Goal: Task Accomplishment & Management: Use online tool/utility

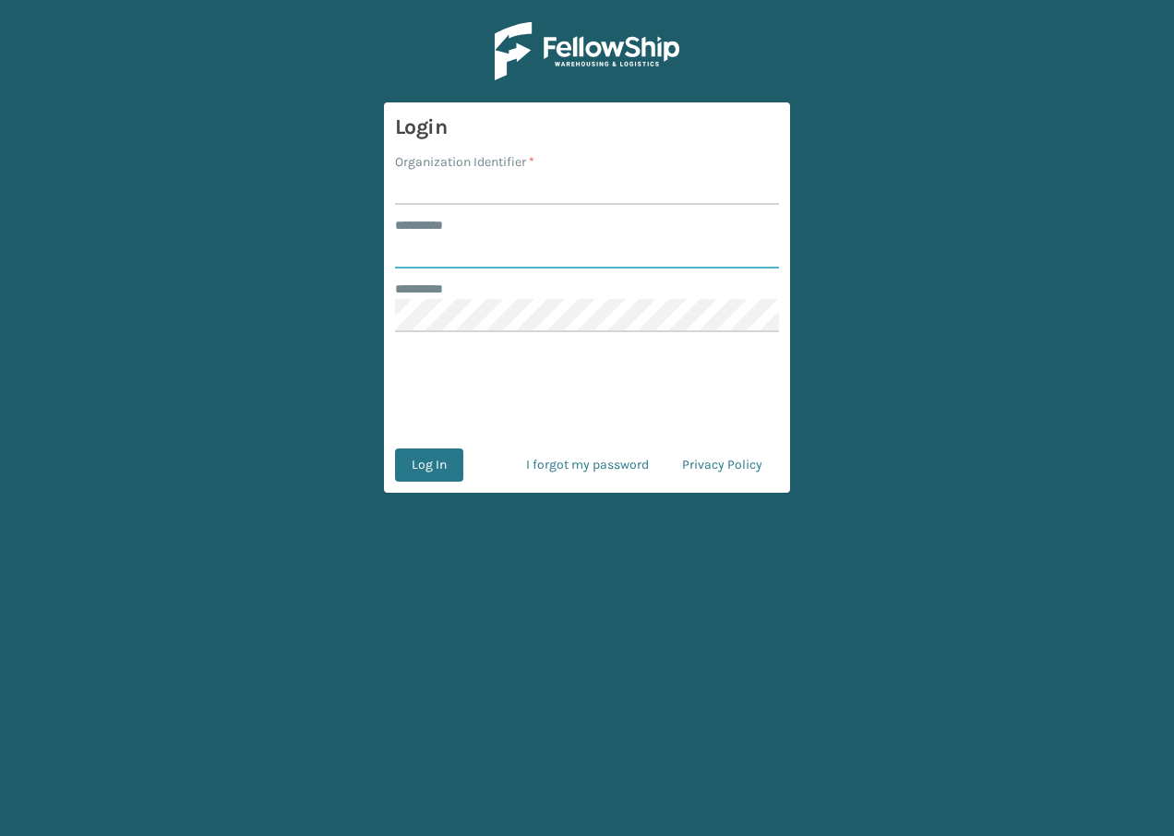
type input "**********"
click at [481, 192] on input "Organization Identifier *" at bounding box center [587, 188] width 384 height 33
type input "remco [GEOGRAPHIC_DATA]"
click at [447, 462] on button "Log In" at bounding box center [429, 464] width 68 height 33
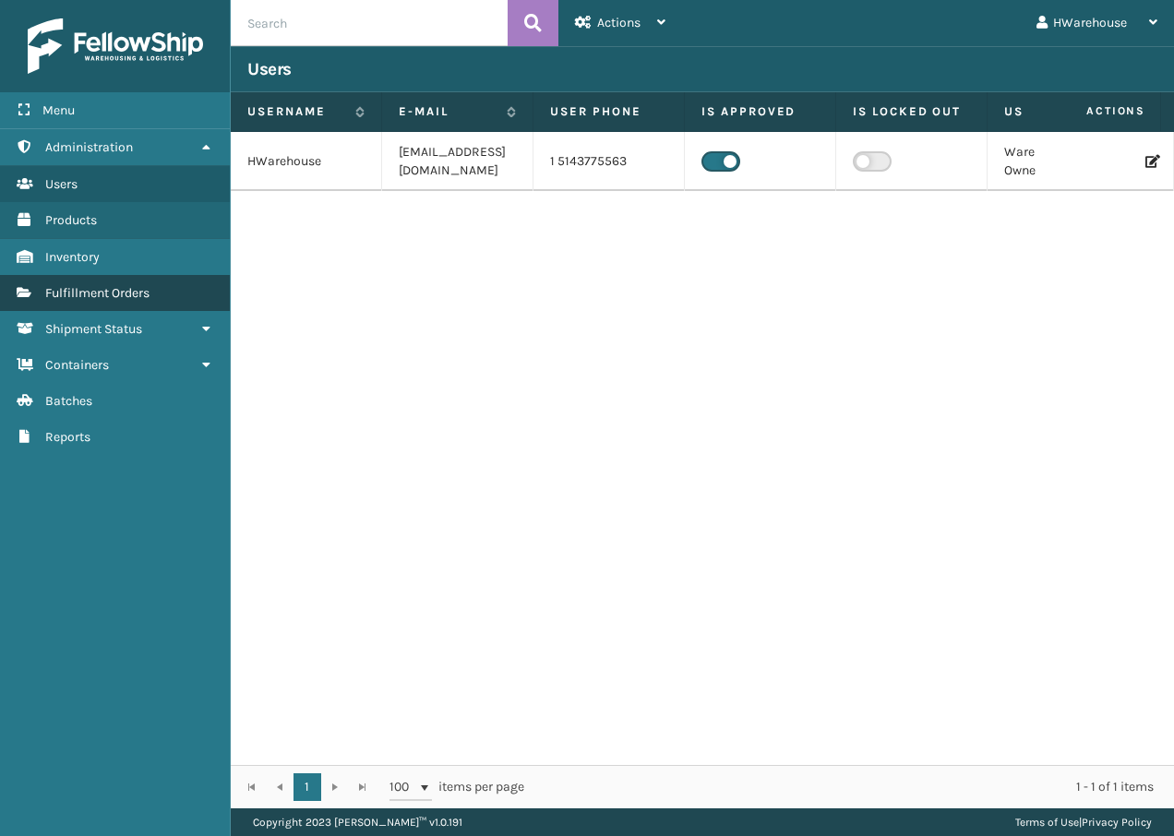
click at [101, 292] on span "Fulfillment Orders" at bounding box center [97, 293] width 104 height 16
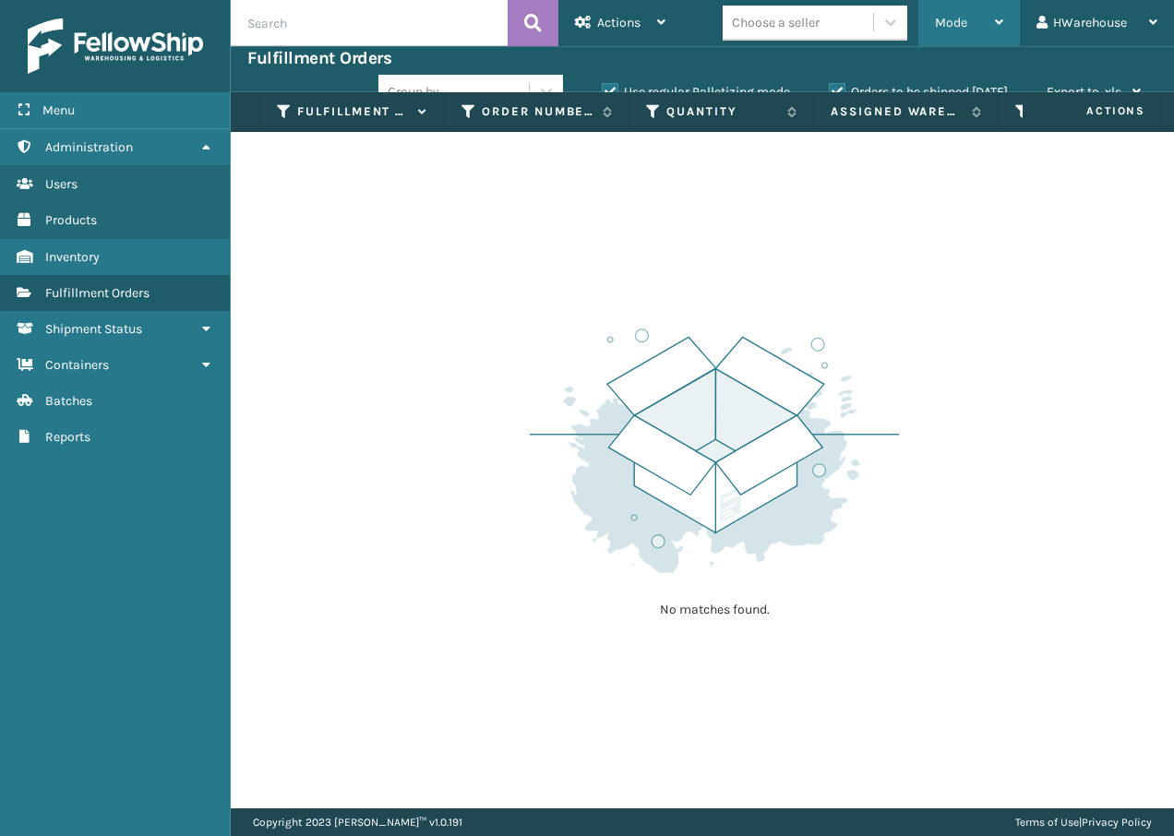
click at [951, 10] on div "Mode" at bounding box center [969, 23] width 68 height 46
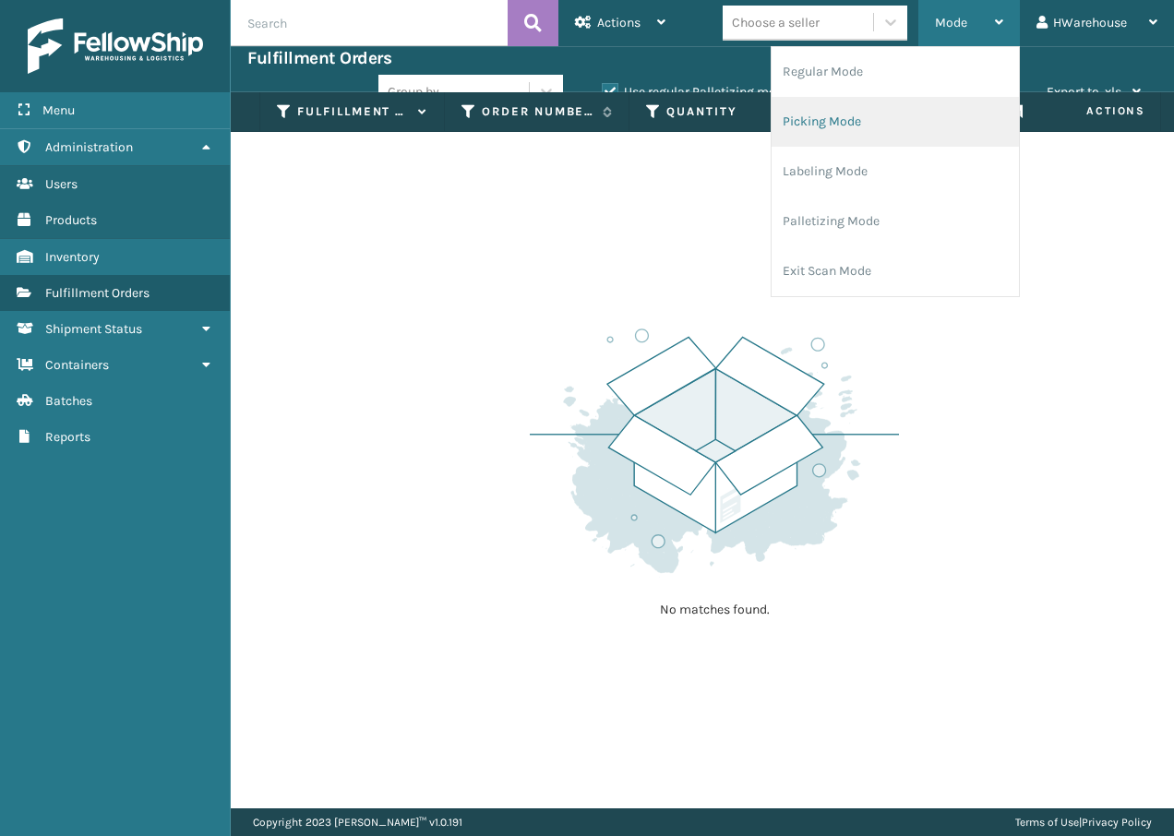
click at [873, 123] on li "Picking Mode" at bounding box center [894, 122] width 247 height 50
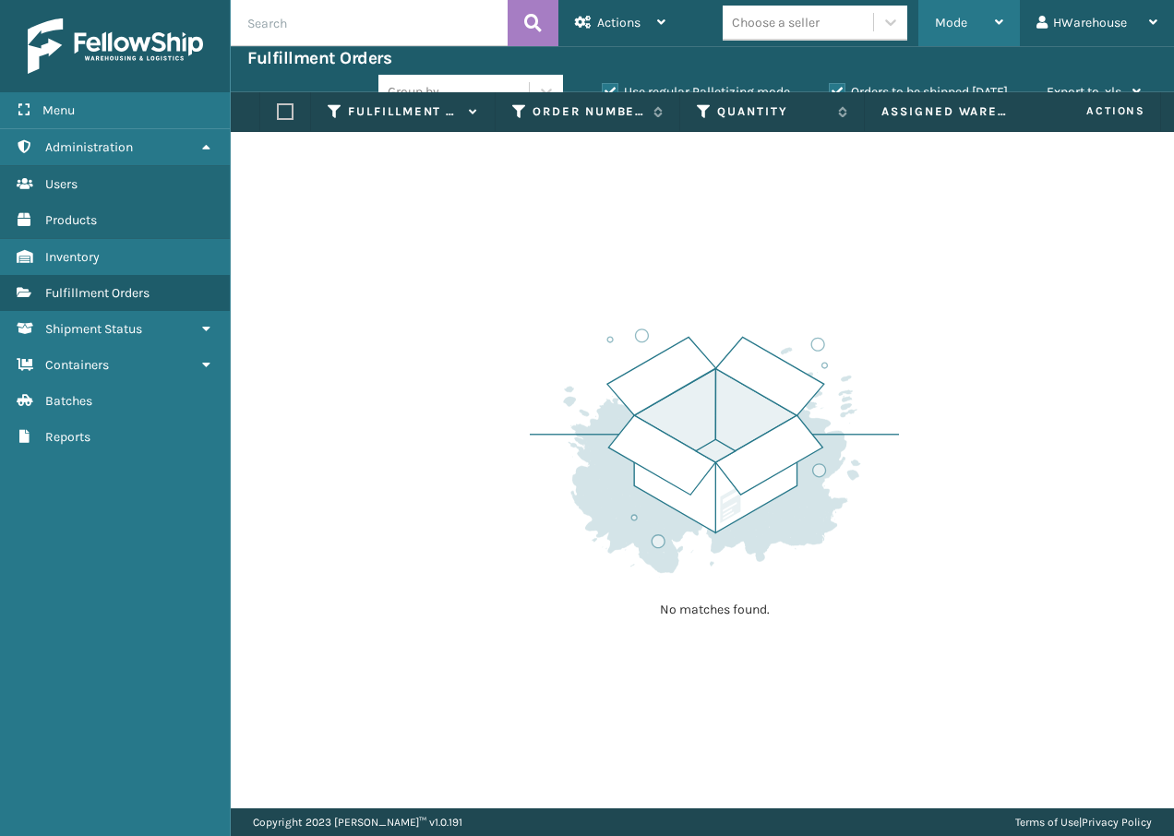
click at [945, 38] on div "Mode" at bounding box center [969, 23] width 68 height 46
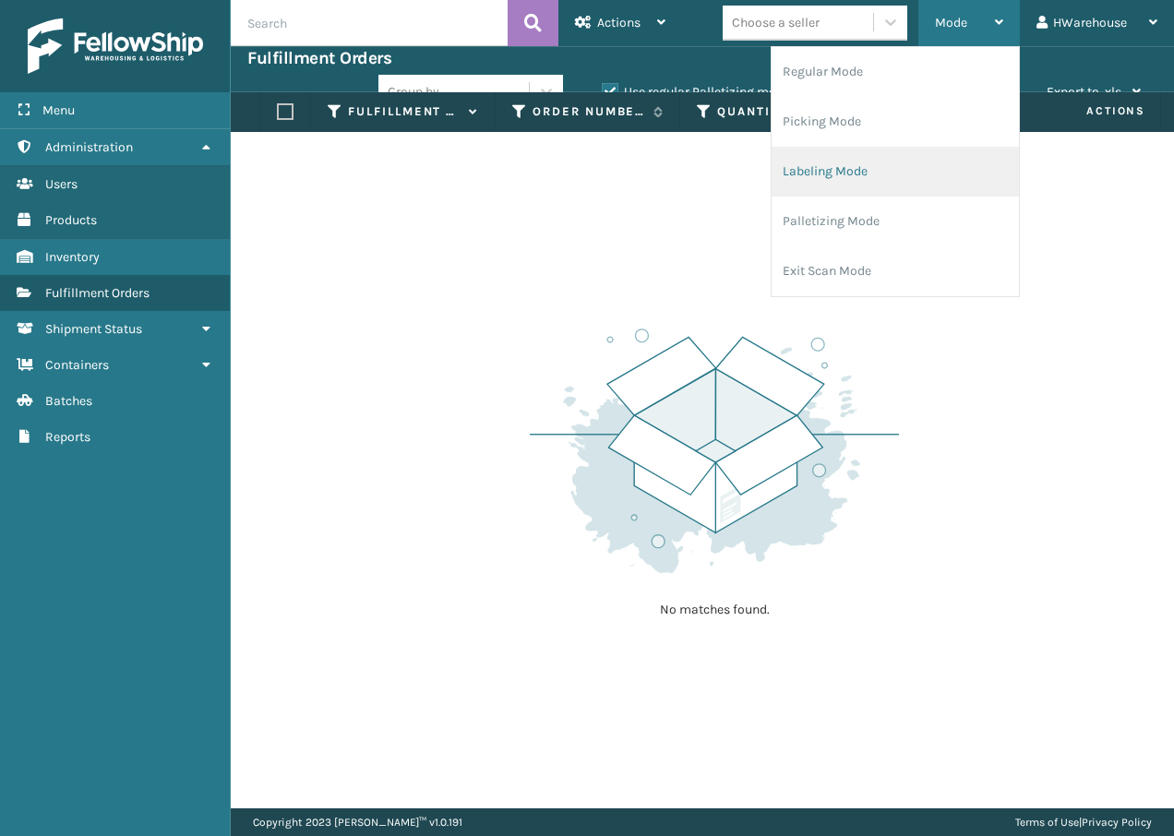
click at [876, 159] on li "Labeling Mode" at bounding box center [894, 172] width 247 height 50
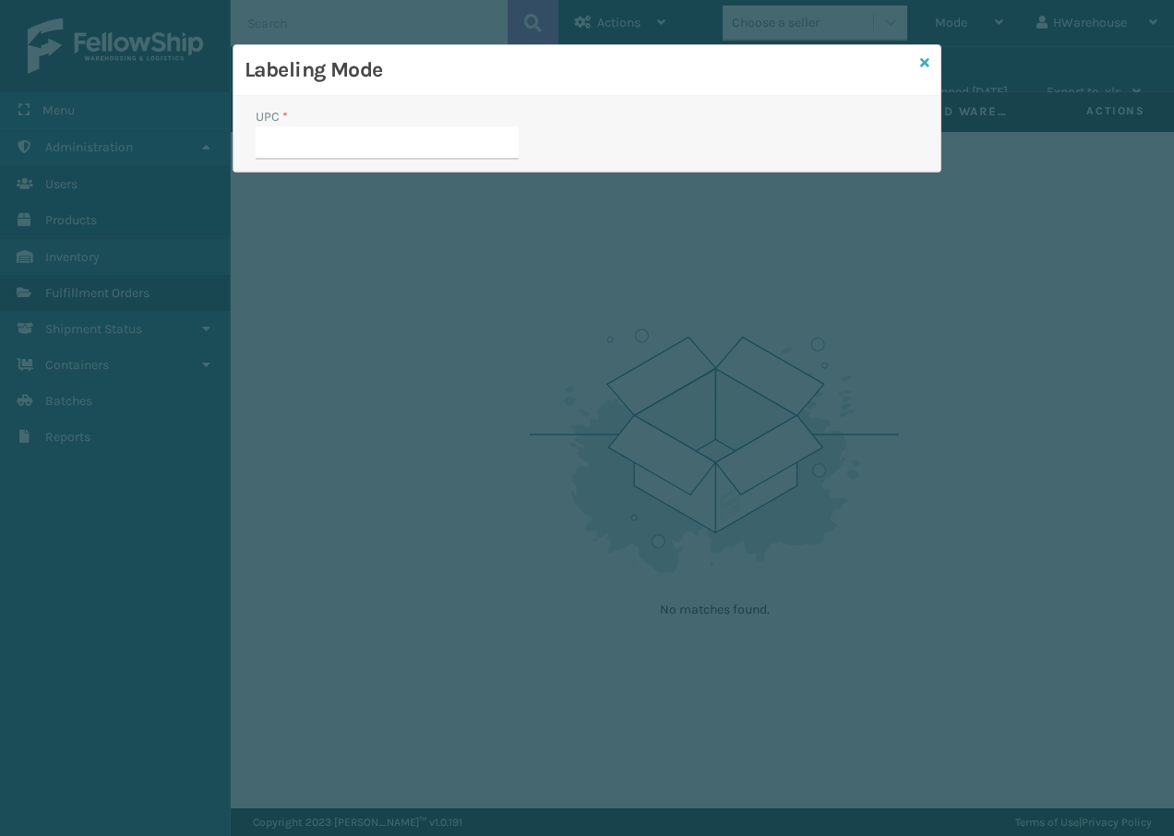
click at [920, 65] on icon at bounding box center [924, 62] width 9 height 13
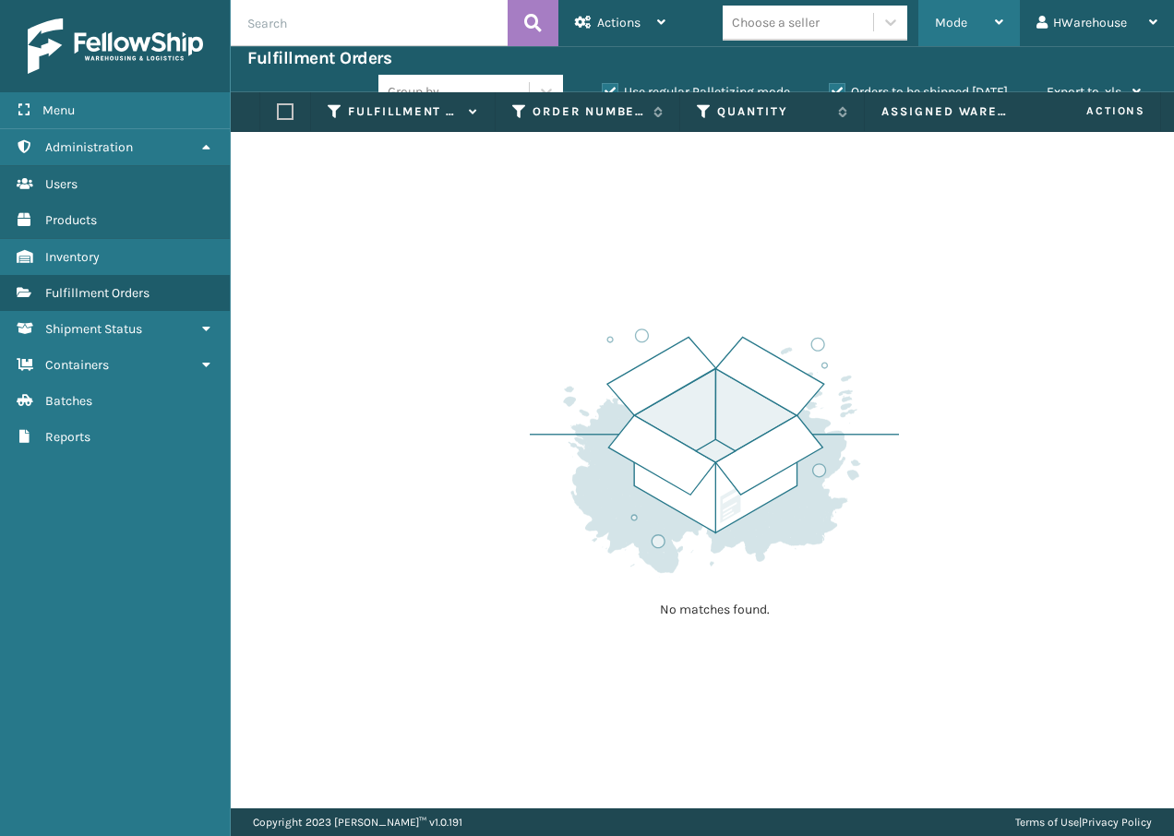
click at [975, 25] on div "Mode" at bounding box center [969, 23] width 68 height 46
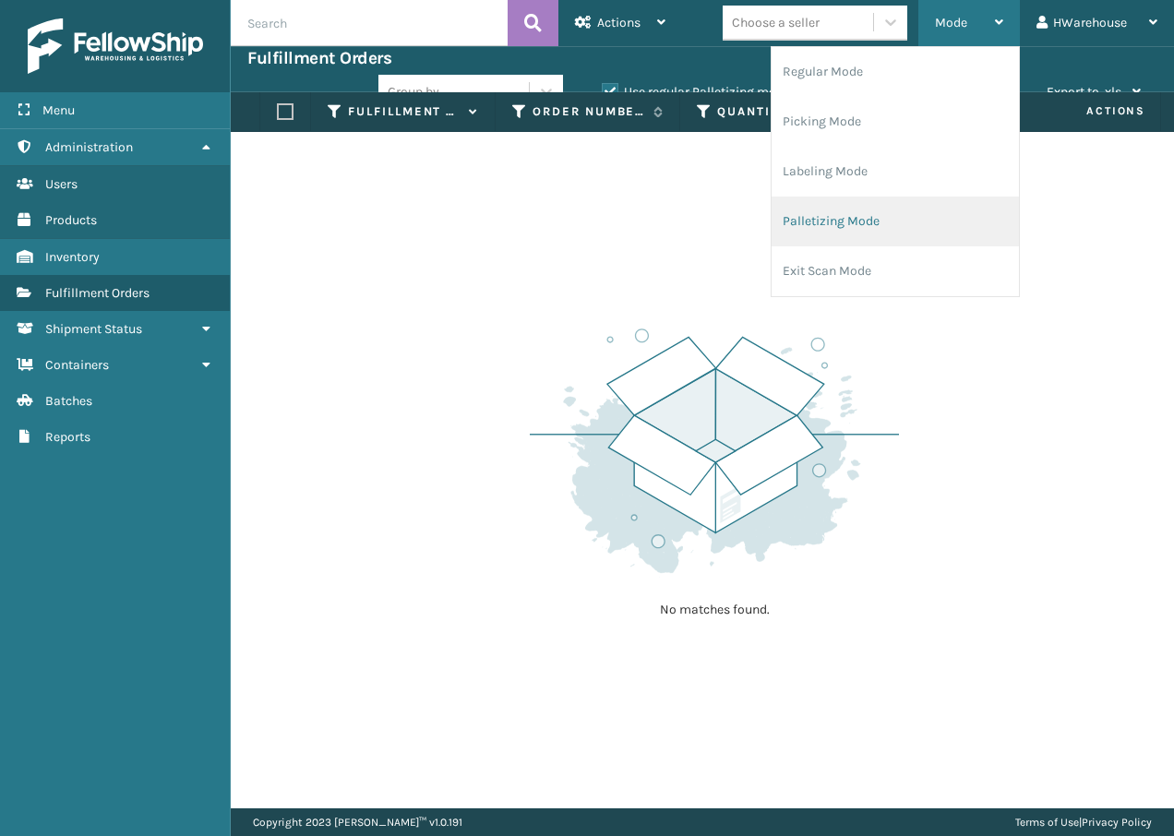
click at [893, 207] on li "Palletizing Mode" at bounding box center [894, 222] width 247 height 50
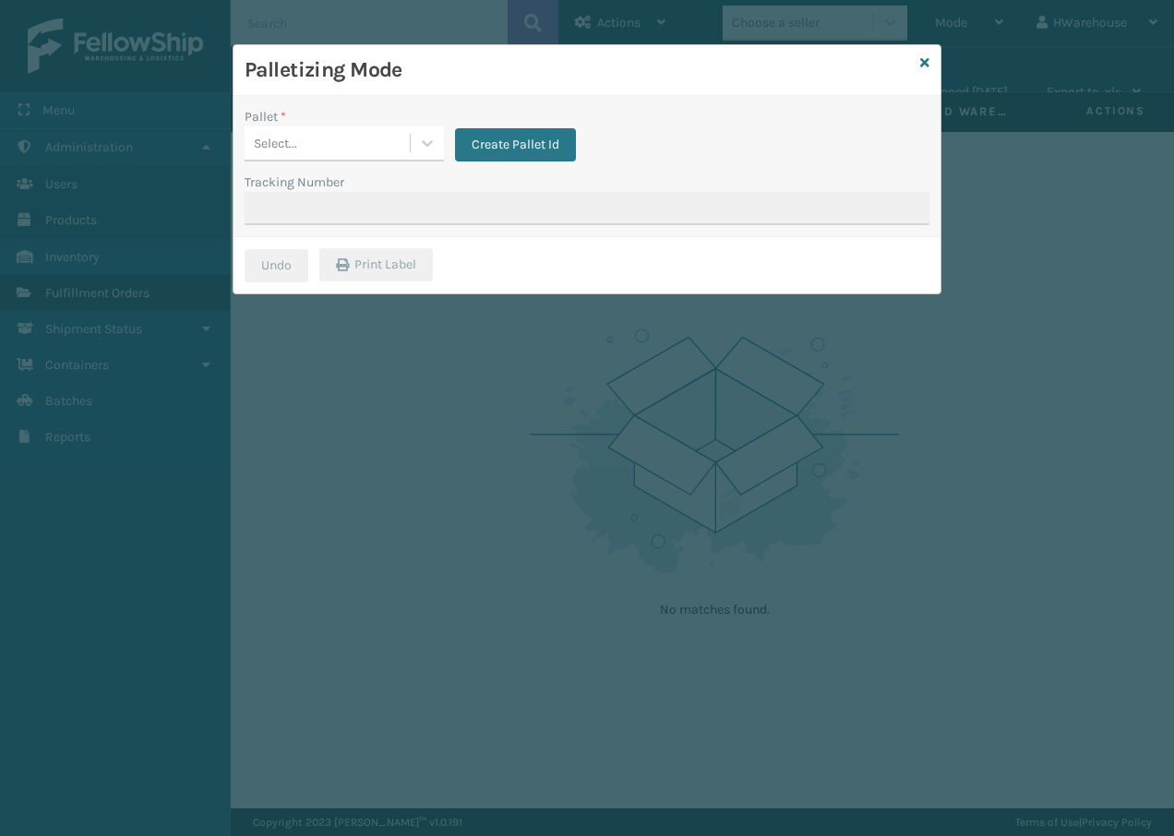
click at [932, 62] on div "Palletizing Mode" at bounding box center [586, 70] width 707 height 51
click at [913, 62] on div "Palletizing Mode" at bounding box center [586, 70] width 707 height 51
click at [918, 62] on div "Palletizing Mode" at bounding box center [586, 70] width 707 height 51
click at [922, 61] on icon at bounding box center [924, 62] width 9 height 13
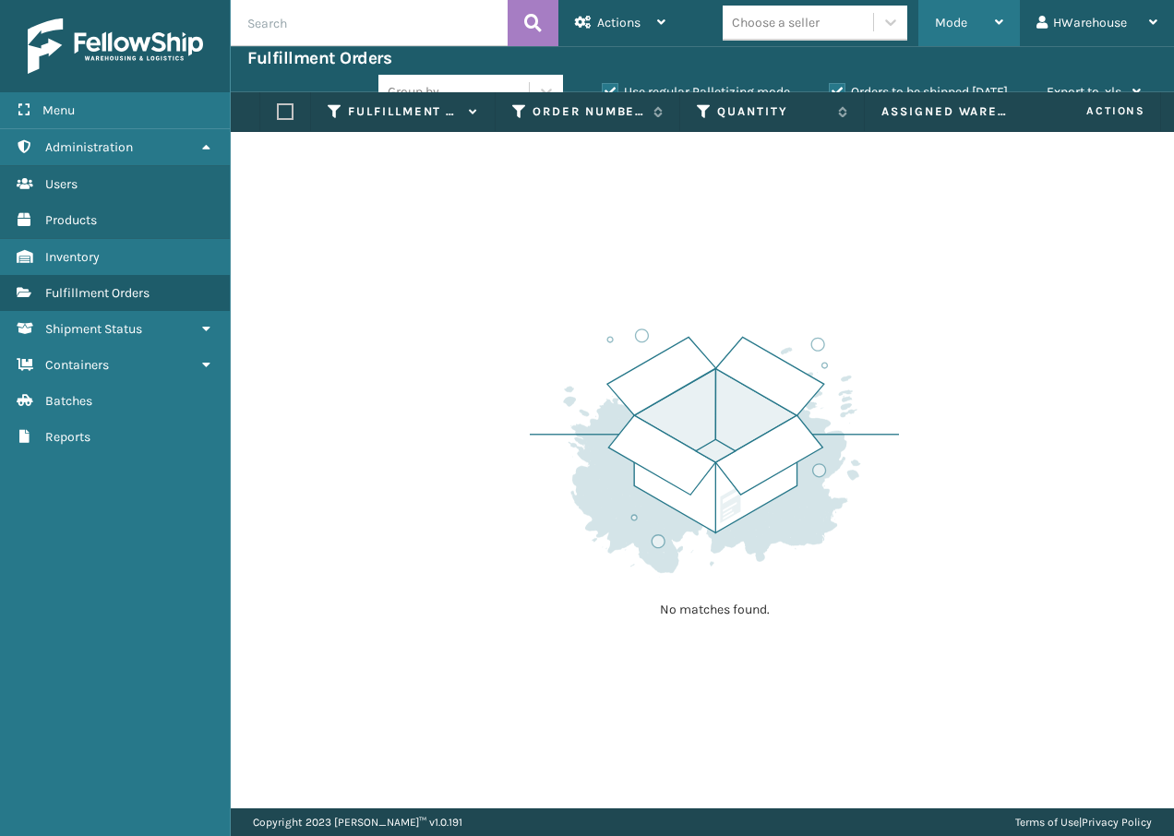
click at [950, 33] on div "Mode" at bounding box center [969, 23] width 68 height 46
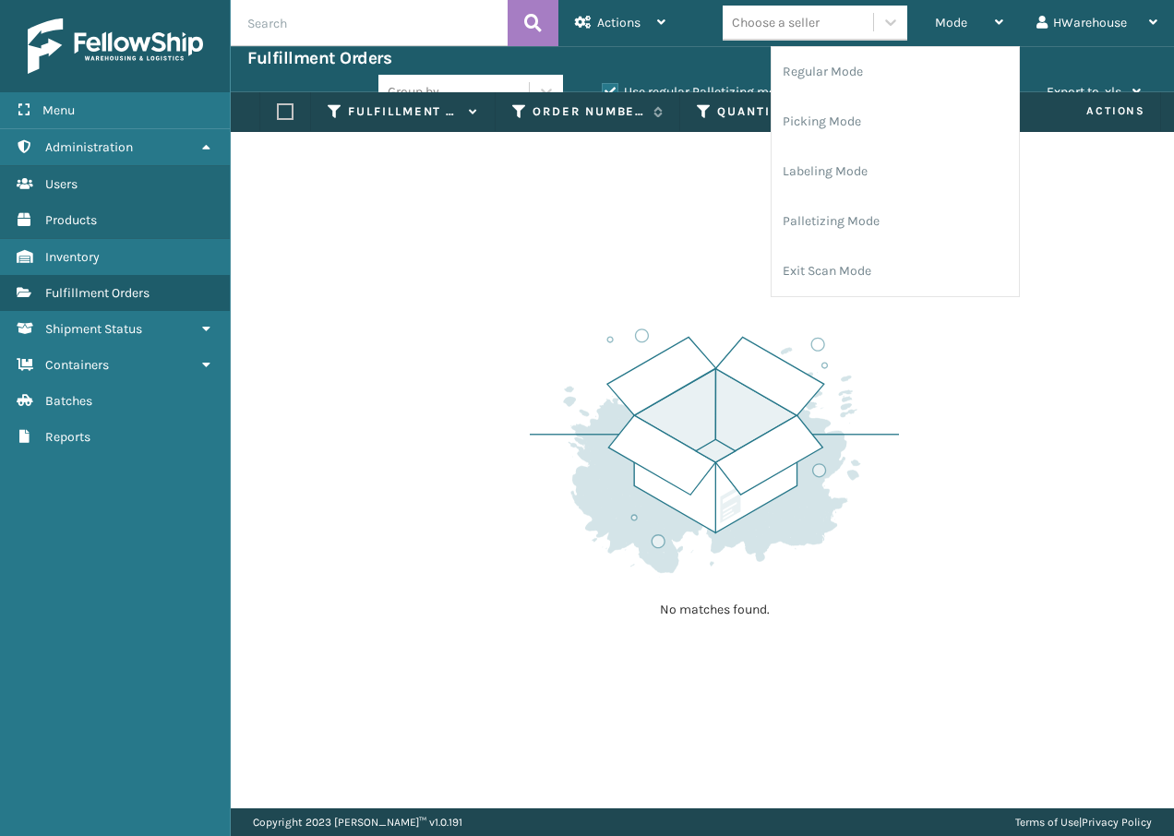
click at [662, 245] on div "No matches found." at bounding box center [702, 470] width 943 height 676
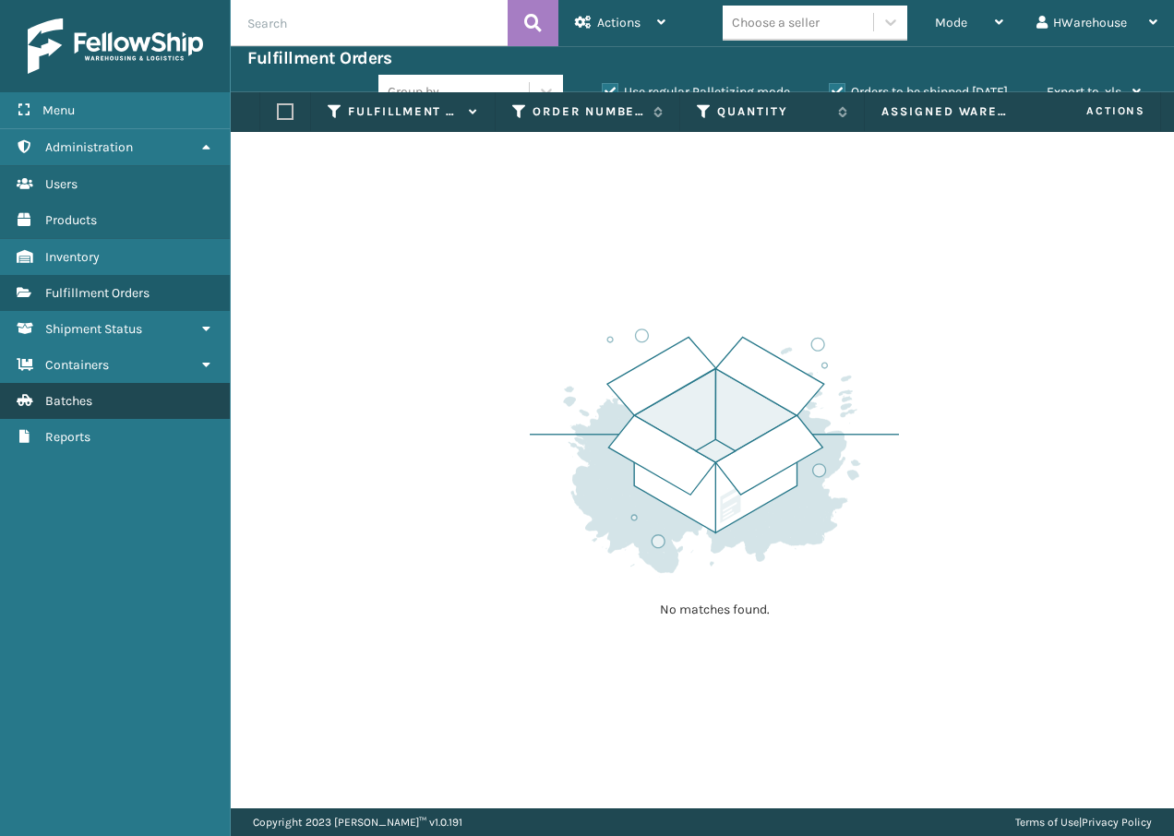
click at [106, 400] on link "Batches" at bounding box center [115, 401] width 230 height 36
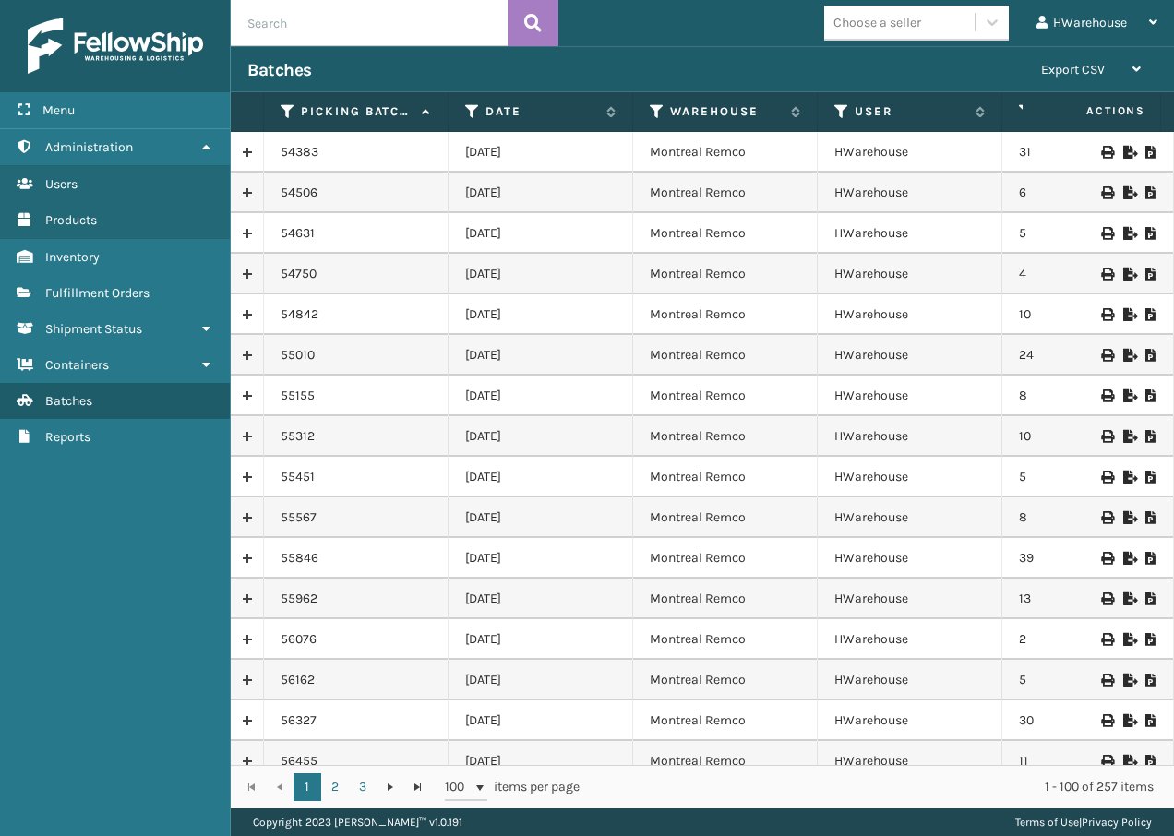
click at [1101, 152] on icon at bounding box center [1106, 152] width 11 height 13
click at [1145, 147] on icon at bounding box center [1150, 152] width 11 height 13
click at [1101, 150] on icon at bounding box center [1106, 152] width 11 height 13
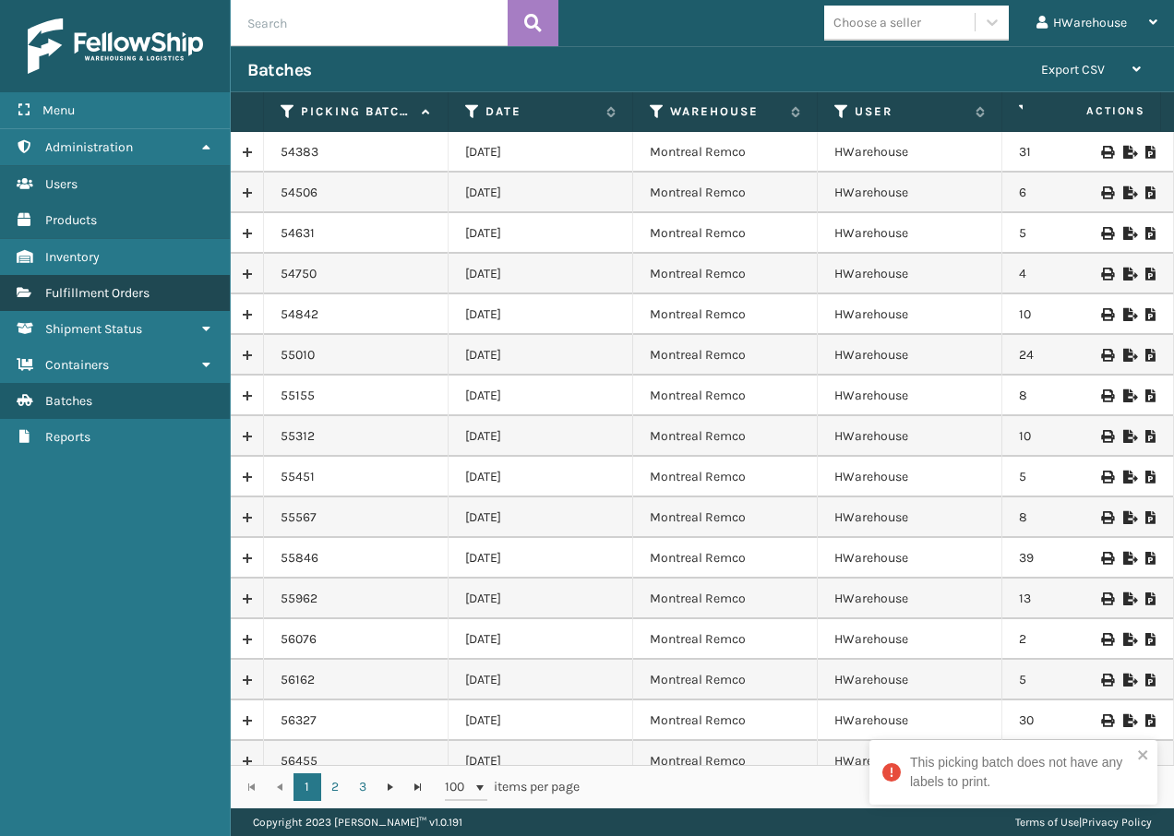
click at [149, 289] on span "Fulfillment Orders" at bounding box center [97, 293] width 104 height 16
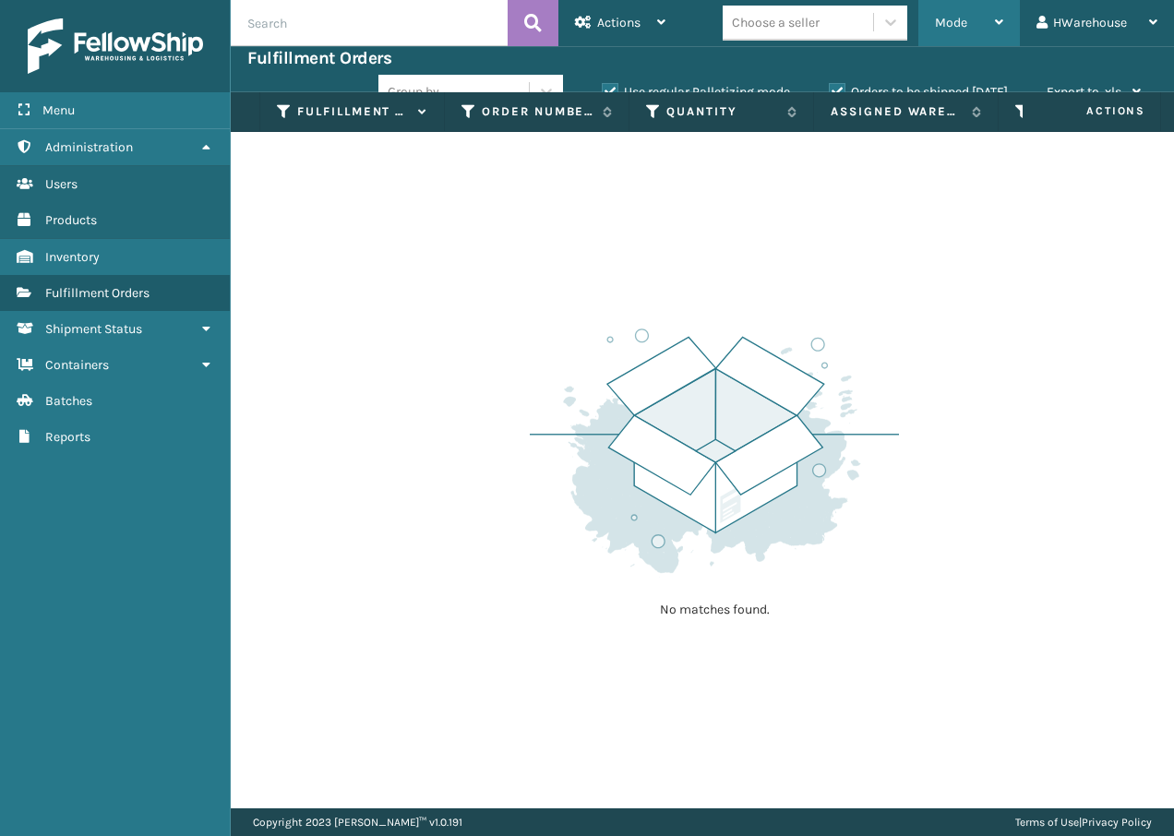
click at [951, 41] on div "Mode" at bounding box center [969, 23] width 68 height 46
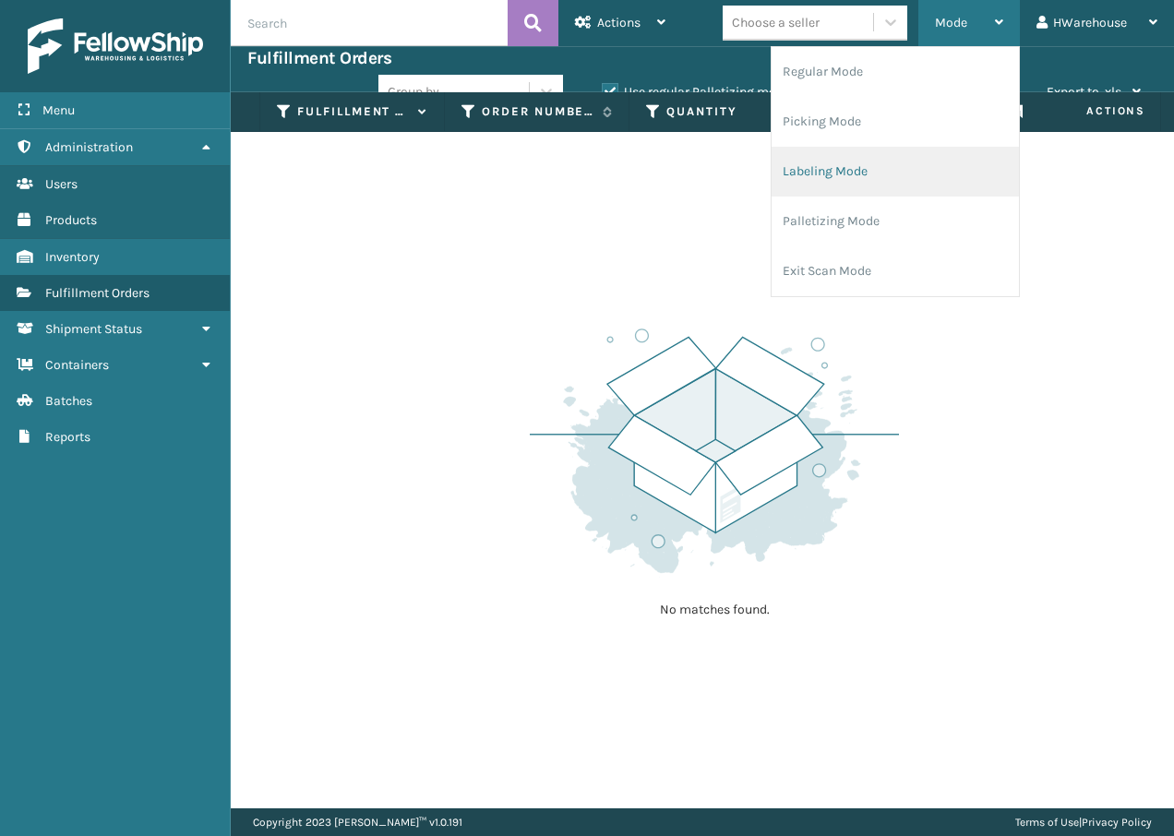
click at [854, 168] on li "Labeling Mode" at bounding box center [894, 172] width 247 height 50
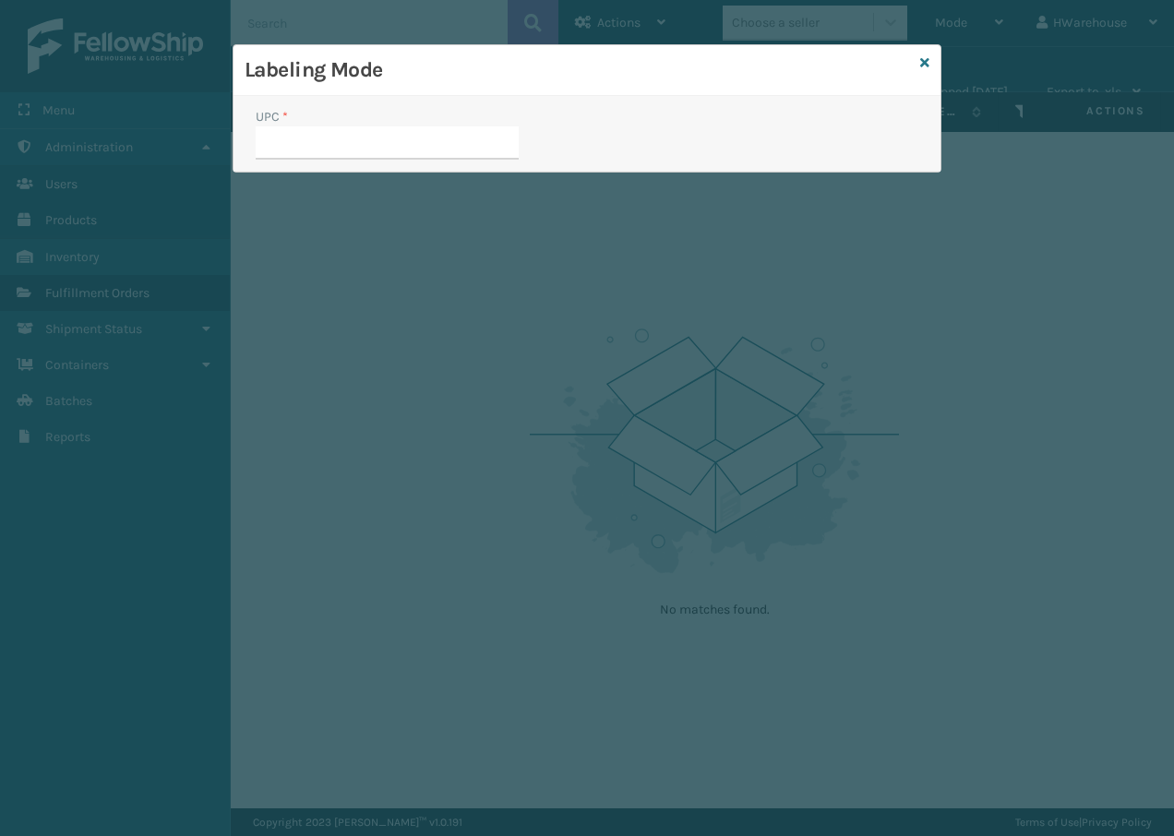
click at [370, 148] on input "UPC *" at bounding box center [387, 142] width 263 height 33
click at [925, 50] on div "Labeling Mode" at bounding box center [586, 70] width 707 height 51
click at [919, 64] on div "Labeling Mode" at bounding box center [586, 70] width 707 height 51
click at [927, 60] on icon at bounding box center [924, 62] width 9 height 13
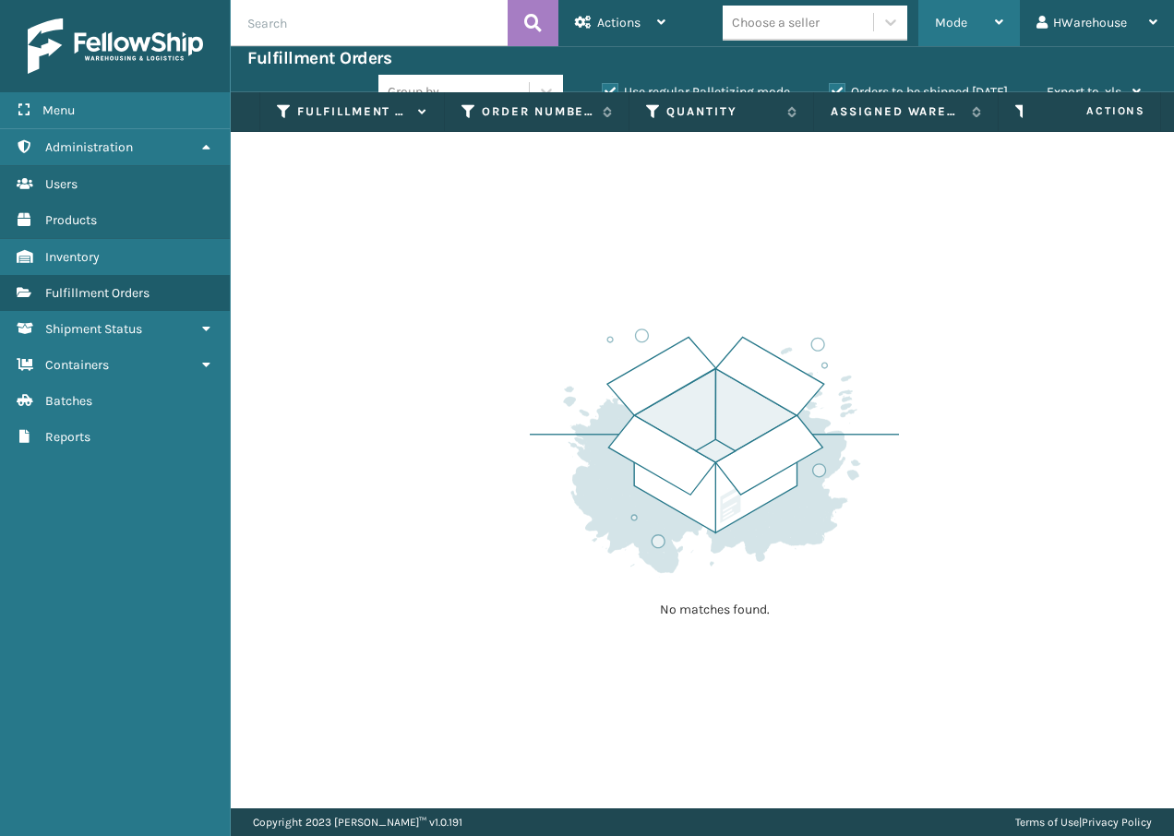
click at [975, 34] on div "Mode" at bounding box center [969, 23] width 68 height 46
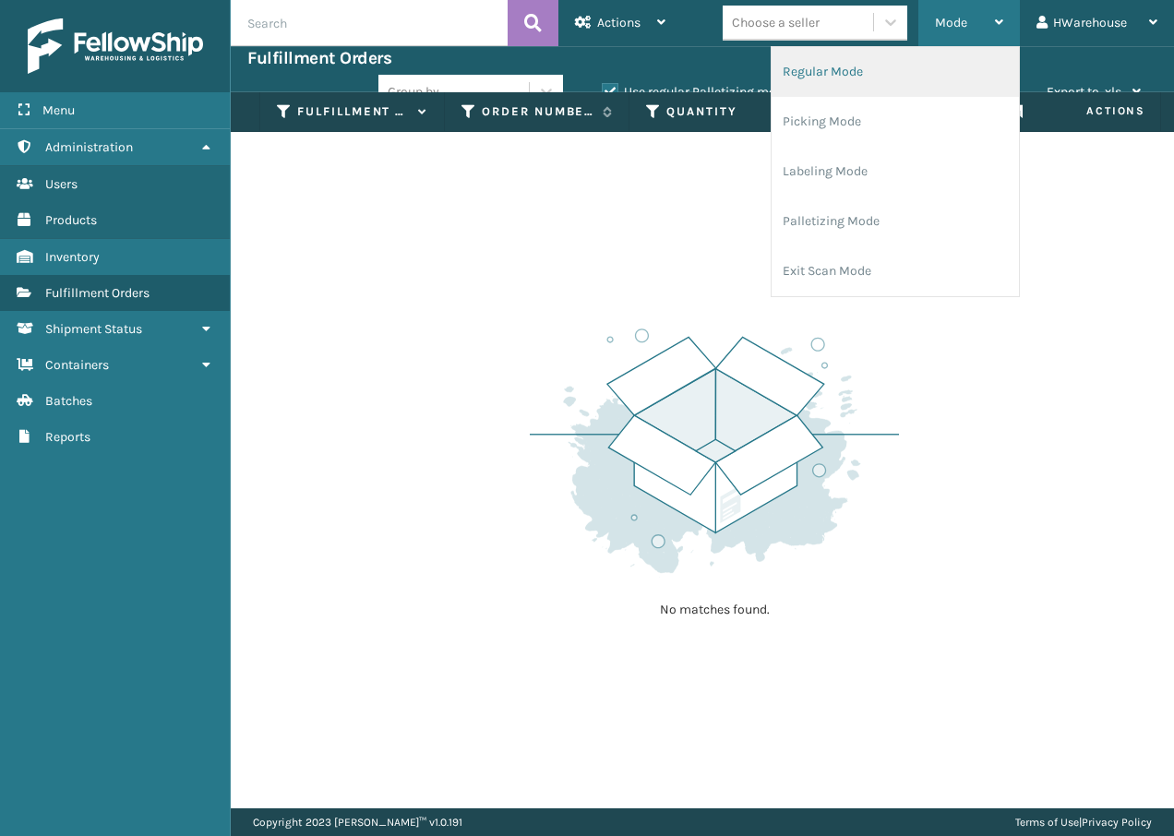
click at [895, 70] on li "Regular Mode" at bounding box center [894, 72] width 247 height 50
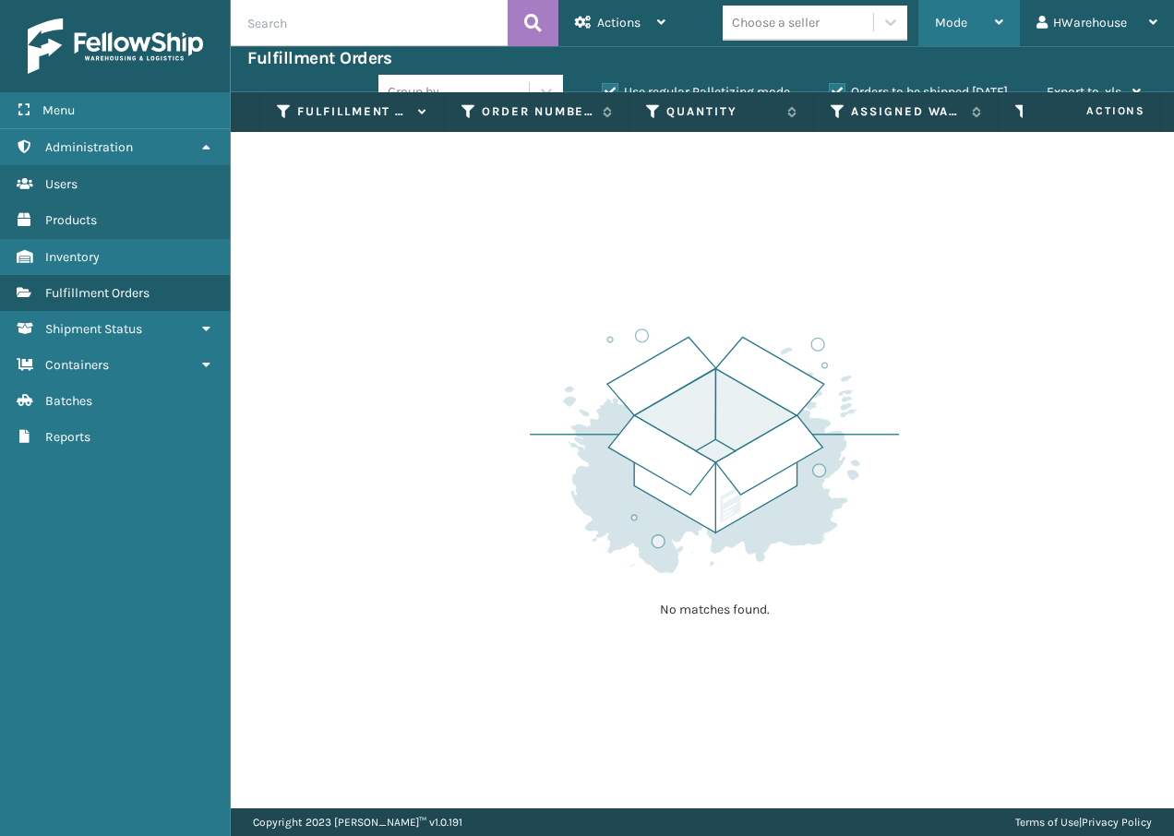
click at [947, 31] on div "Mode" at bounding box center [969, 23] width 68 height 46
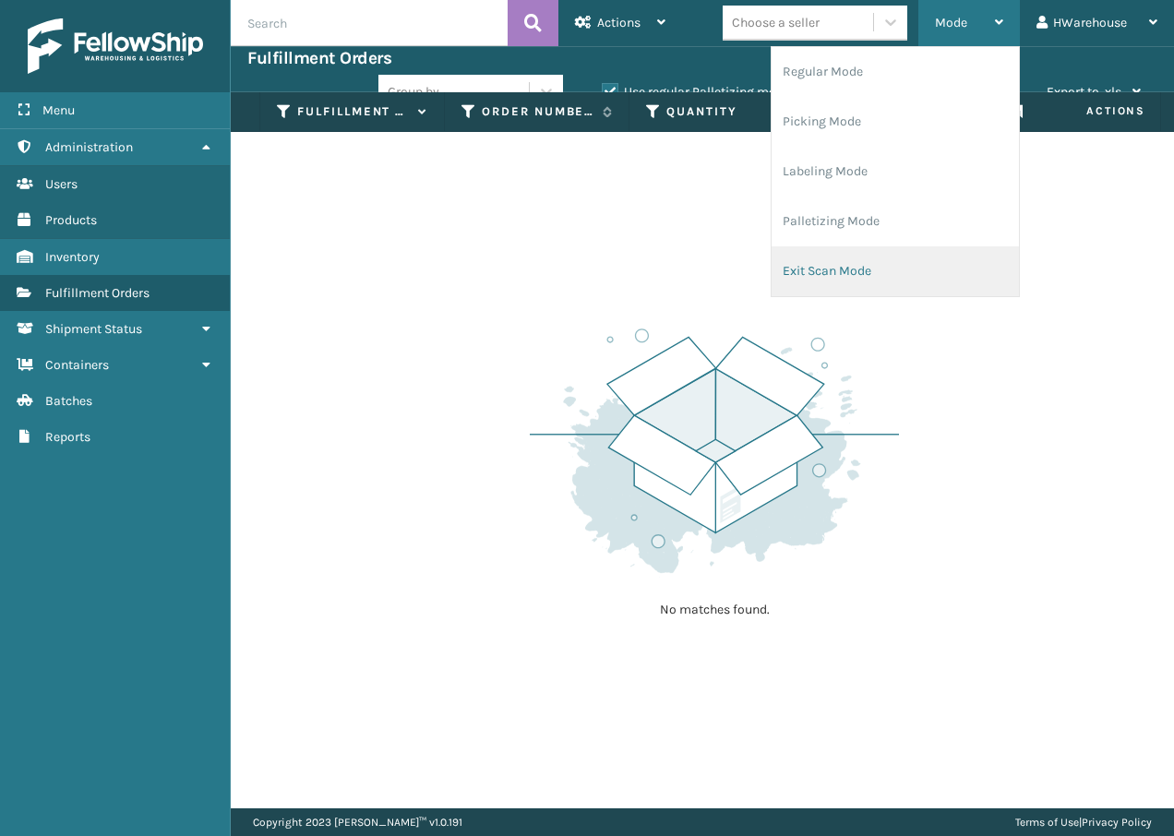
click at [862, 276] on li "Exit Scan Mode" at bounding box center [894, 271] width 247 height 50
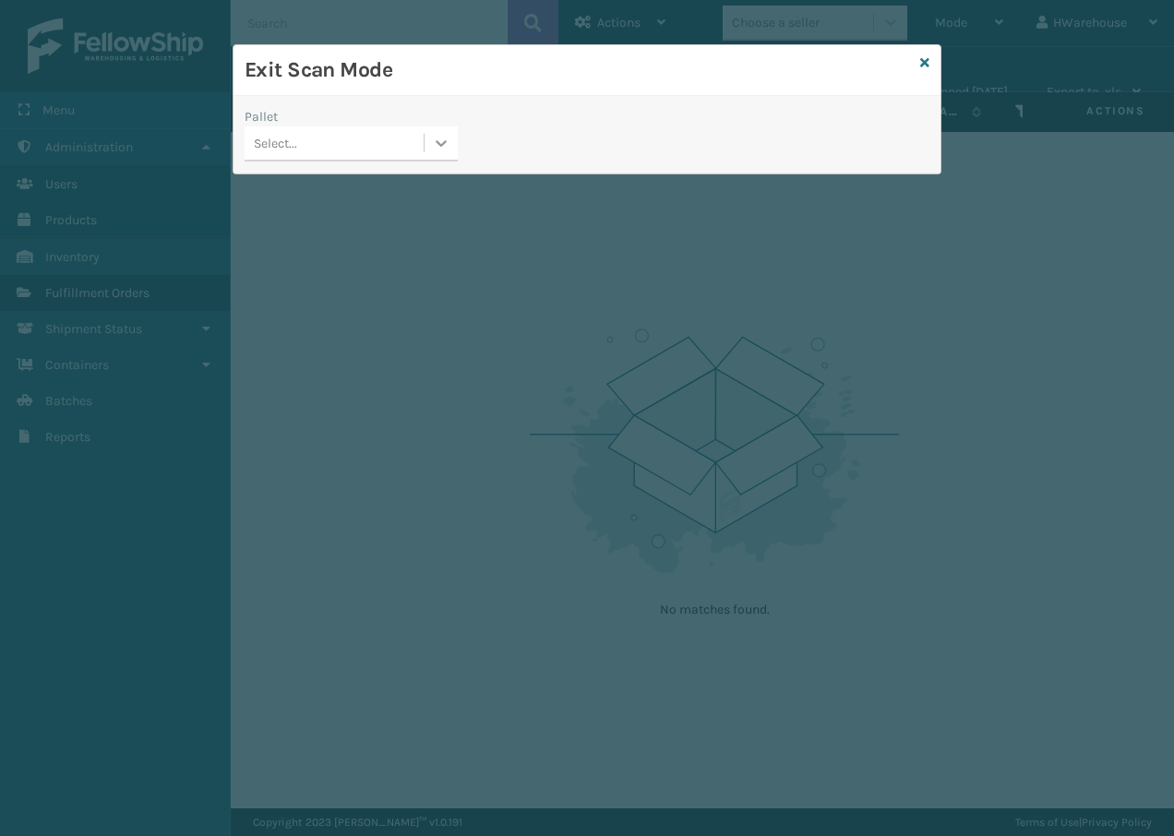
click at [451, 145] on div at bounding box center [440, 142] width 33 height 33
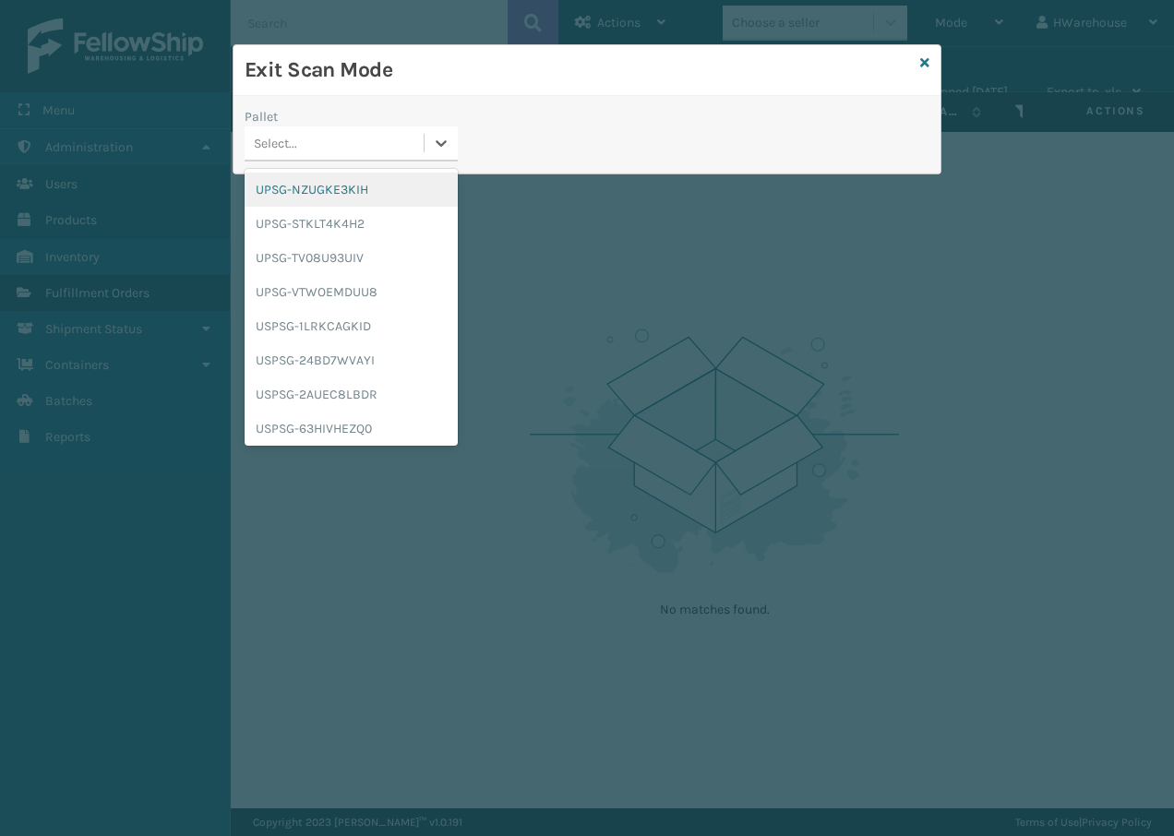
click at [416, 180] on div "UPSG-NZUGKE3KIH" at bounding box center [350, 190] width 213 height 34
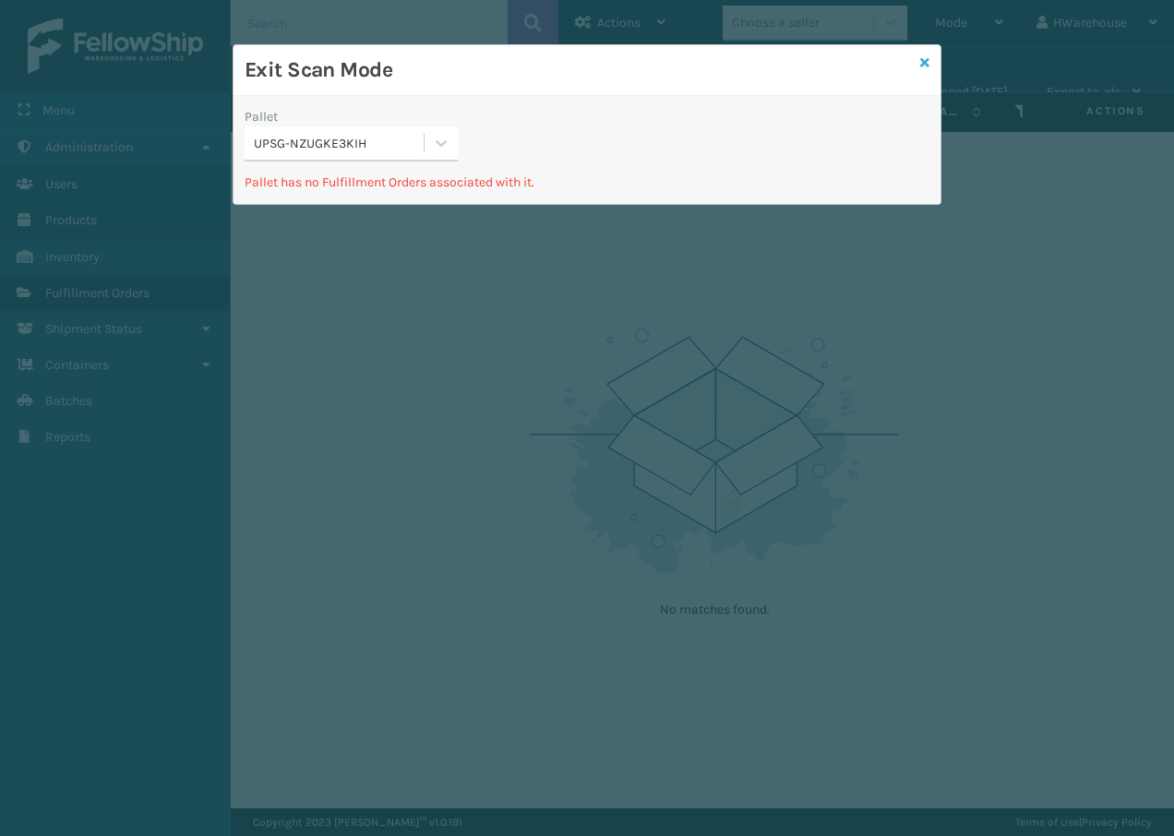
click at [924, 66] on icon at bounding box center [924, 62] width 9 height 13
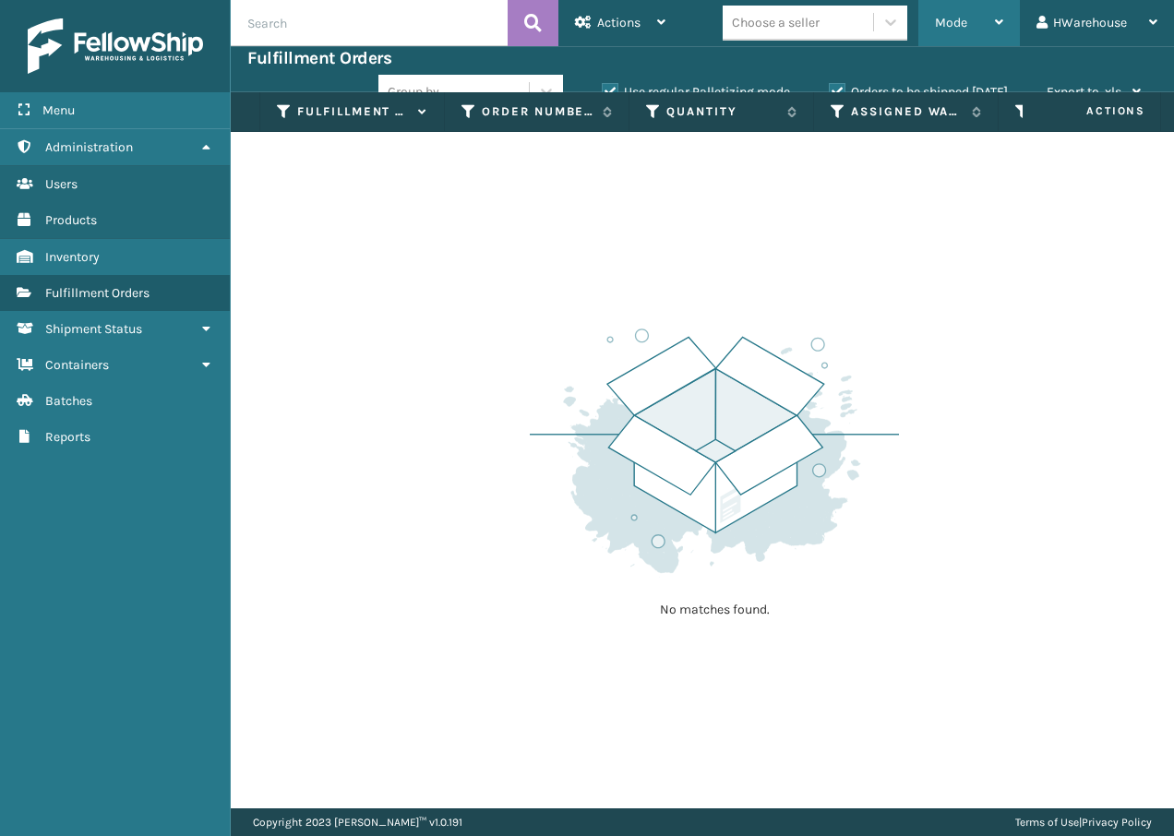
click at [975, 33] on div "Mode" at bounding box center [969, 23] width 68 height 46
click at [628, 216] on div "No matches found." at bounding box center [702, 470] width 943 height 676
click at [153, 450] on link "Reports" at bounding box center [115, 437] width 230 height 36
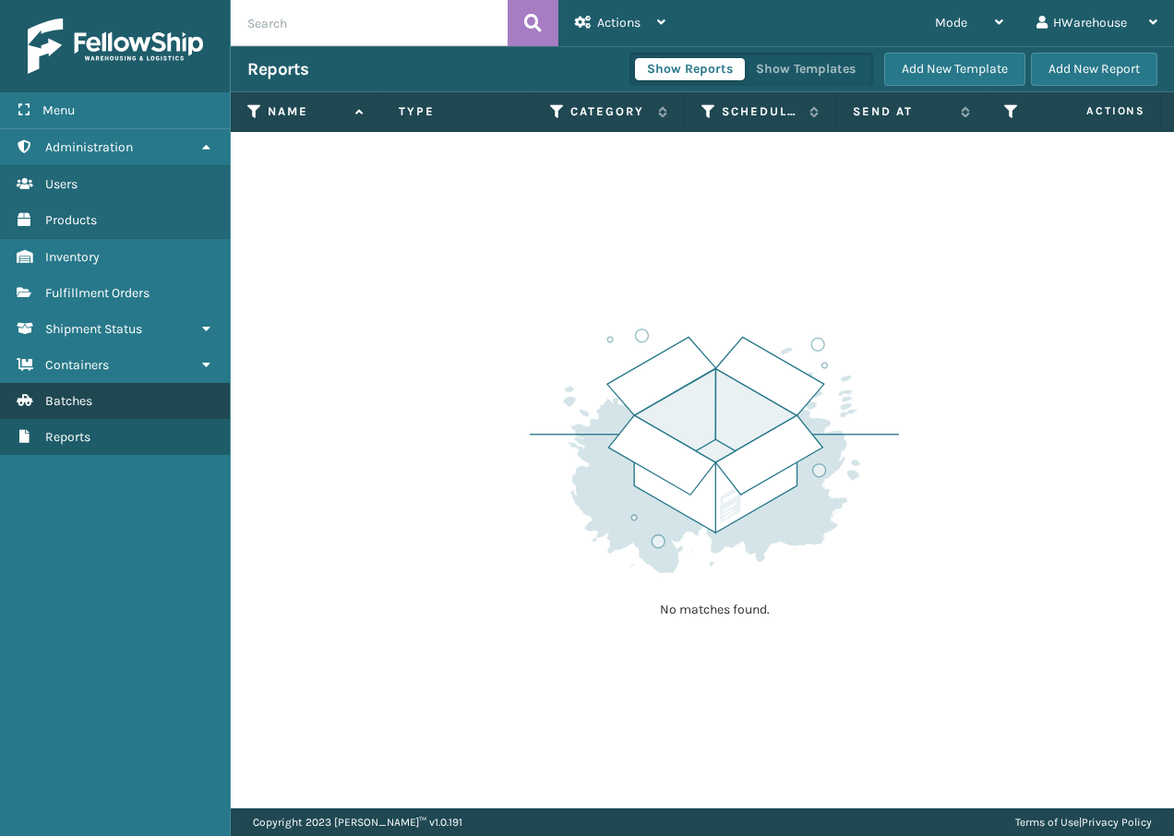
click at [134, 413] on link "Batches" at bounding box center [115, 401] width 230 height 36
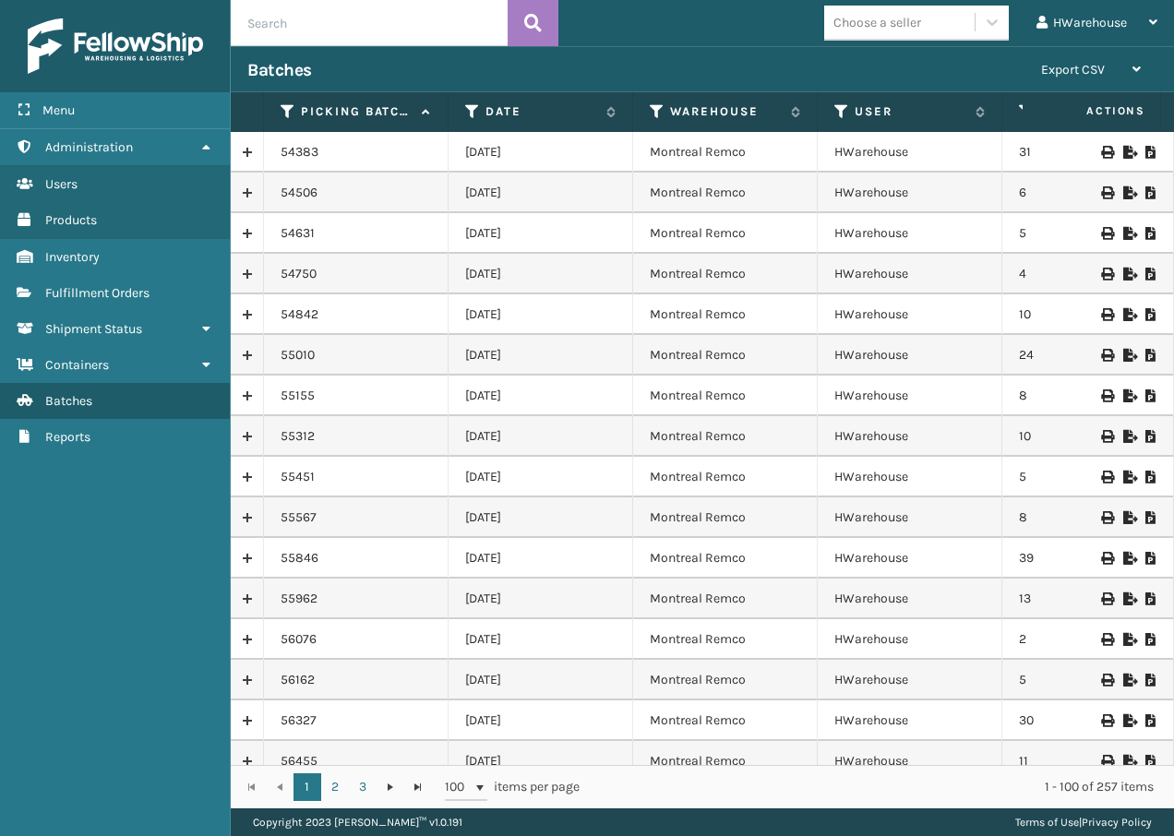
click at [249, 155] on link at bounding box center [247, 152] width 32 height 30
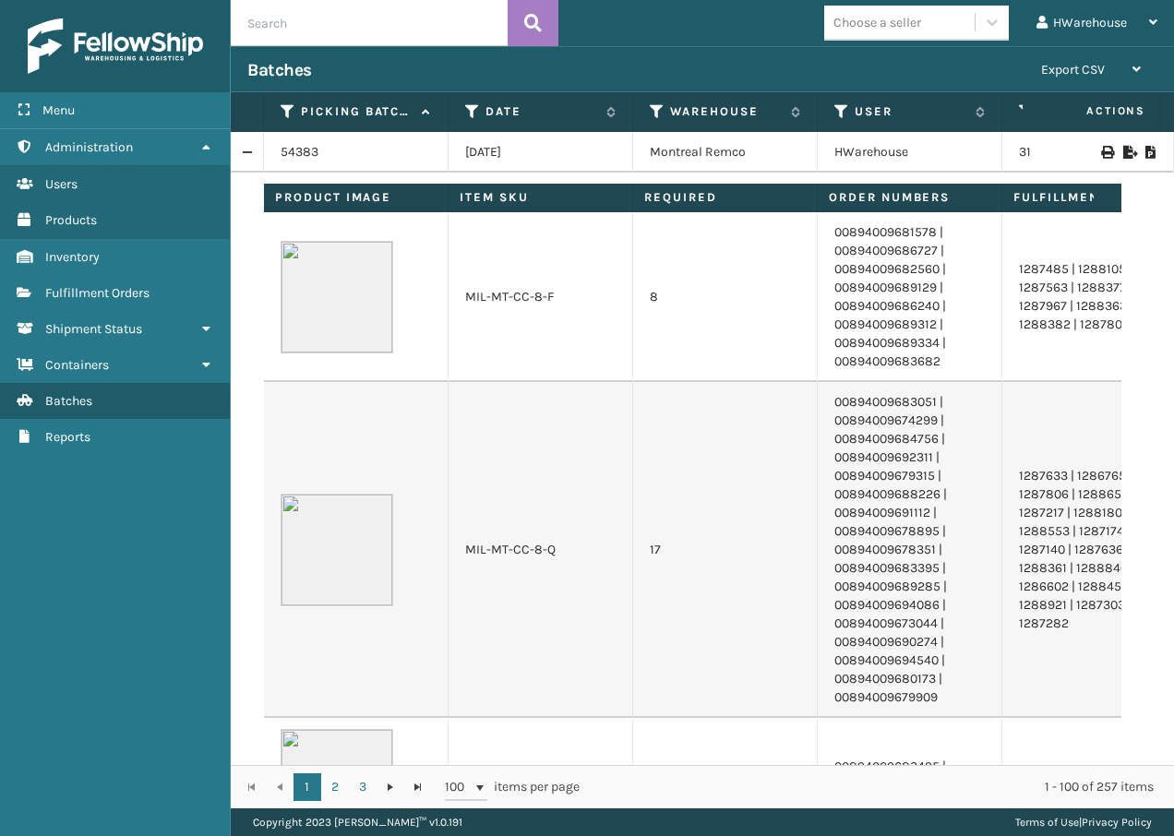
click at [244, 150] on link at bounding box center [247, 152] width 32 height 30
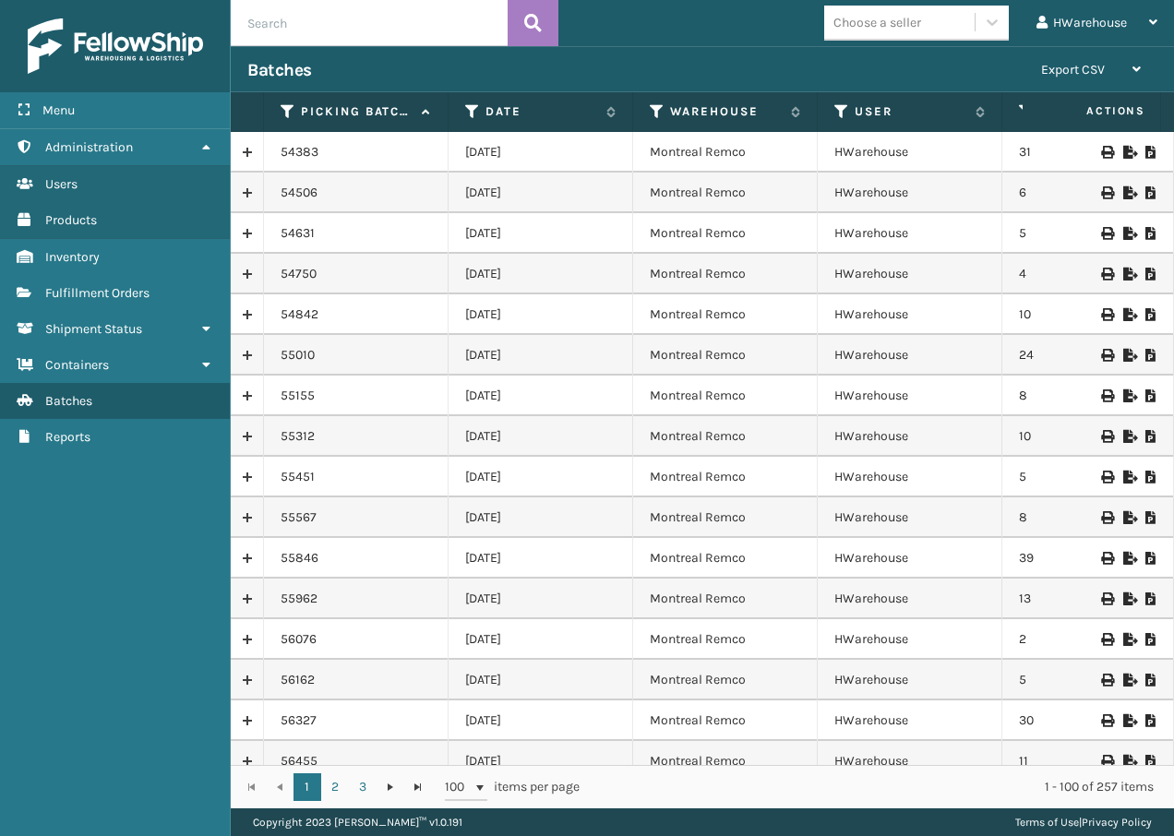
click at [1022, 109] on th "Actions" at bounding box center [1091, 112] width 138 height 40
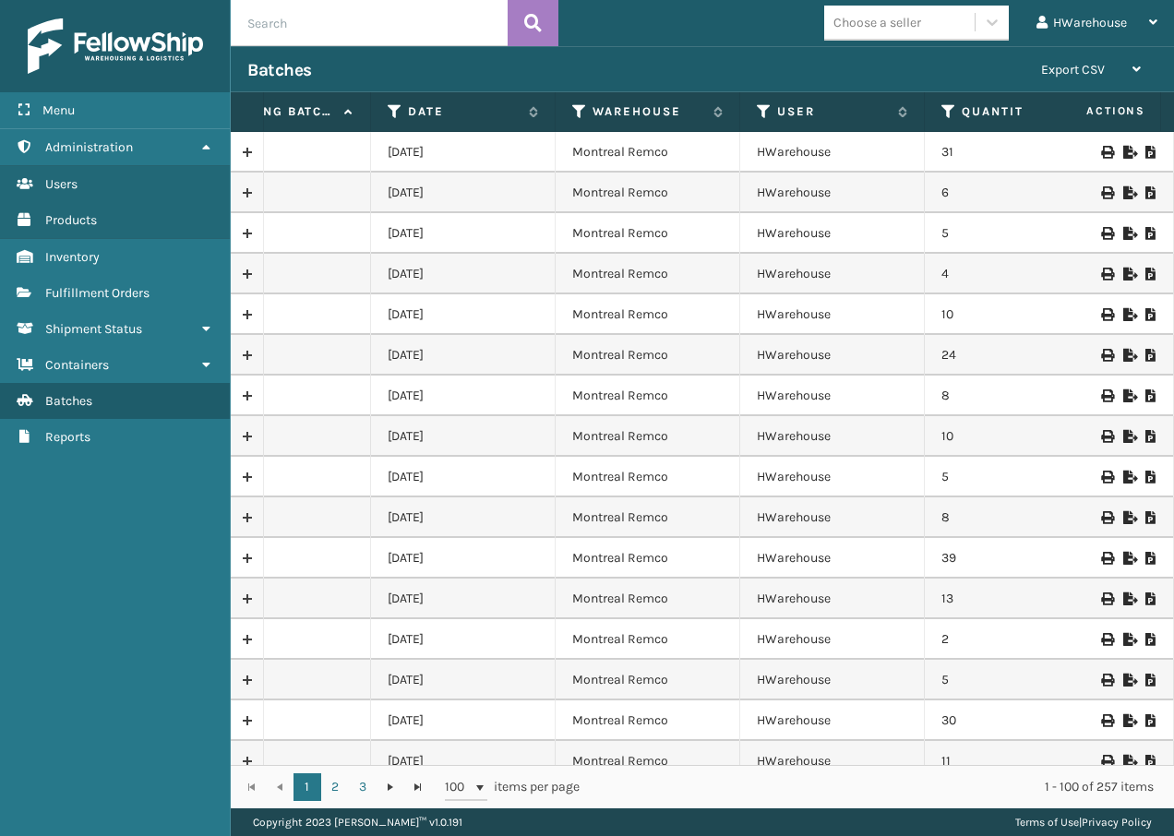
scroll to position [0, 164]
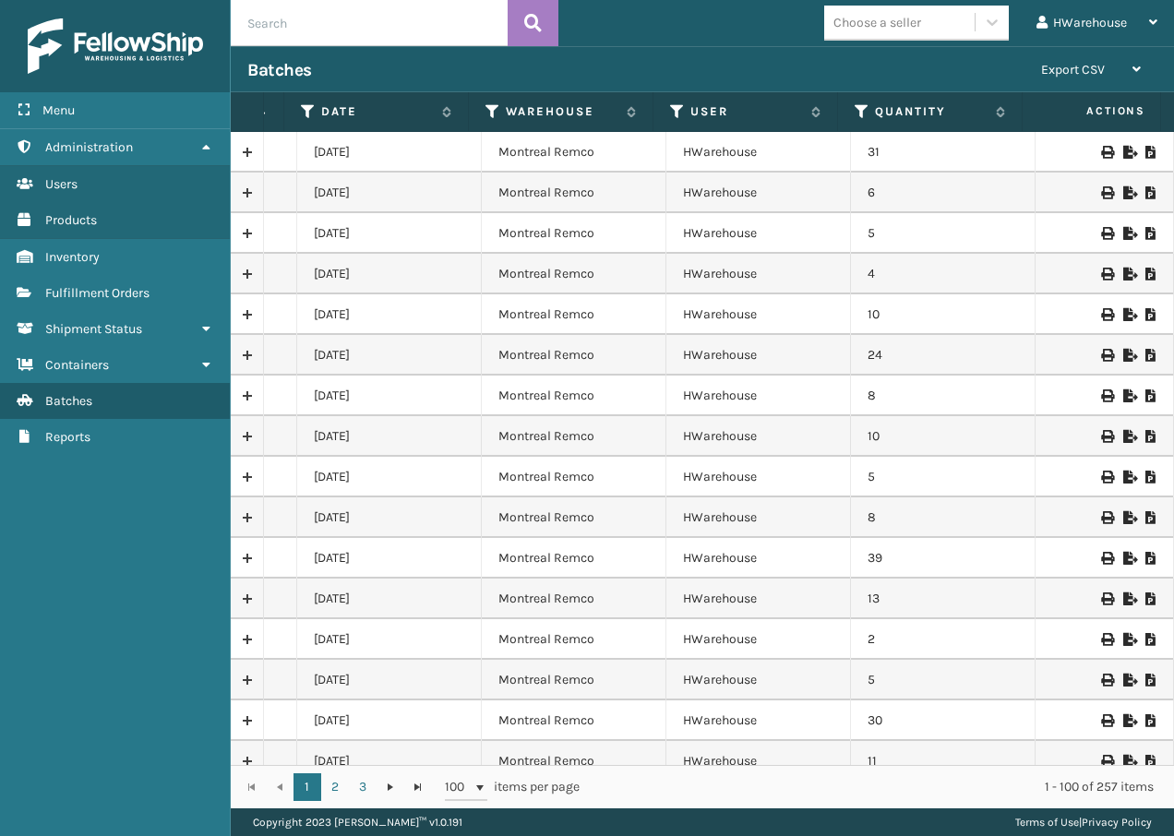
click at [1145, 152] on icon at bounding box center [1150, 152] width 11 height 13
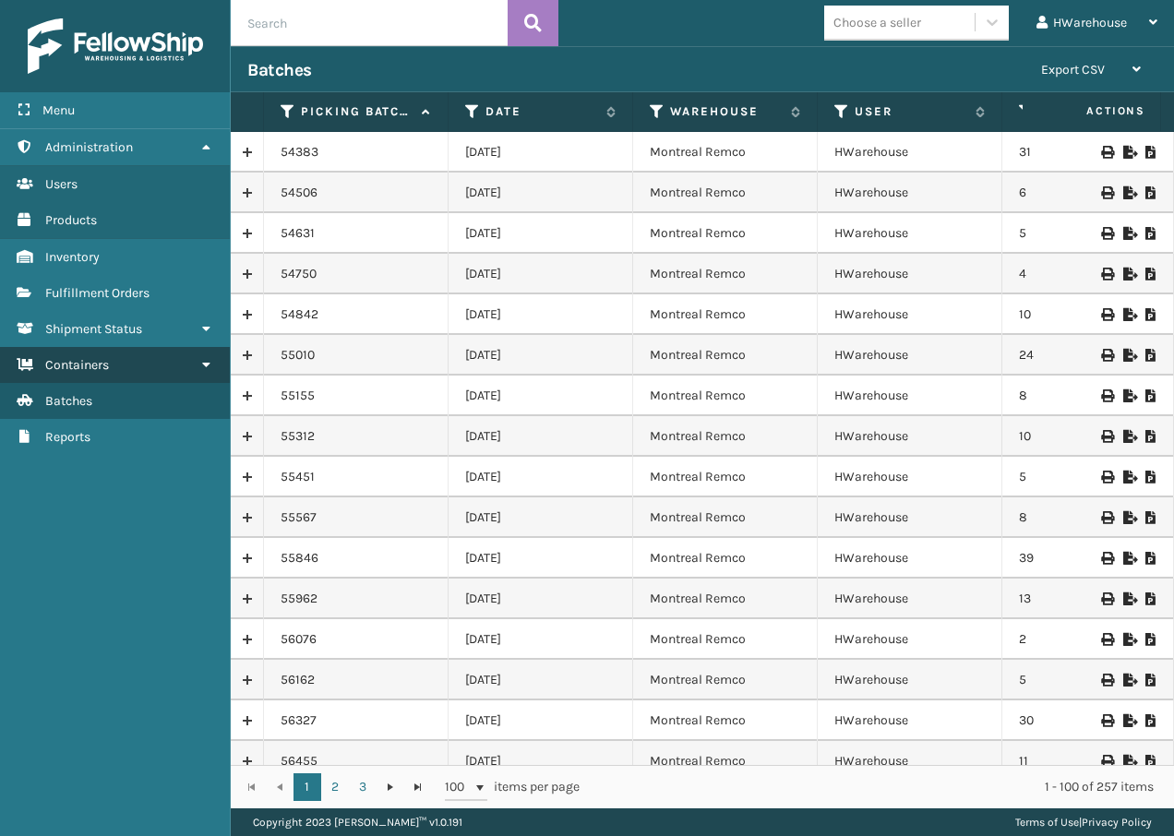
click at [102, 365] on span "Containers" at bounding box center [77, 365] width 64 height 16
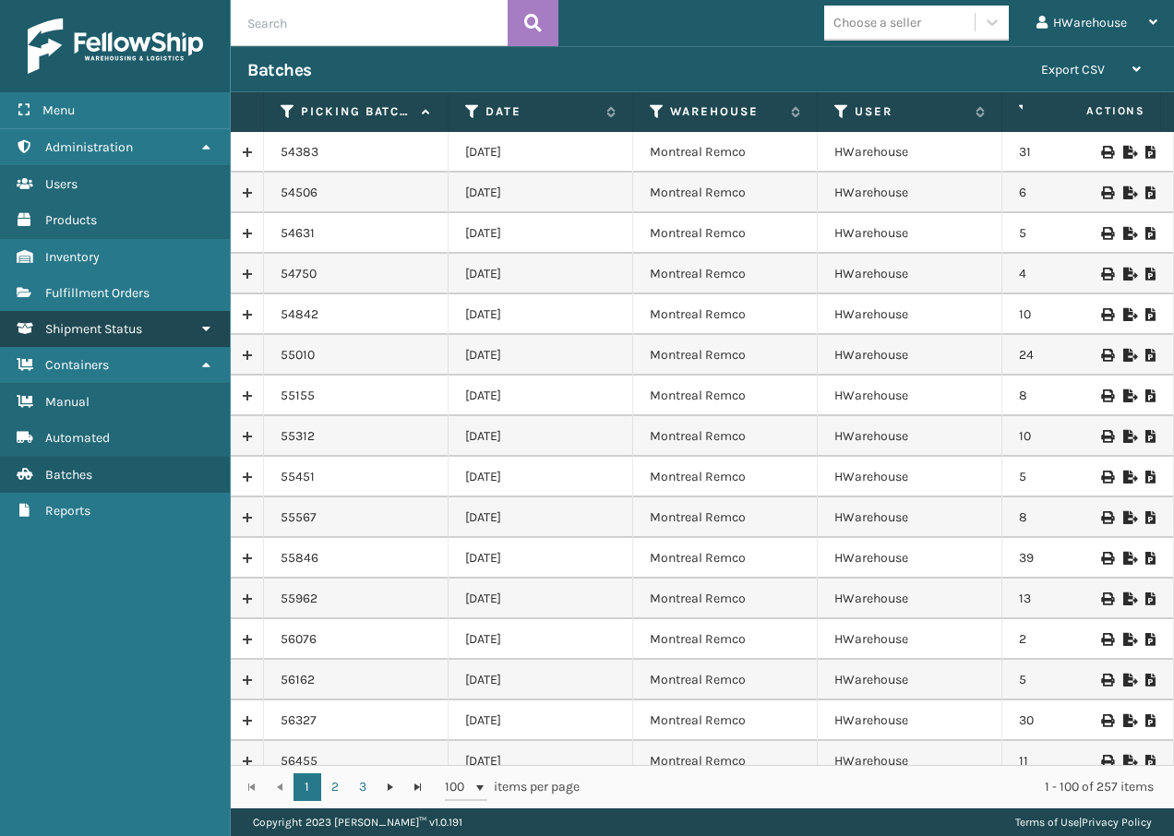
click at [120, 337] on link "Fulfillment Orders Shipment Status" at bounding box center [115, 329] width 230 height 36
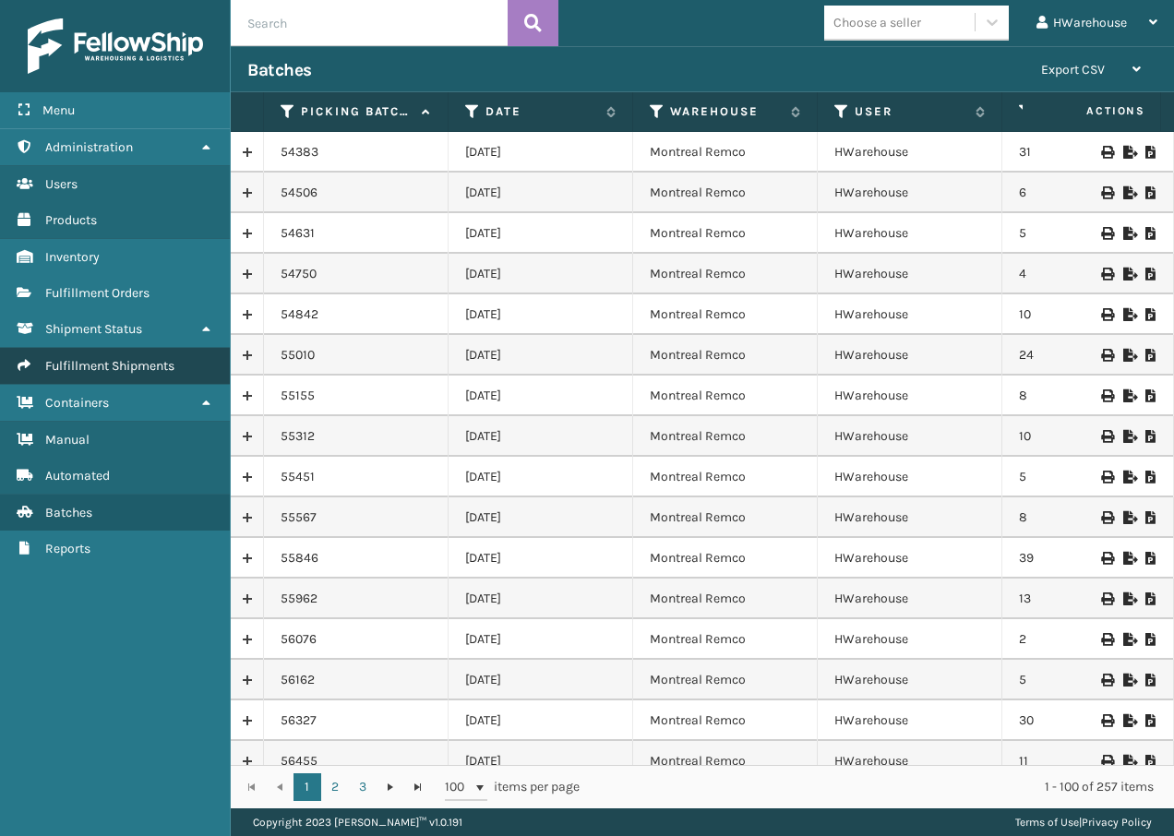
click at [120, 367] on span "Fulfillment Shipments" at bounding box center [109, 366] width 129 height 16
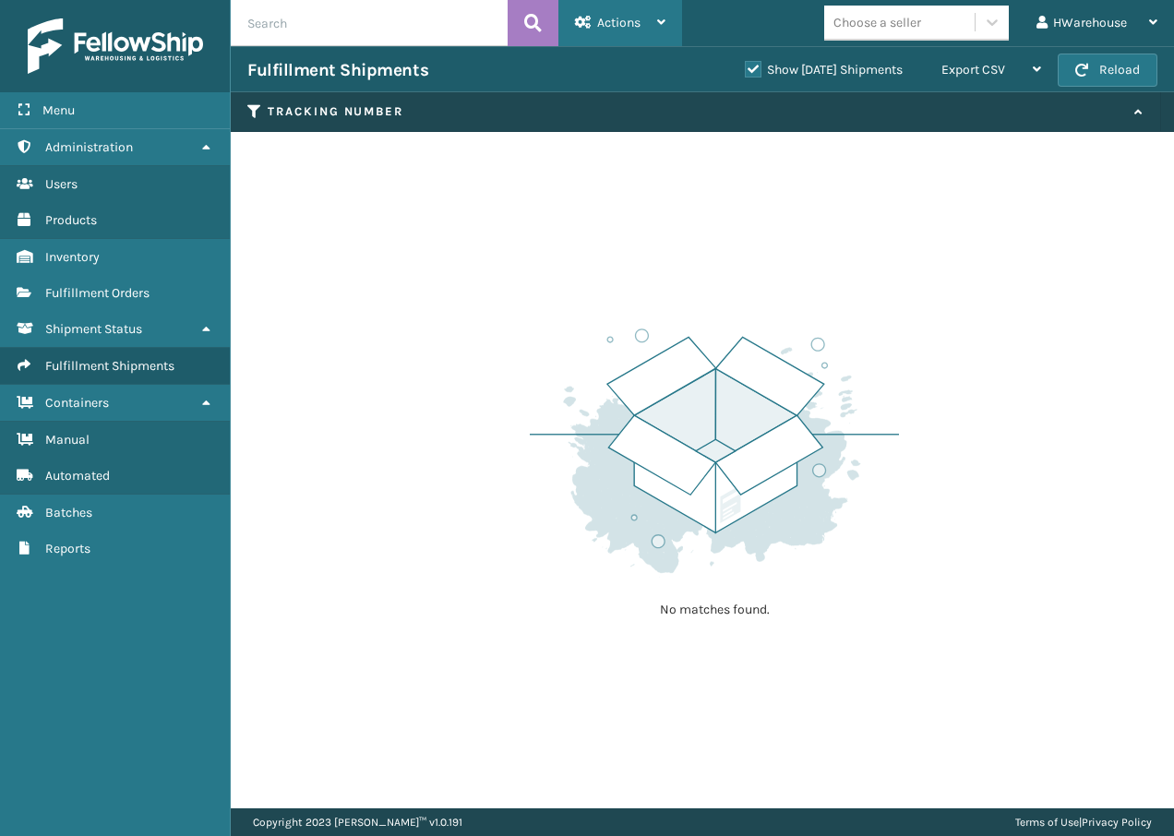
click at [651, 26] on div "Actions" at bounding box center [620, 23] width 90 height 46
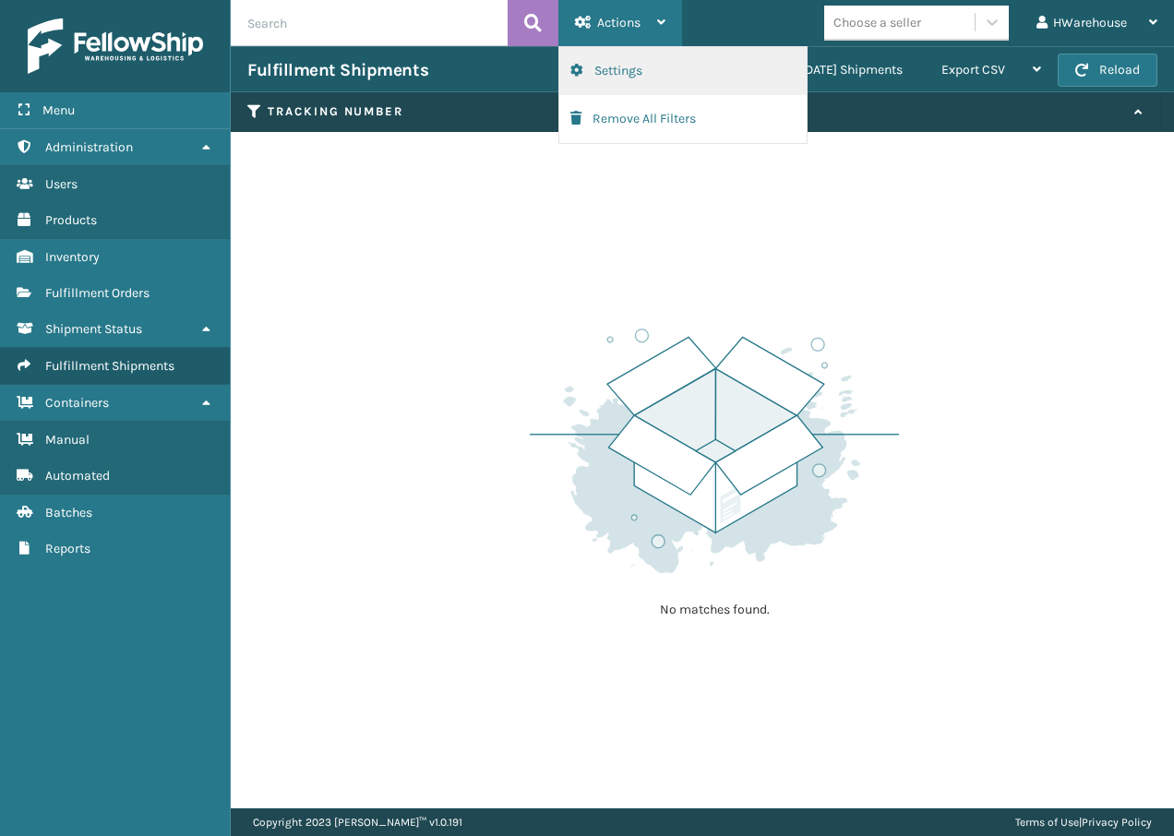
click at [643, 66] on button "Settings" at bounding box center [682, 71] width 247 height 48
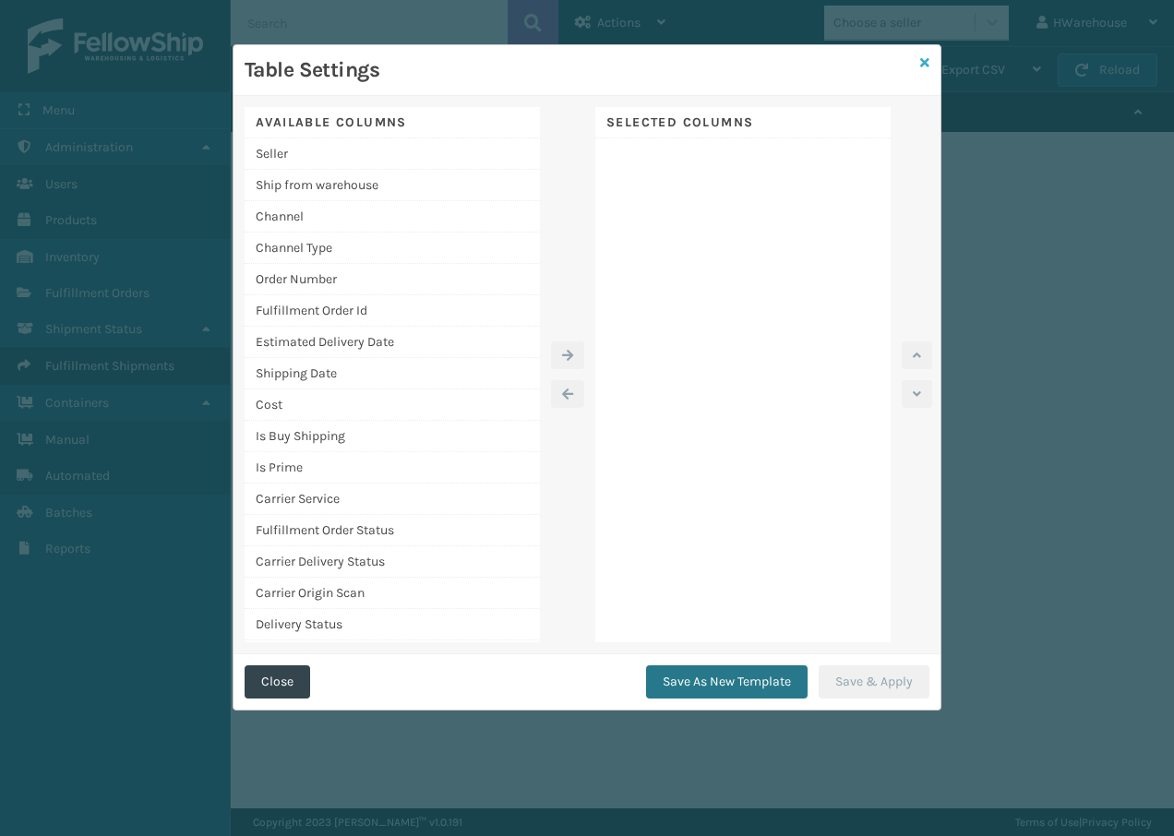
click at [921, 66] on icon at bounding box center [924, 62] width 9 height 13
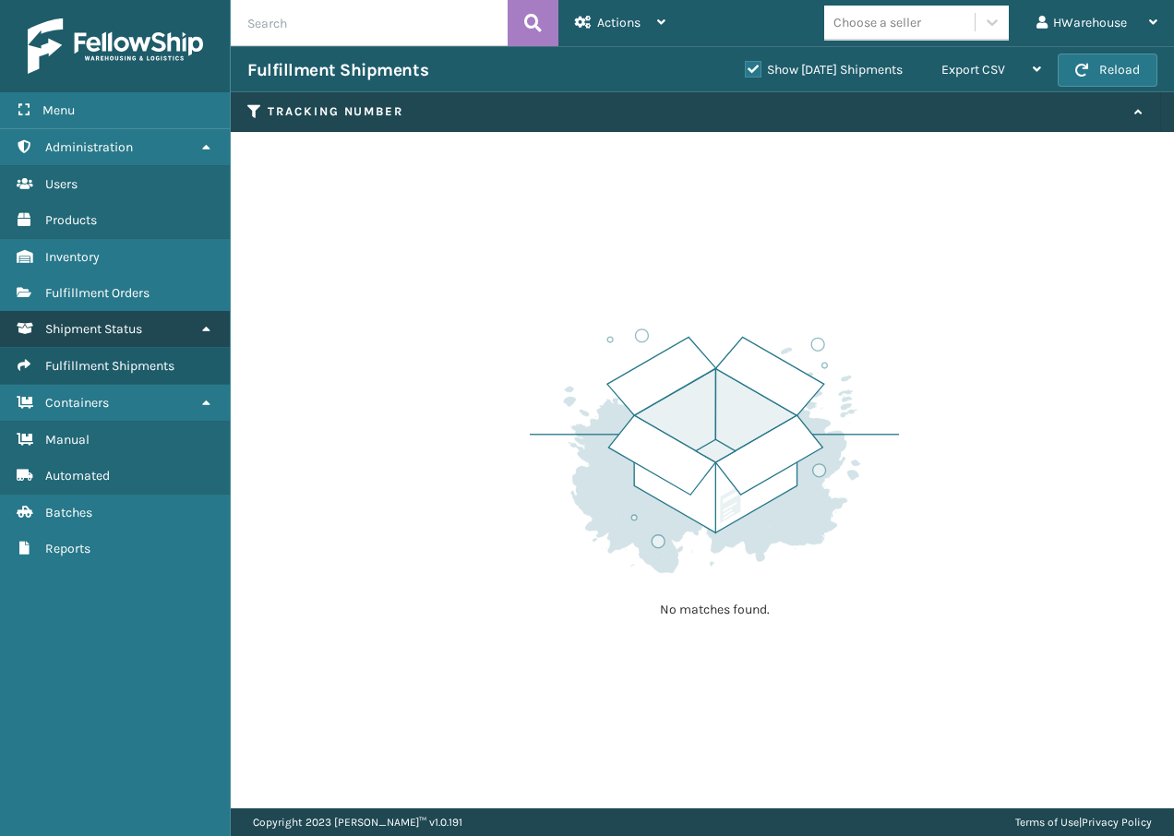
click at [110, 330] on span "Shipment Status" at bounding box center [93, 329] width 97 height 16
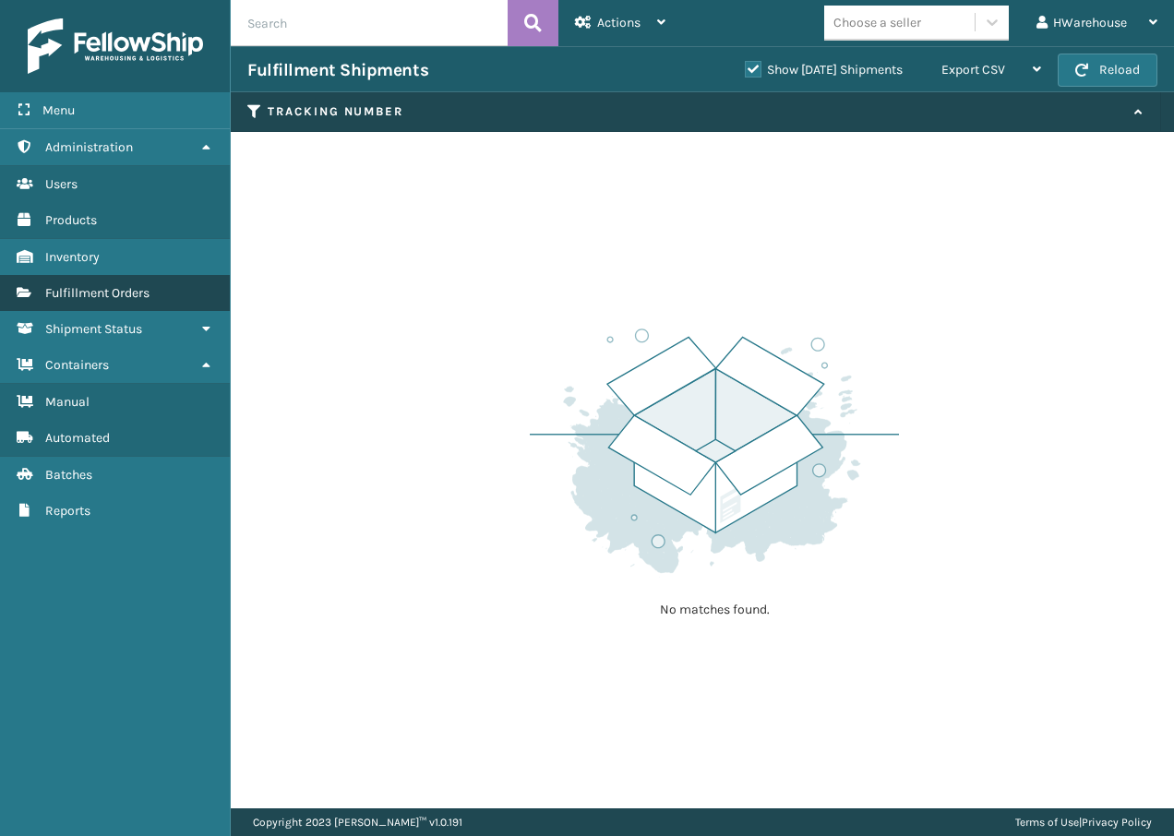
click at [112, 297] on span "Fulfillment Orders" at bounding box center [97, 293] width 104 height 16
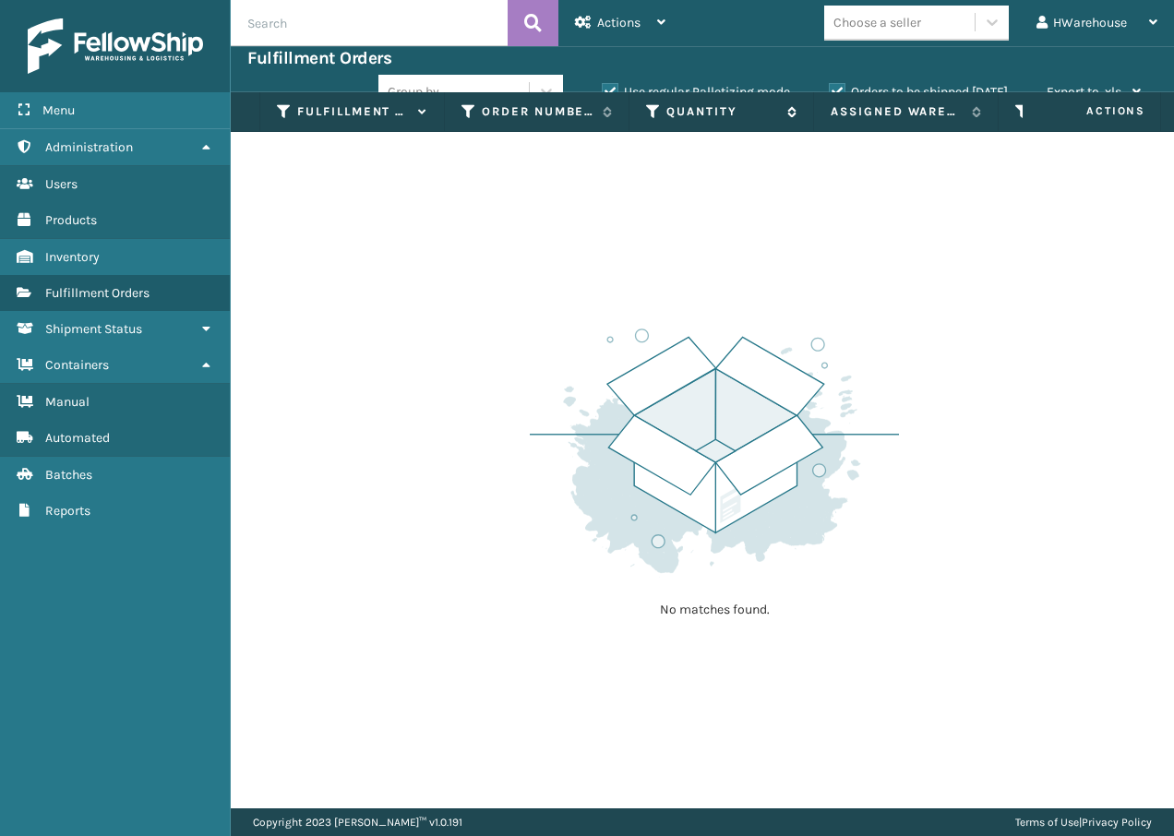
checkbox input "true"
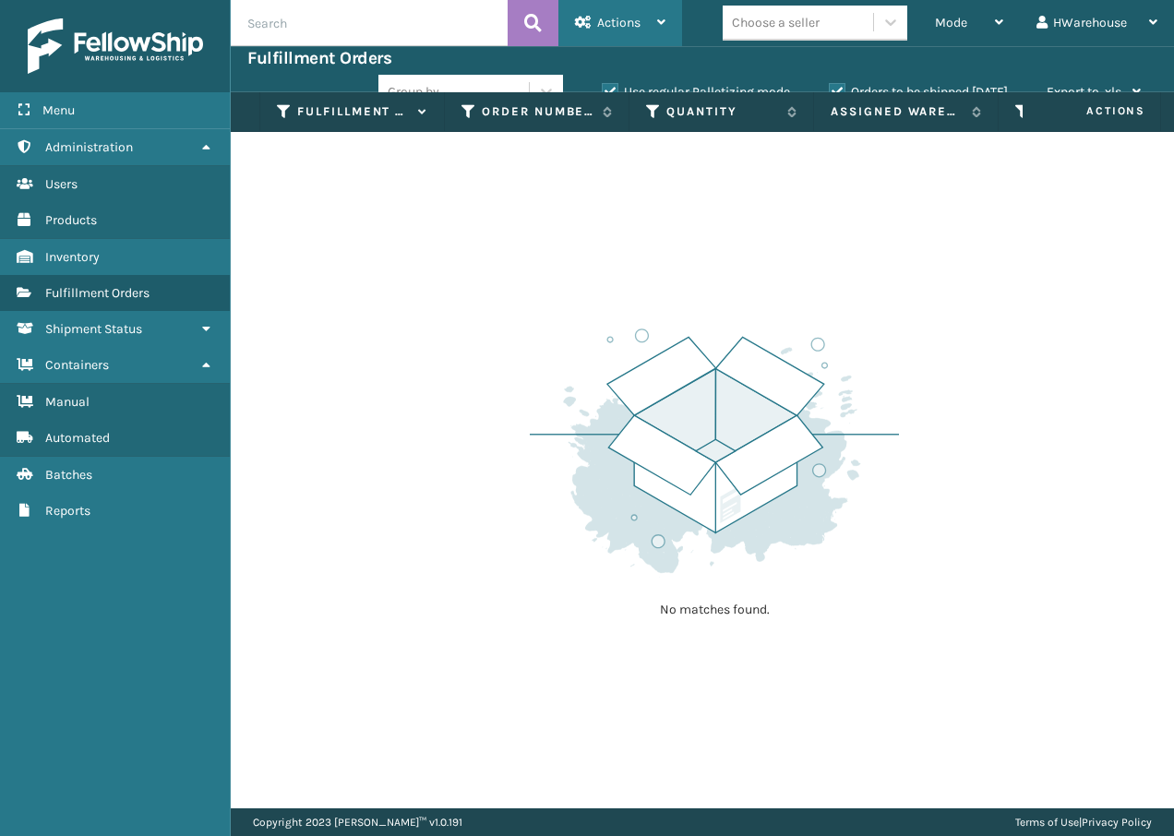
click at [627, 22] on span "Actions" at bounding box center [618, 23] width 43 height 16
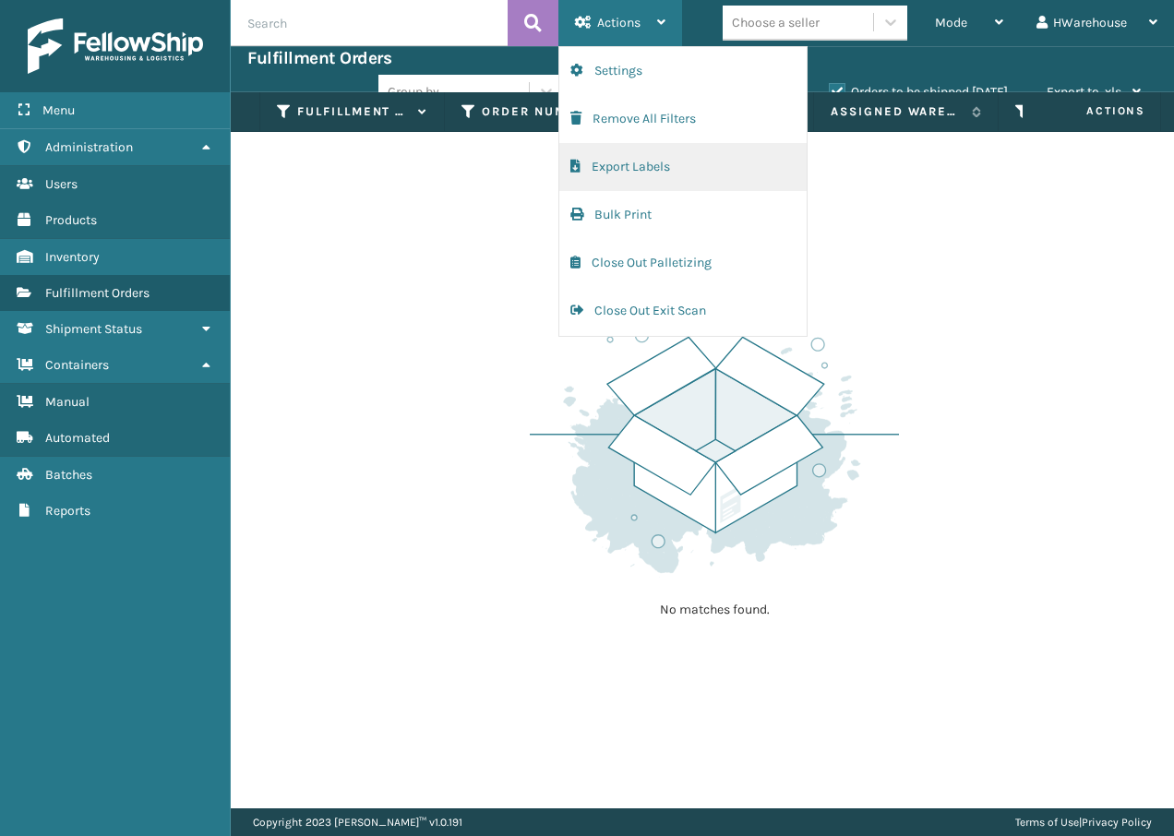
click at [624, 165] on button "Export Labels" at bounding box center [682, 167] width 247 height 48
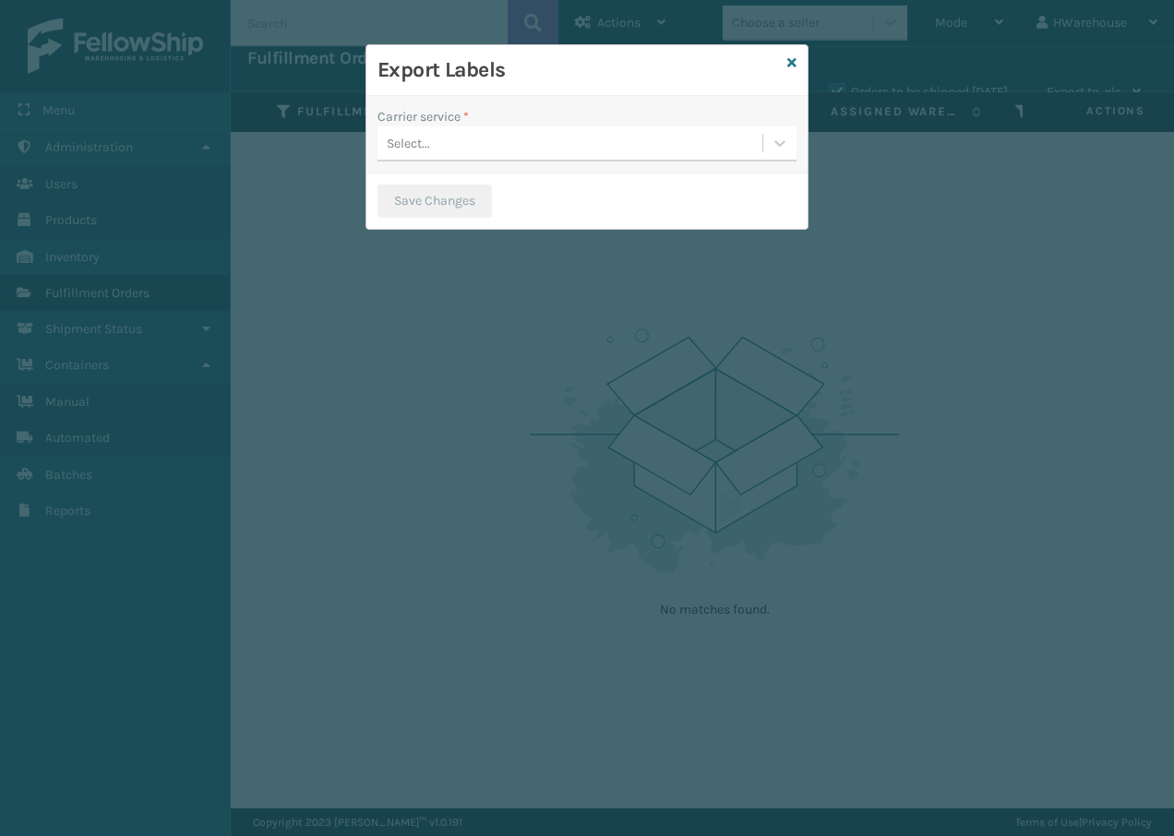
click at [609, 155] on div "Select..." at bounding box center [569, 143] width 385 height 30
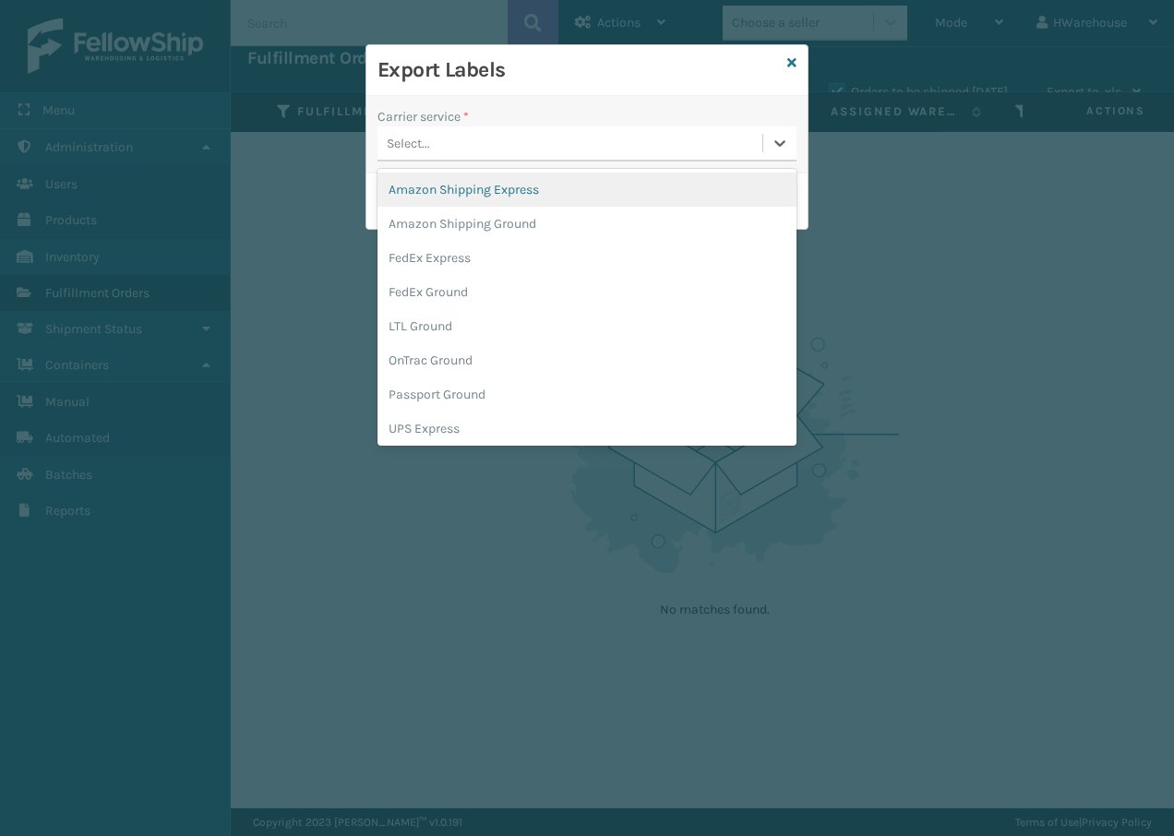
click at [797, 54] on div "Export Labels" at bounding box center [586, 70] width 441 height 51
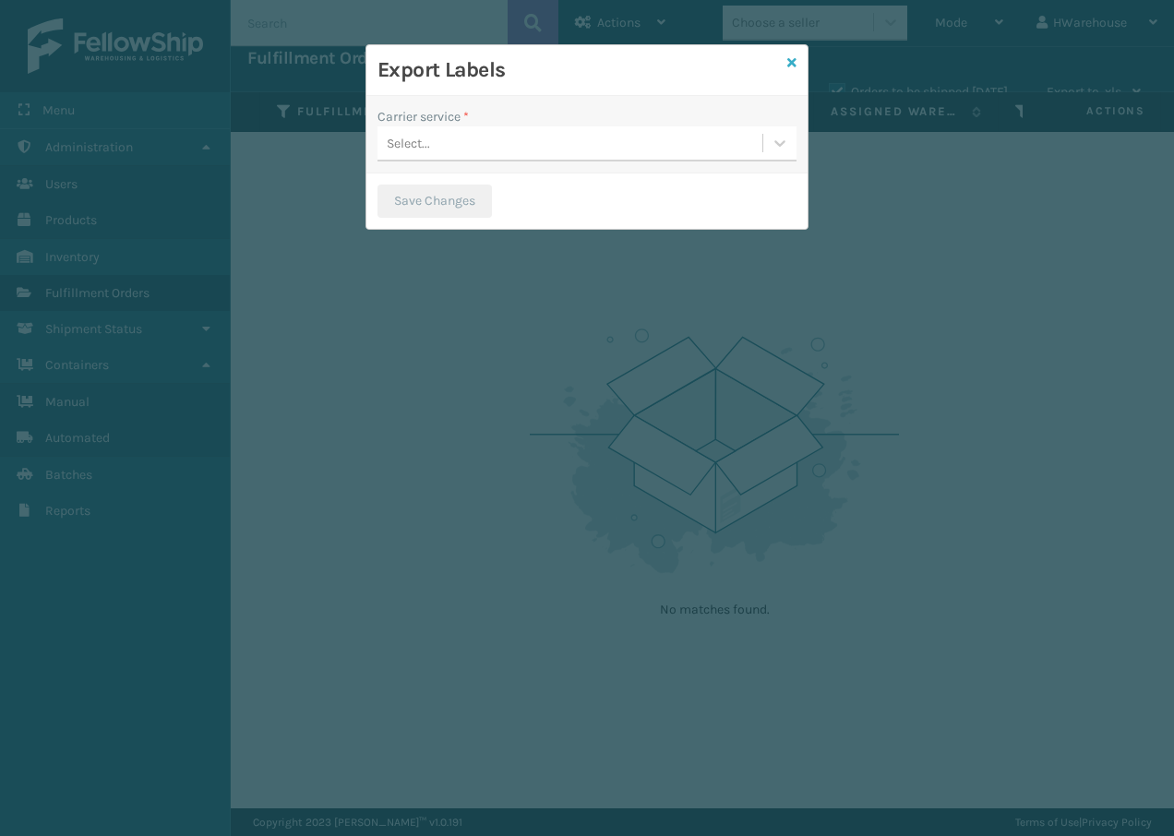
click at [794, 60] on icon at bounding box center [791, 62] width 9 height 13
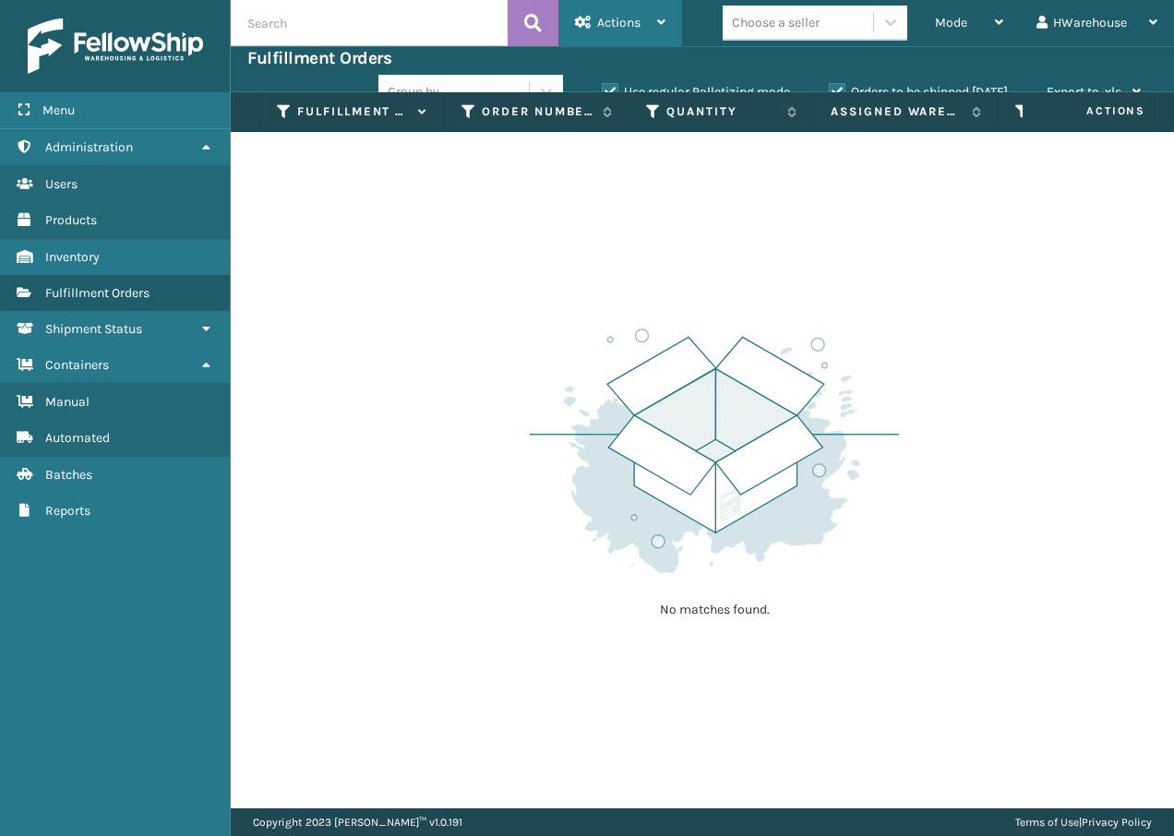
click at [663, 32] on div "Actions" at bounding box center [620, 23] width 90 height 46
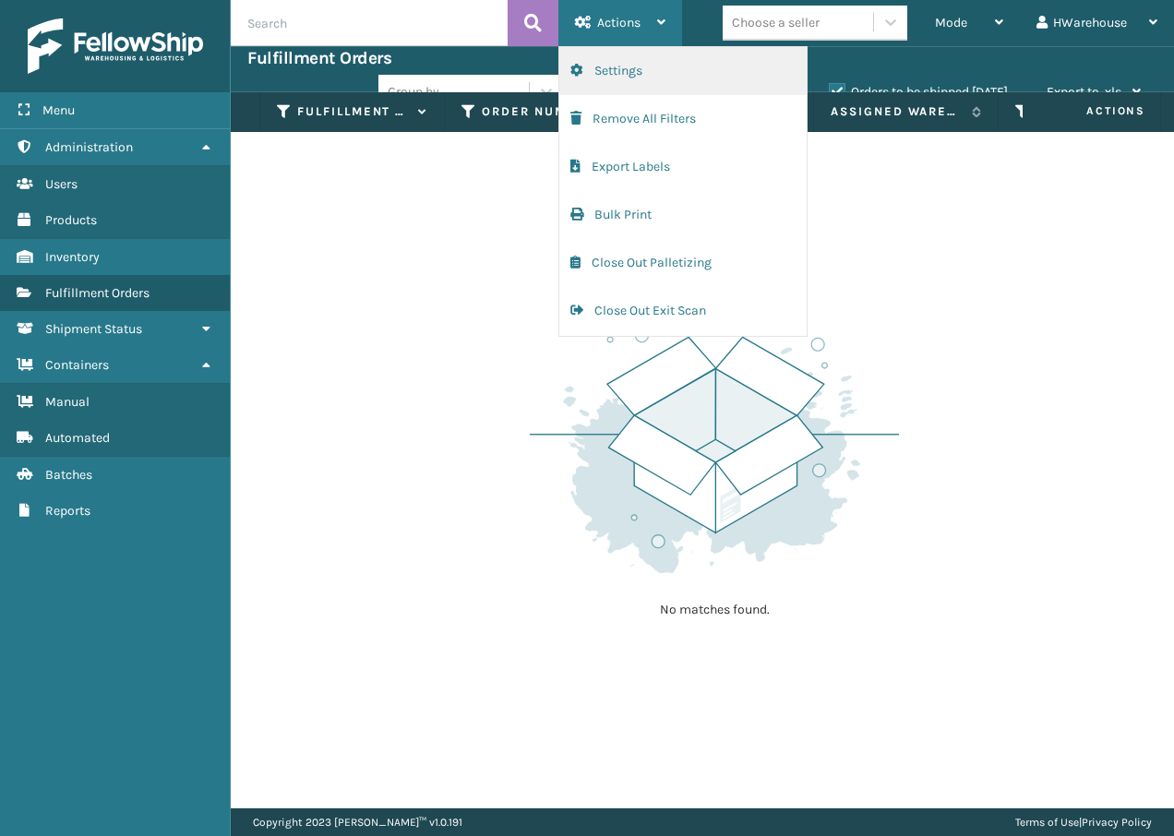
click at [659, 74] on button "Settings" at bounding box center [682, 71] width 247 height 48
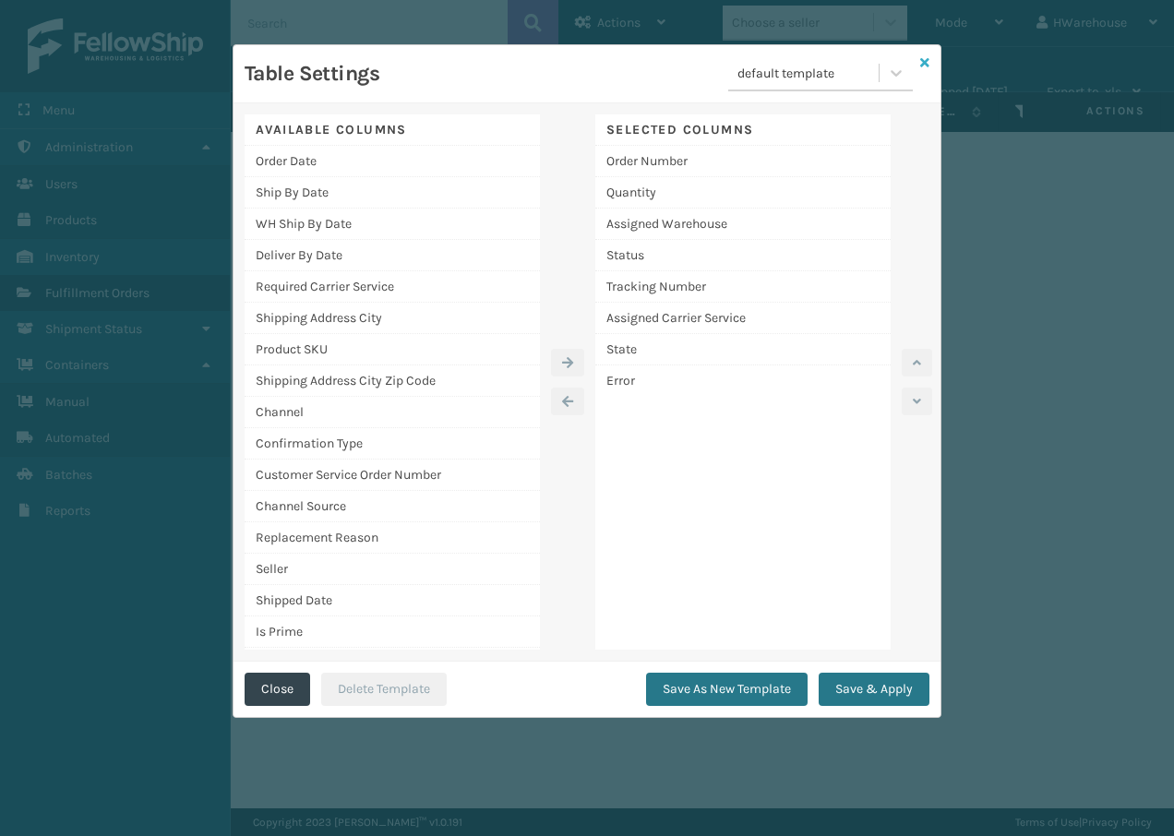
click at [927, 62] on icon at bounding box center [924, 62] width 9 height 13
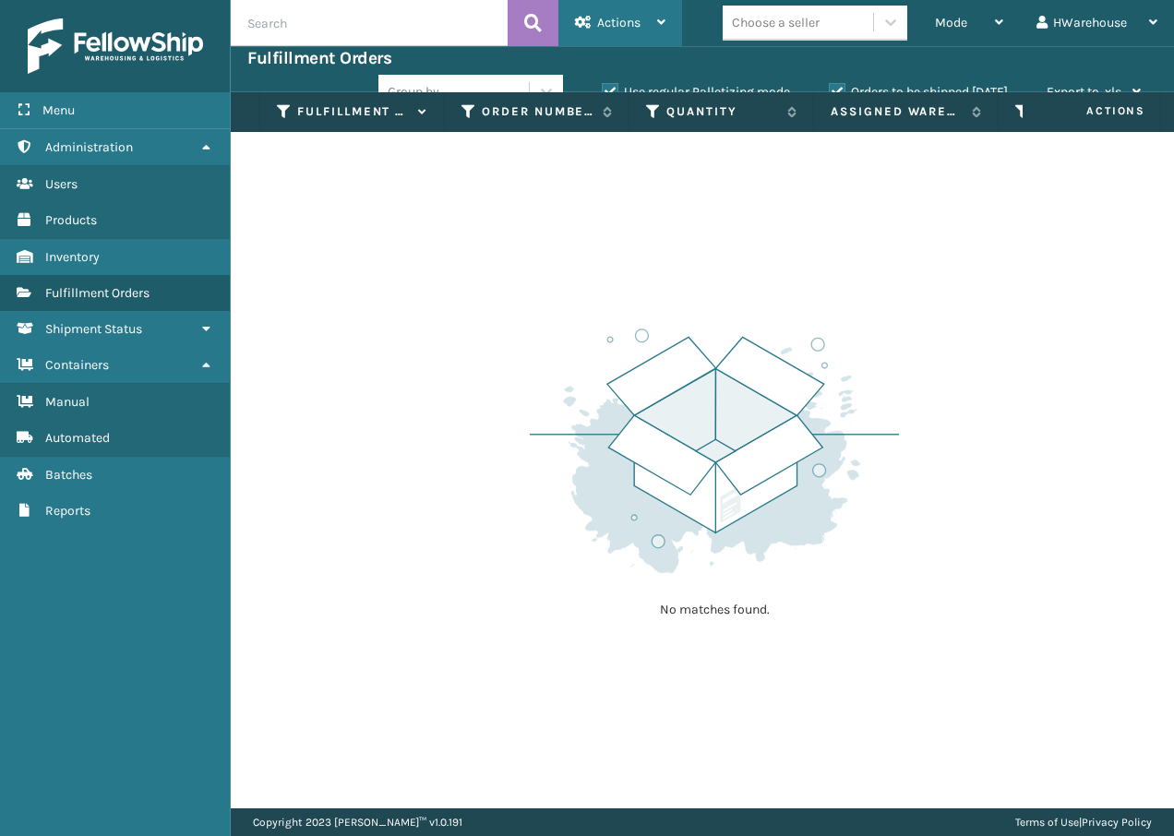
click at [649, 30] on div "Actions" at bounding box center [620, 23] width 90 height 46
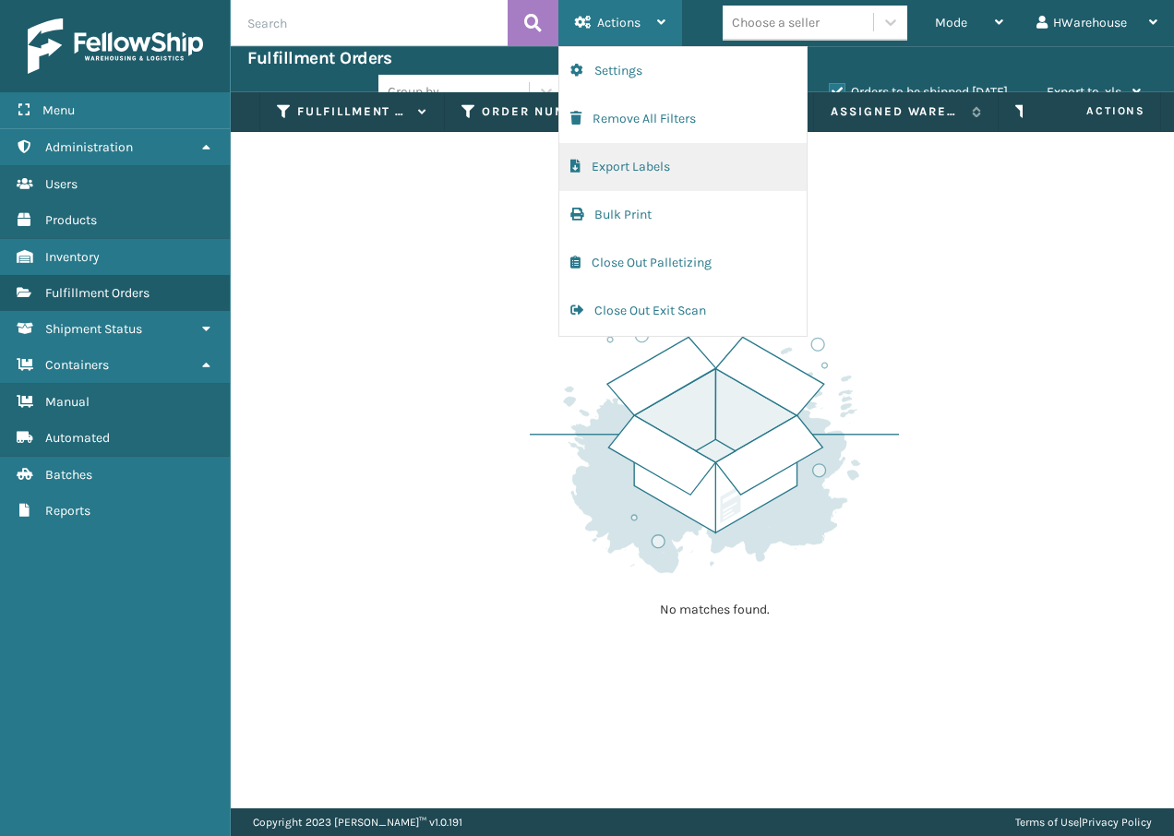
click at [653, 161] on button "Export Labels" at bounding box center [682, 167] width 247 height 48
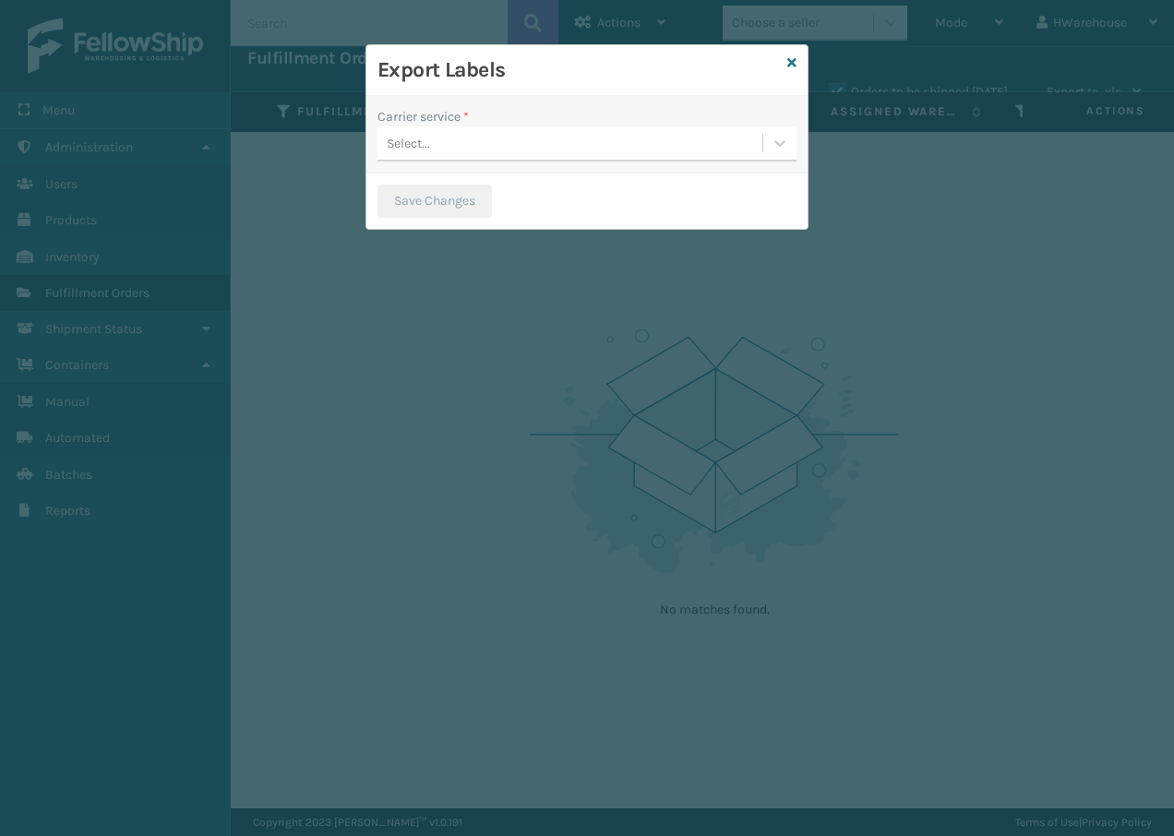
click at [651, 152] on div "Select..." at bounding box center [569, 143] width 385 height 30
click at [778, 150] on icon at bounding box center [779, 143] width 18 height 18
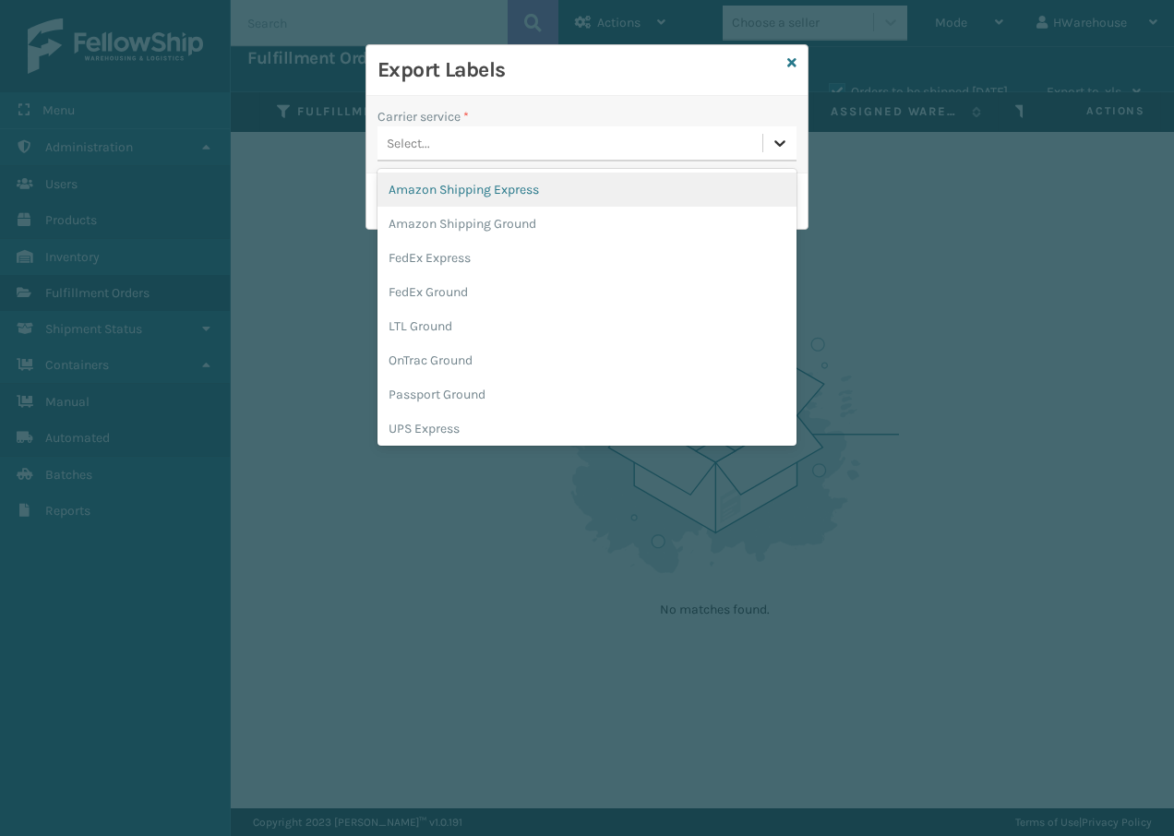
click at [778, 150] on icon at bounding box center [779, 143] width 18 height 18
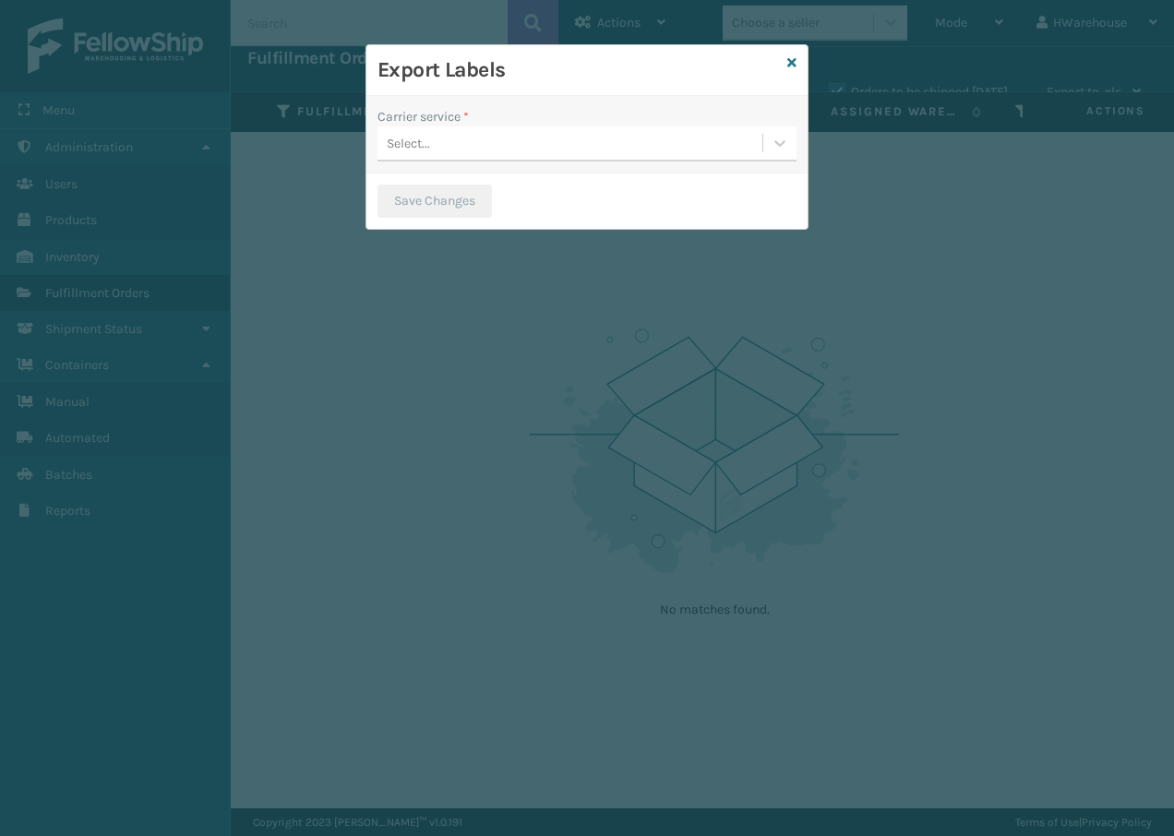
click at [796, 60] on div "Export Labels" at bounding box center [586, 70] width 441 height 51
click at [778, 60] on h3 "Export Labels" at bounding box center [578, 70] width 402 height 28
click at [785, 64] on div "Export Labels" at bounding box center [586, 70] width 441 height 51
click at [793, 66] on icon at bounding box center [791, 62] width 9 height 13
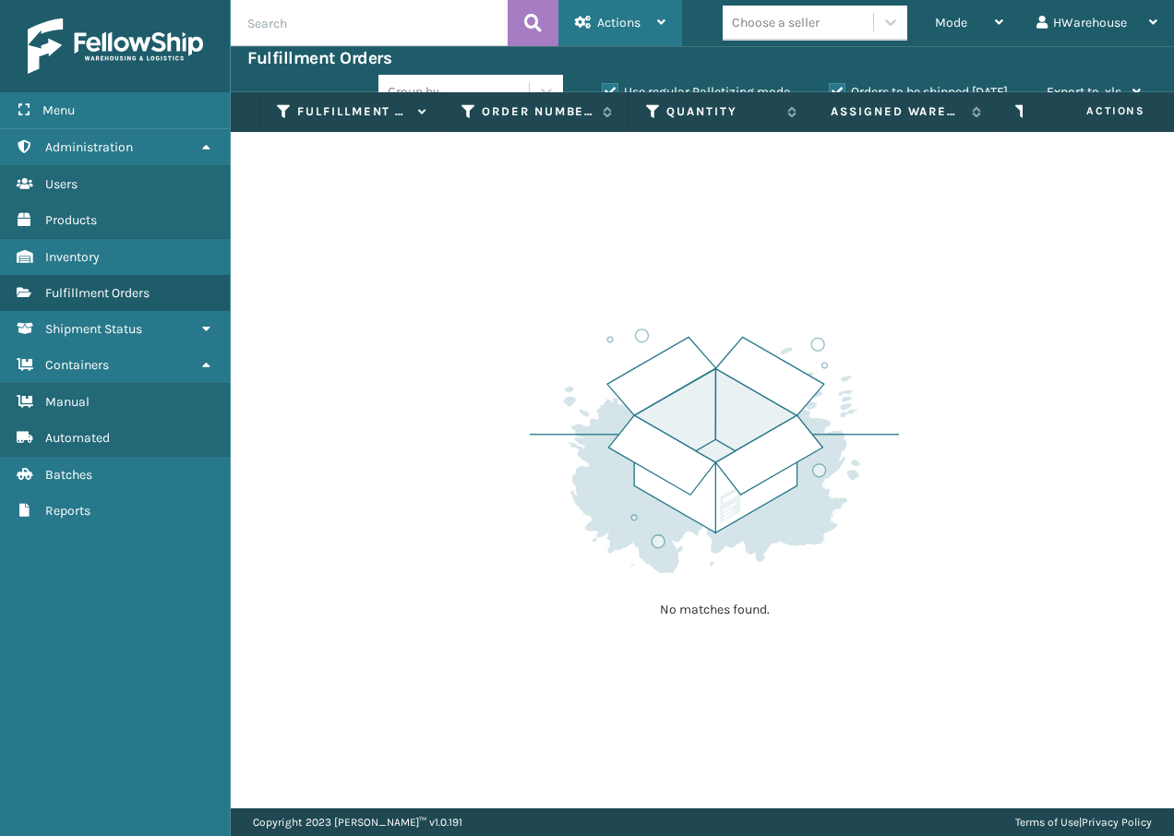
click at [659, 28] on icon at bounding box center [661, 22] width 8 height 13
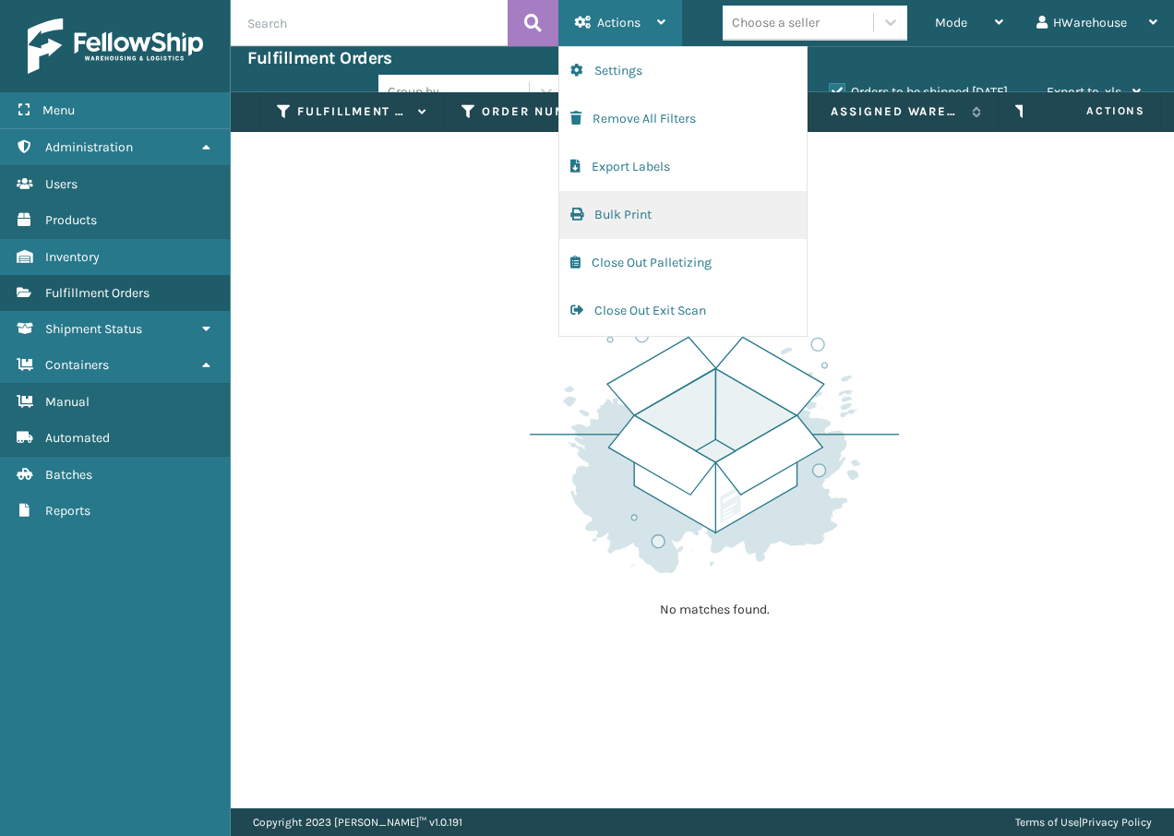
click at [682, 234] on button "Bulk Print" at bounding box center [682, 215] width 247 height 48
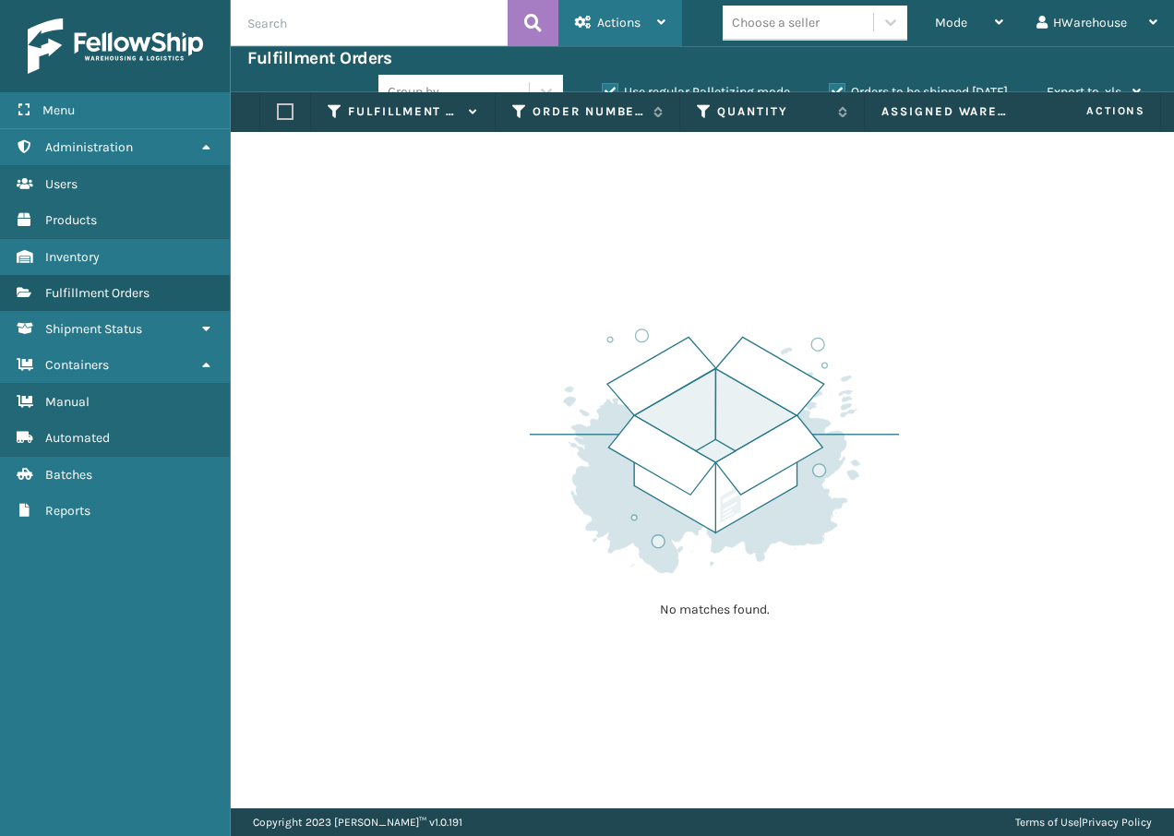
click at [649, 19] on div "Actions" at bounding box center [620, 23] width 90 height 46
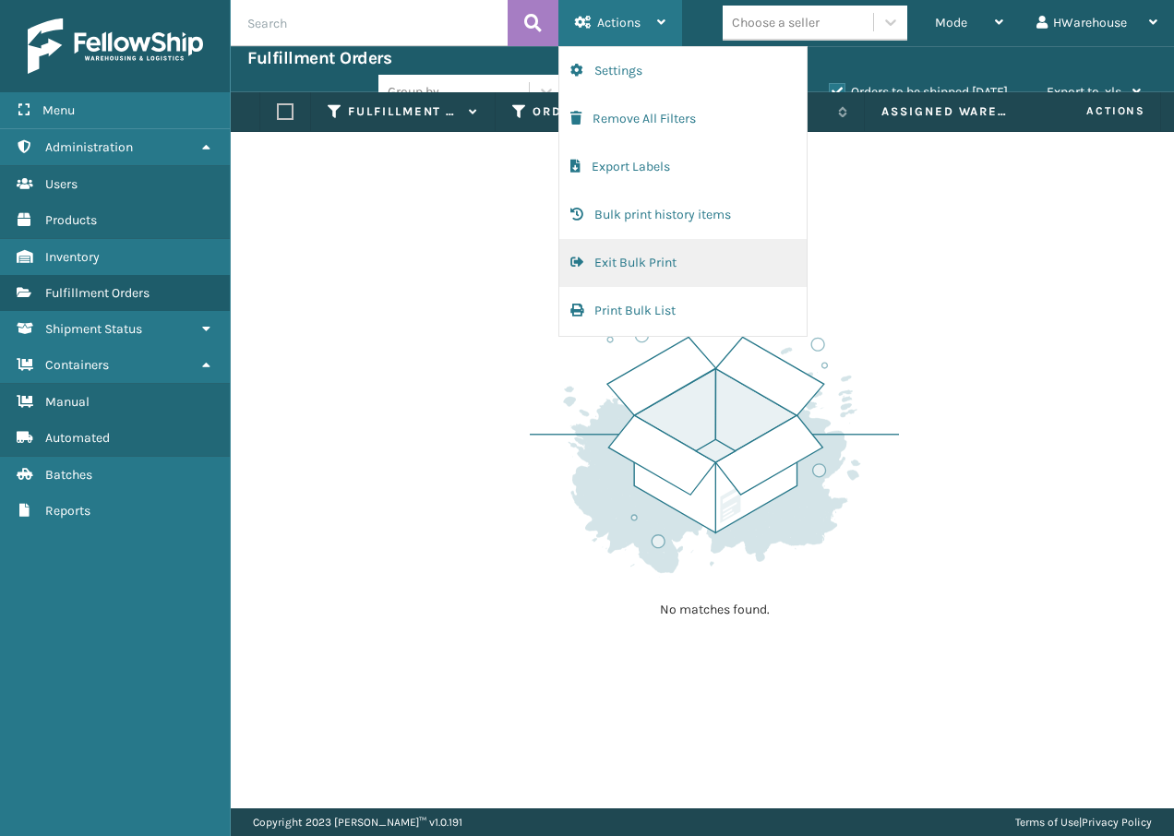
click at [662, 267] on button "Exit Bulk Print" at bounding box center [682, 263] width 247 height 48
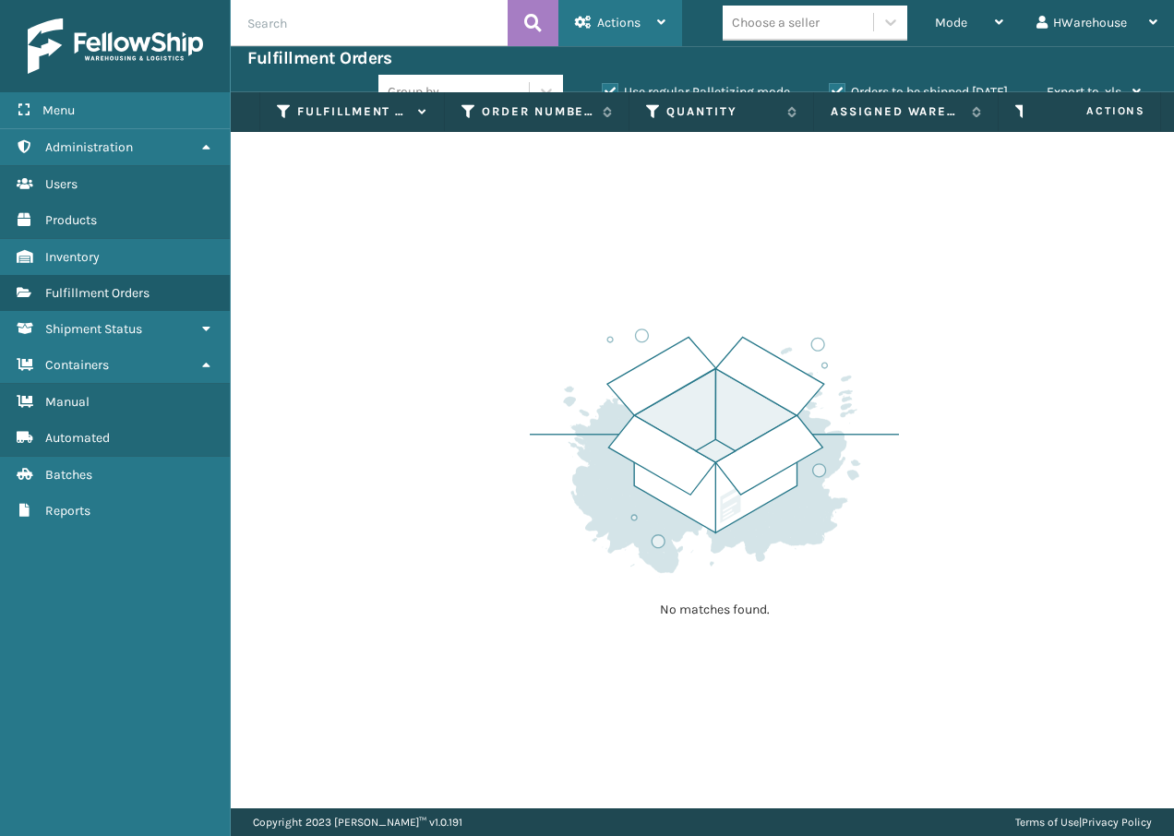
click at [638, 21] on span "Actions" at bounding box center [618, 23] width 43 height 16
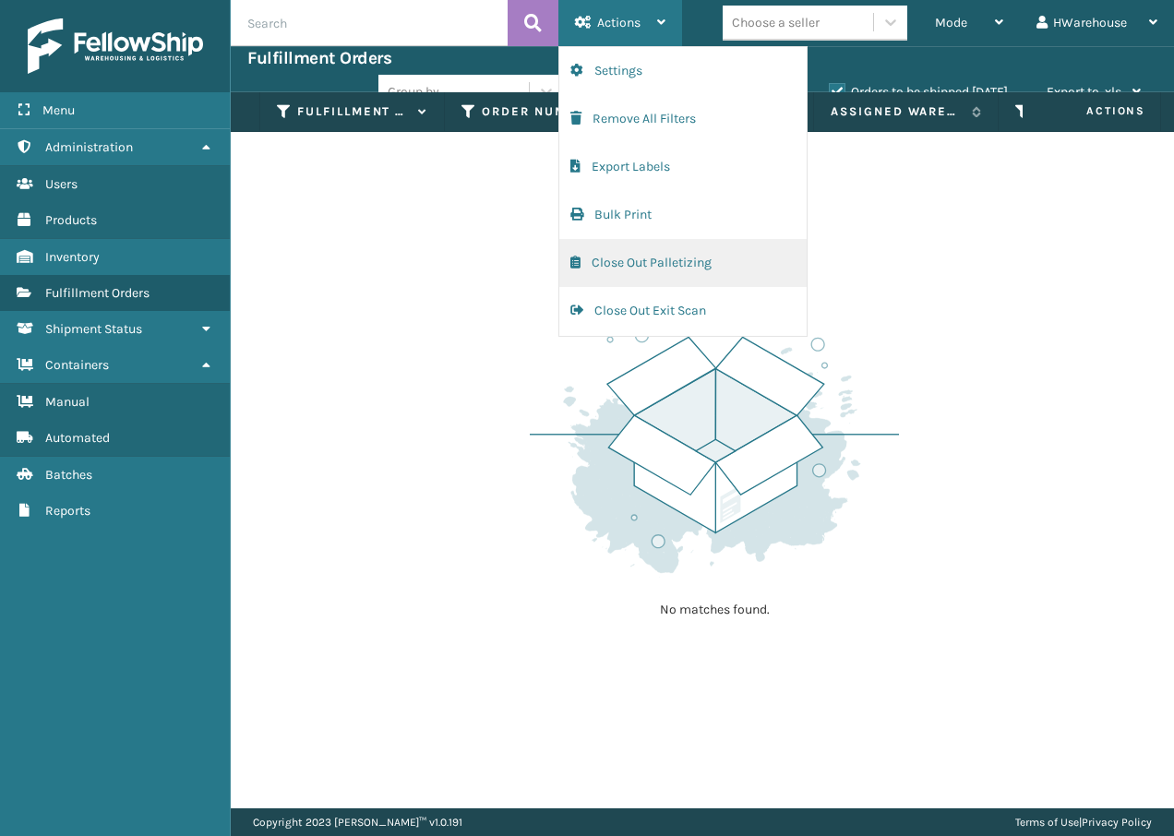
click at [674, 255] on button "Close Out Palletizing" at bounding box center [682, 263] width 247 height 48
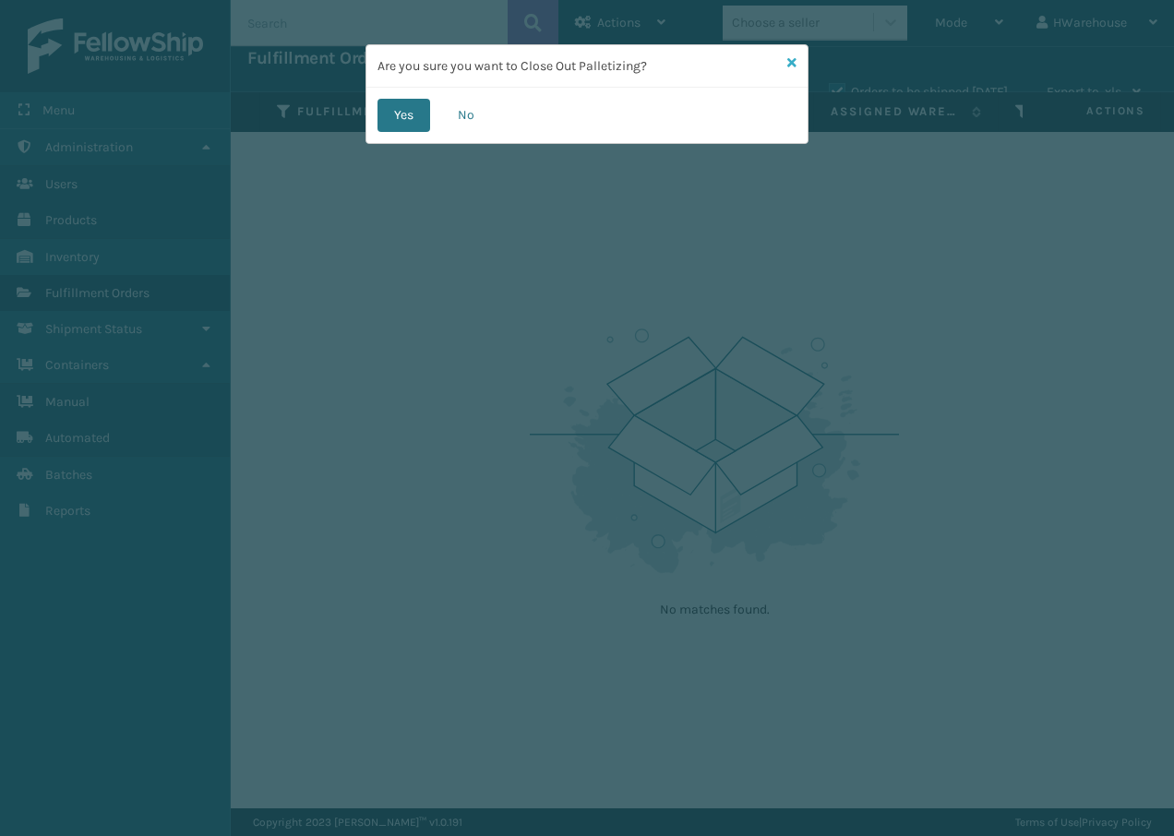
click at [788, 61] on icon at bounding box center [791, 62] width 9 height 13
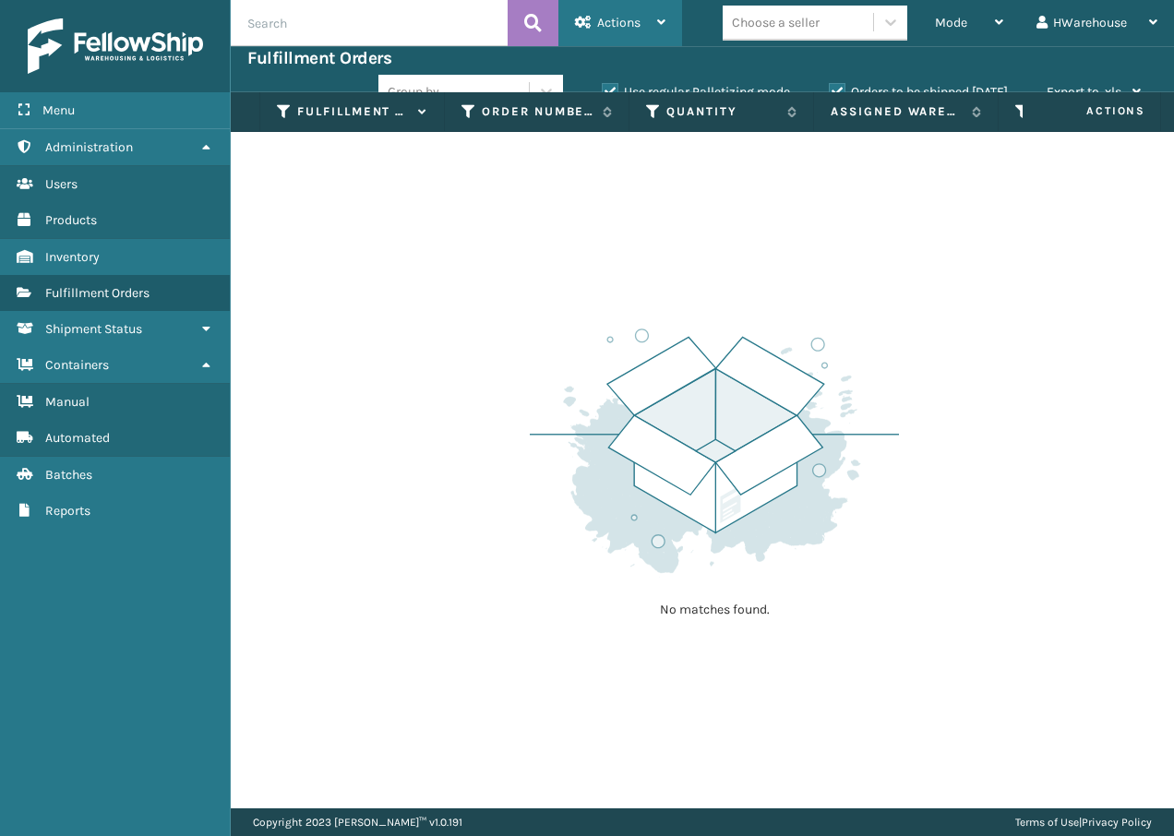
click at [634, 24] on span "Actions" at bounding box center [618, 23] width 43 height 16
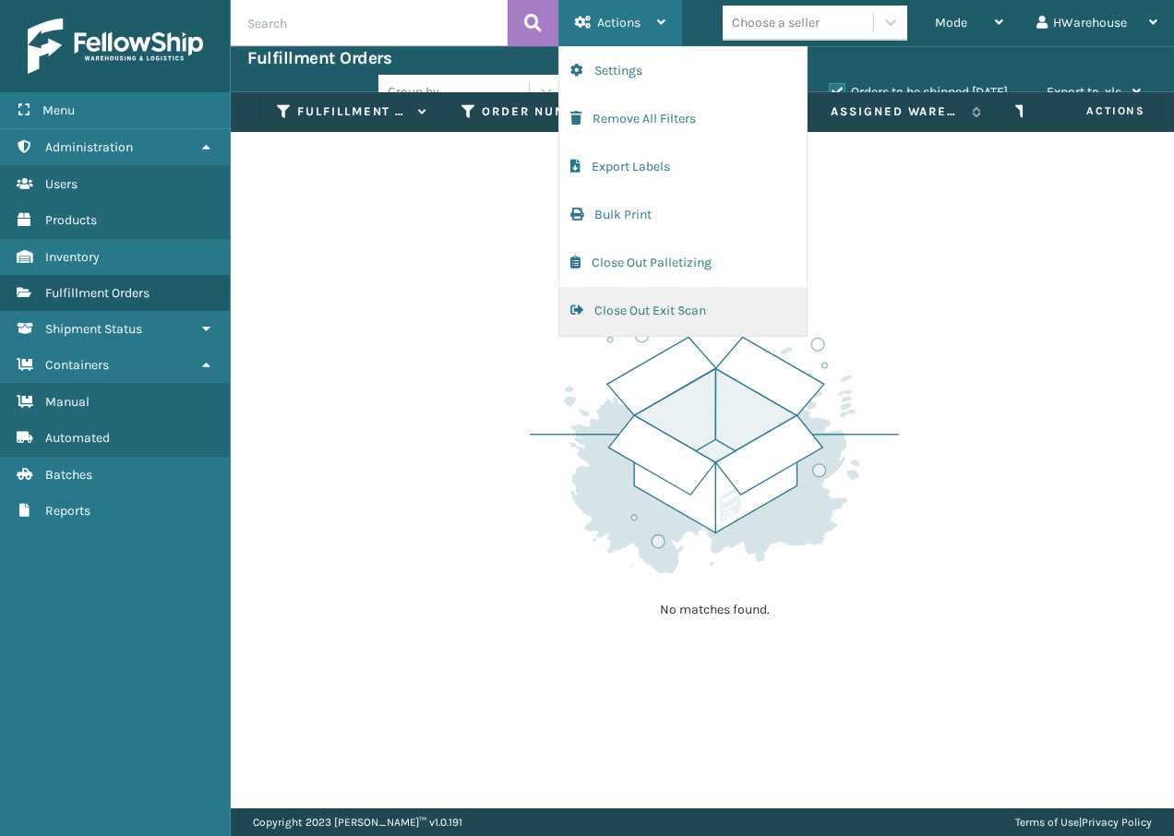
click at [665, 320] on button "Close Out Exit Scan" at bounding box center [682, 311] width 247 height 48
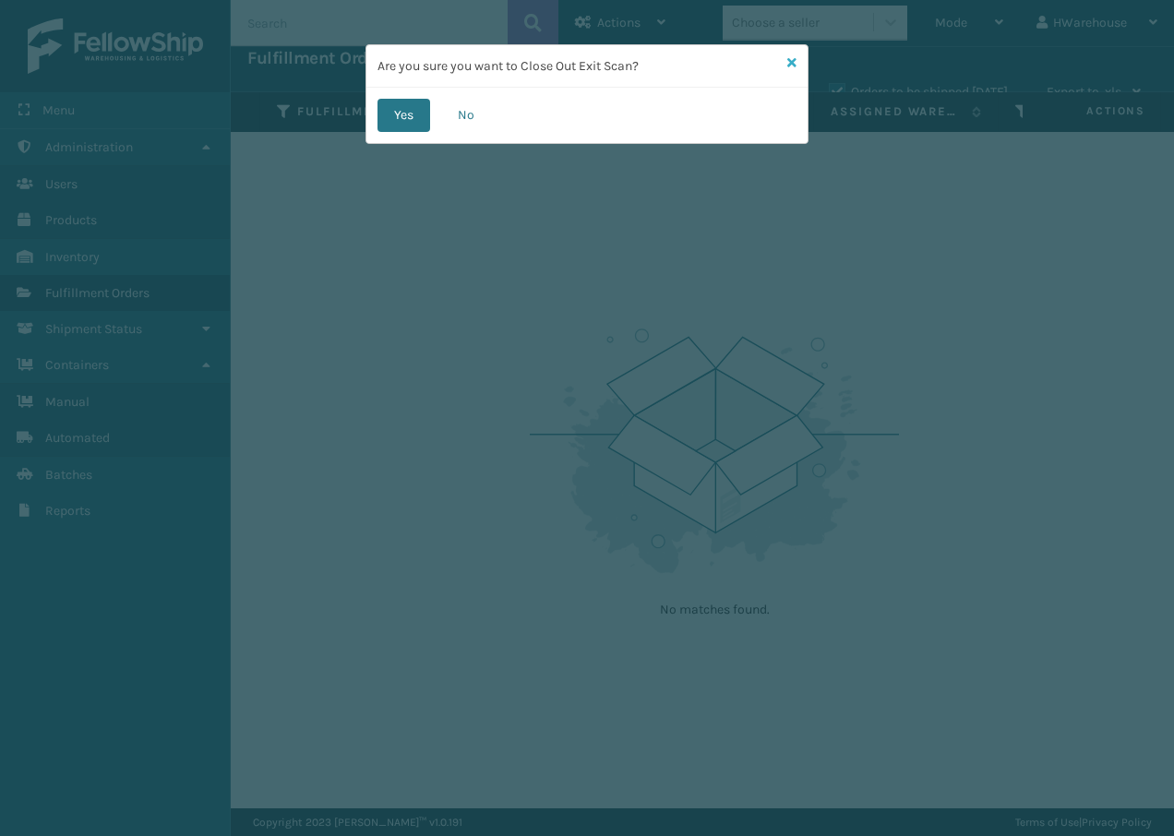
click at [791, 60] on icon at bounding box center [791, 62] width 9 height 13
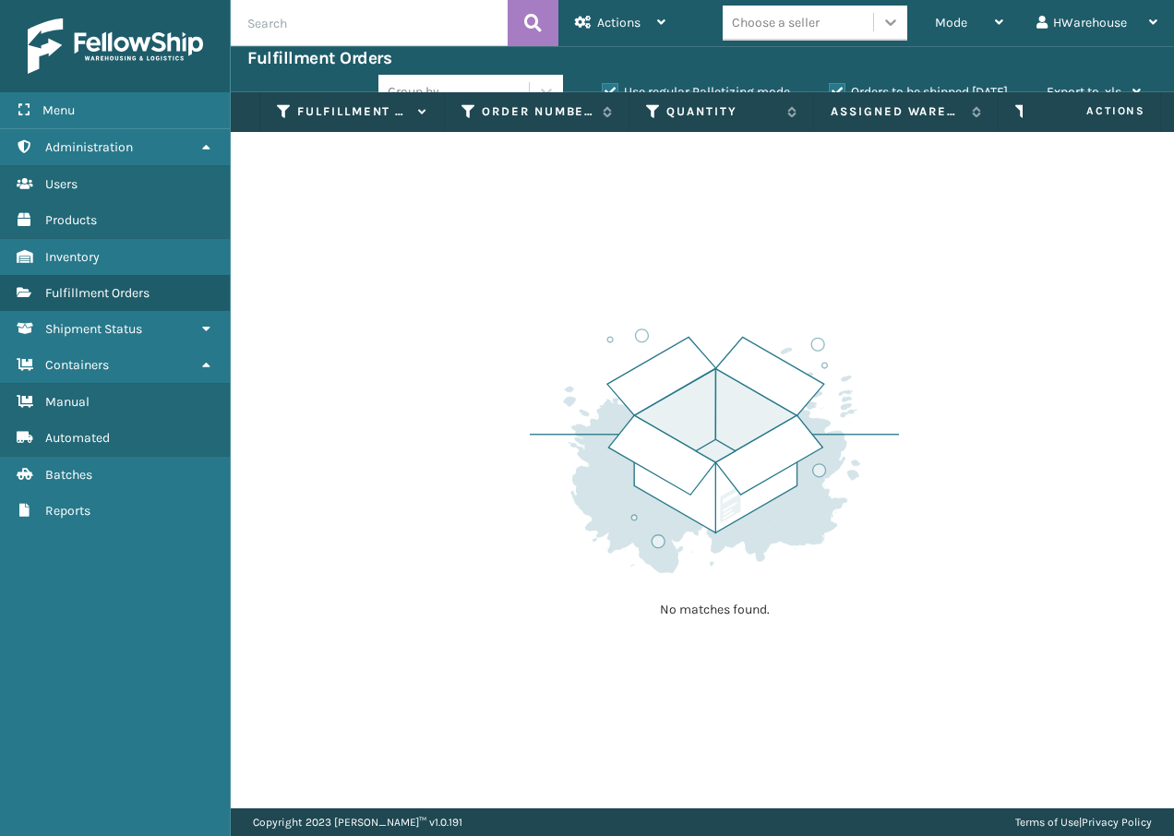
click at [888, 22] on icon at bounding box center [890, 22] width 11 height 6
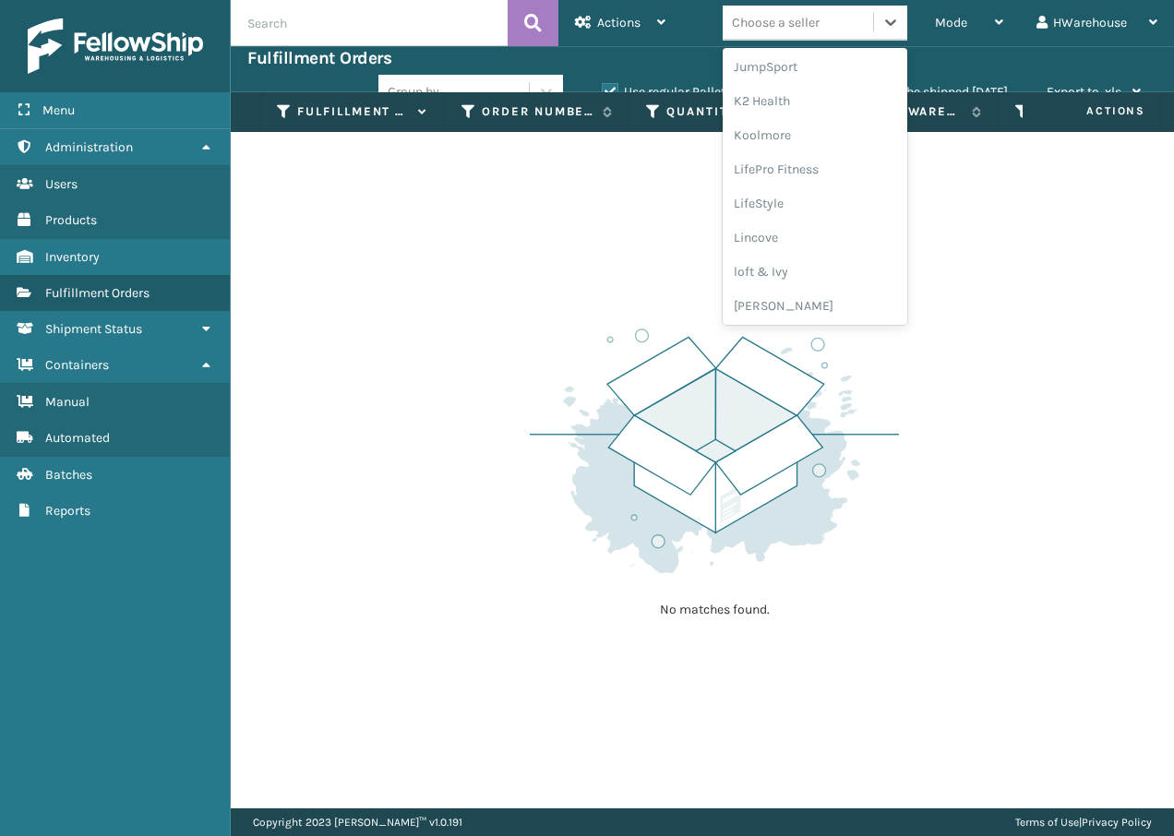
scroll to position [584, 0]
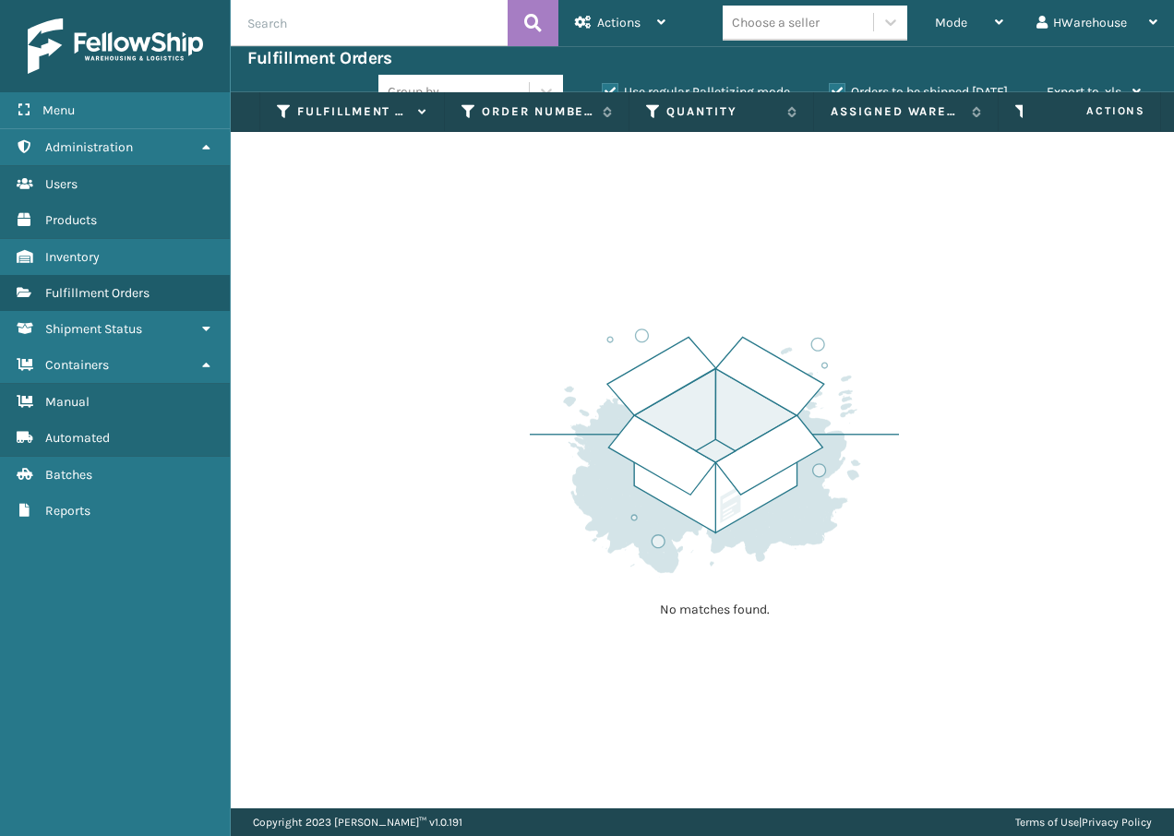
click at [1041, 227] on div "No matches found." at bounding box center [702, 470] width 943 height 676
click at [969, 36] on div "Mode" at bounding box center [969, 23] width 68 height 46
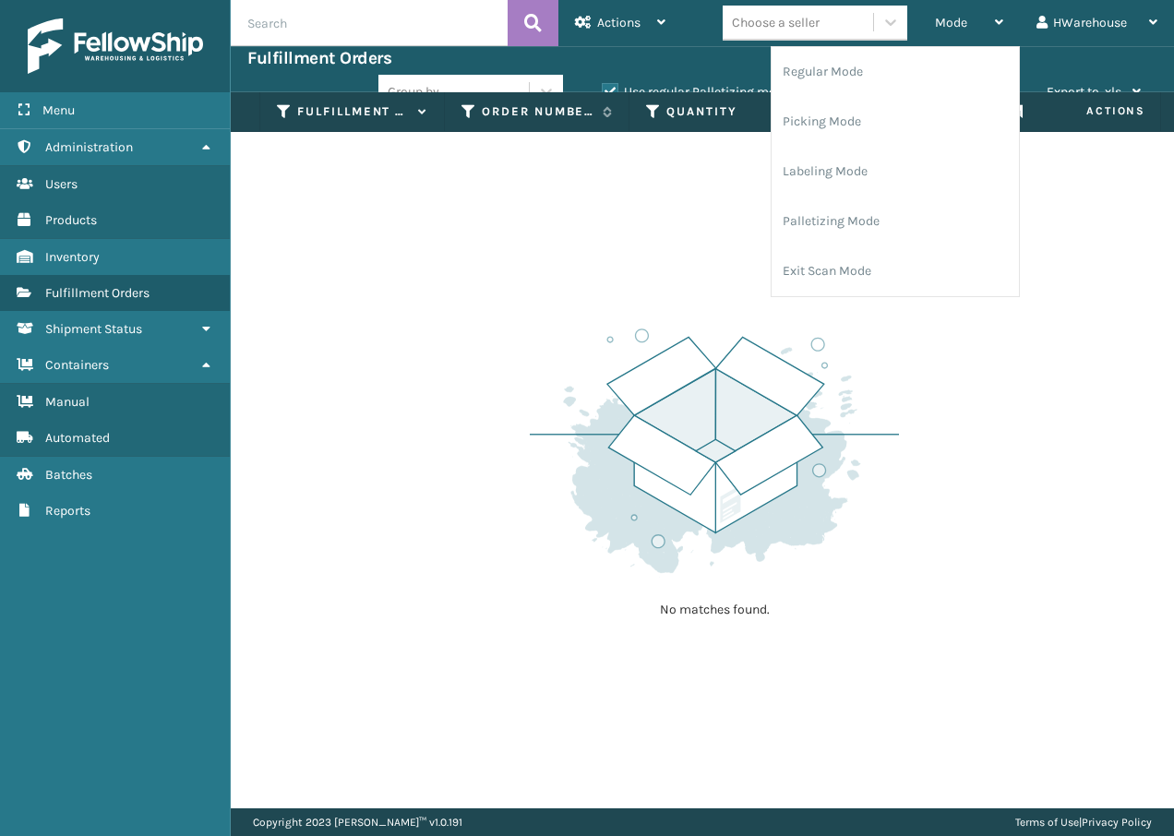
click at [638, 304] on div "No matches found." at bounding box center [714, 471] width 369 height 340
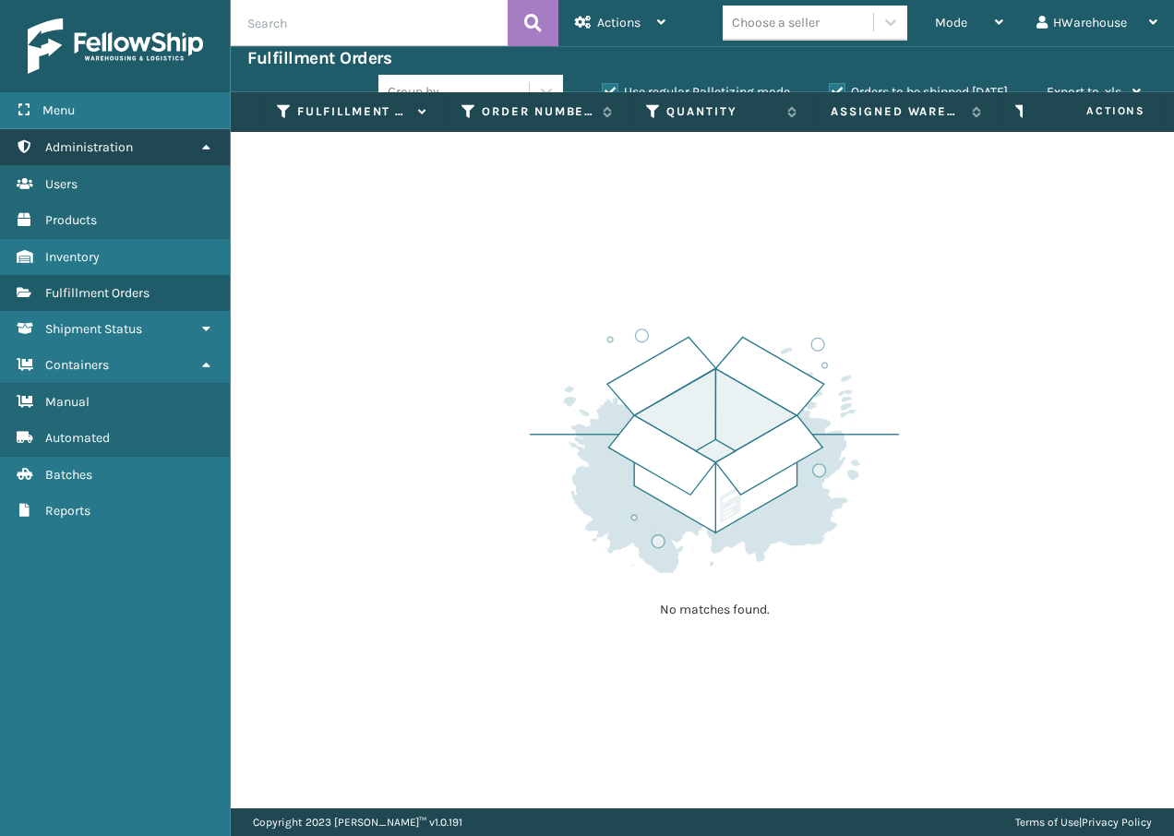
click at [112, 164] on link "Administration" at bounding box center [115, 147] width 230 height 36
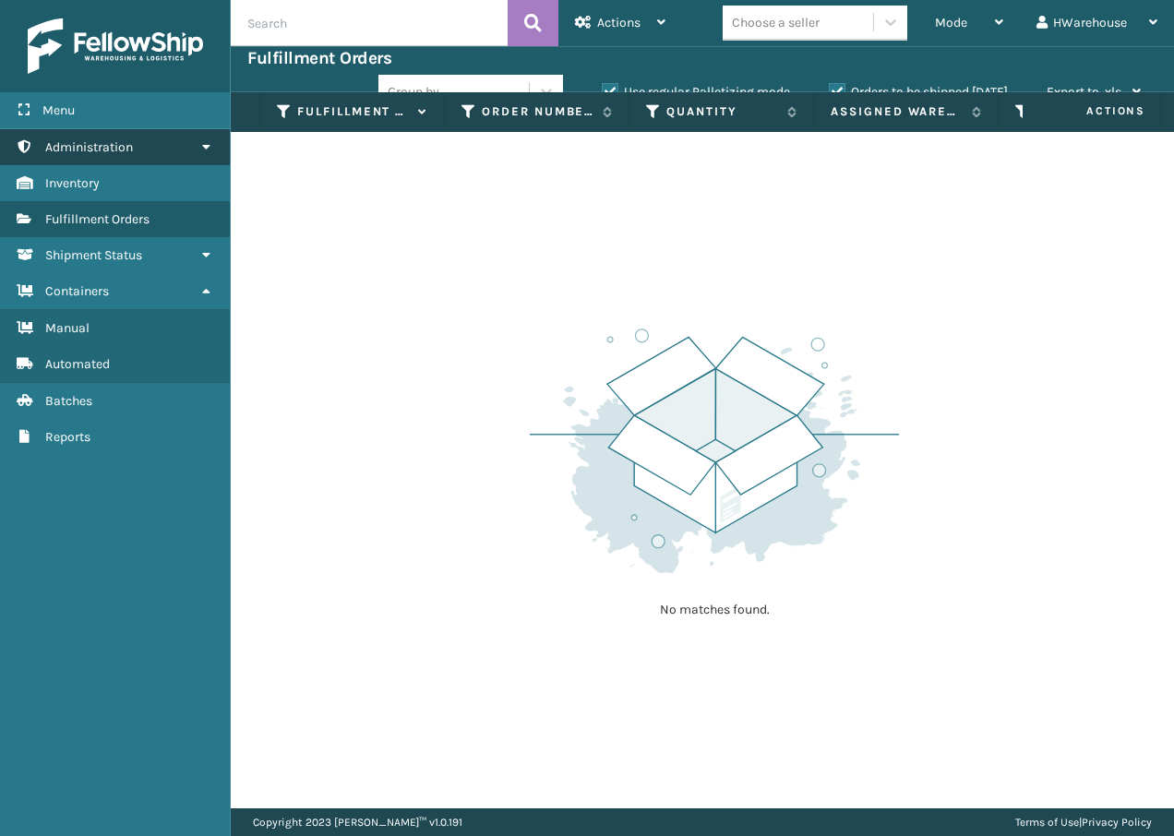
click at [126, 153] on span "Administration" at bounding box center [89, 147] width 88 height 16
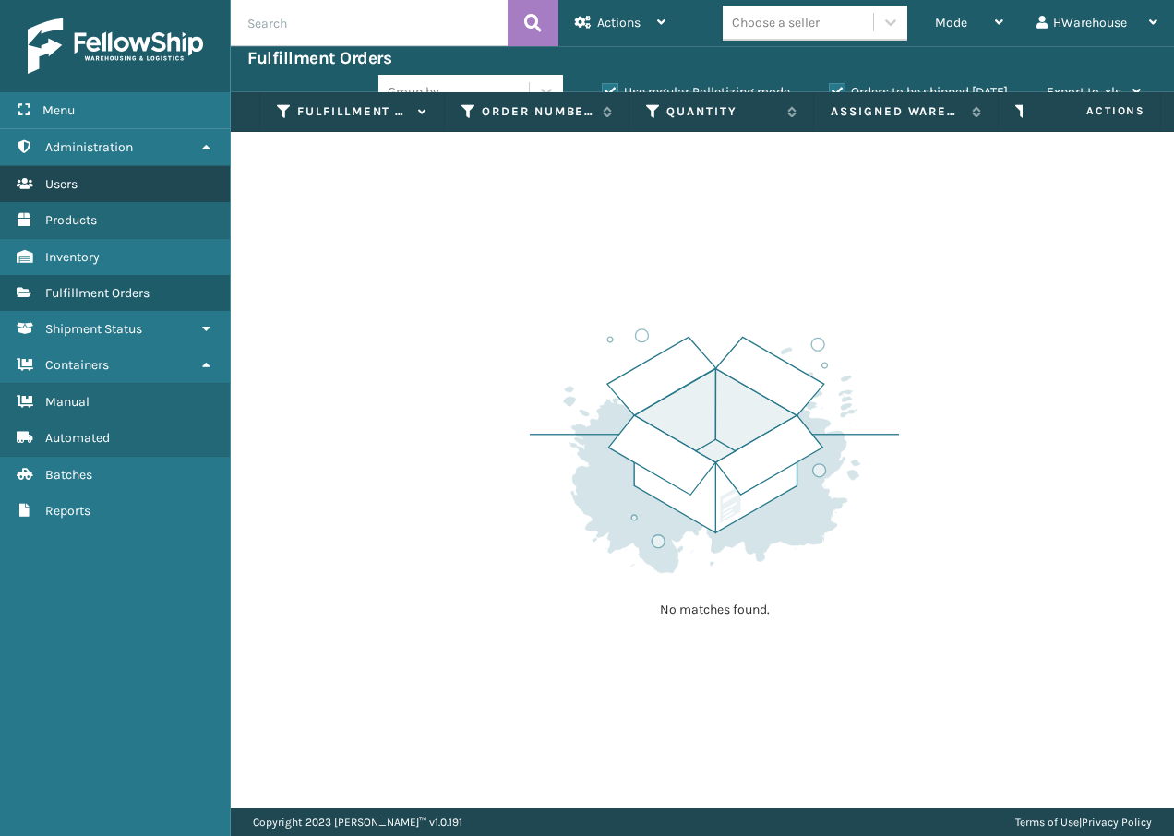
click at [114, 180] on link "Users" at bounding box center [115, 184] width 230 height 36
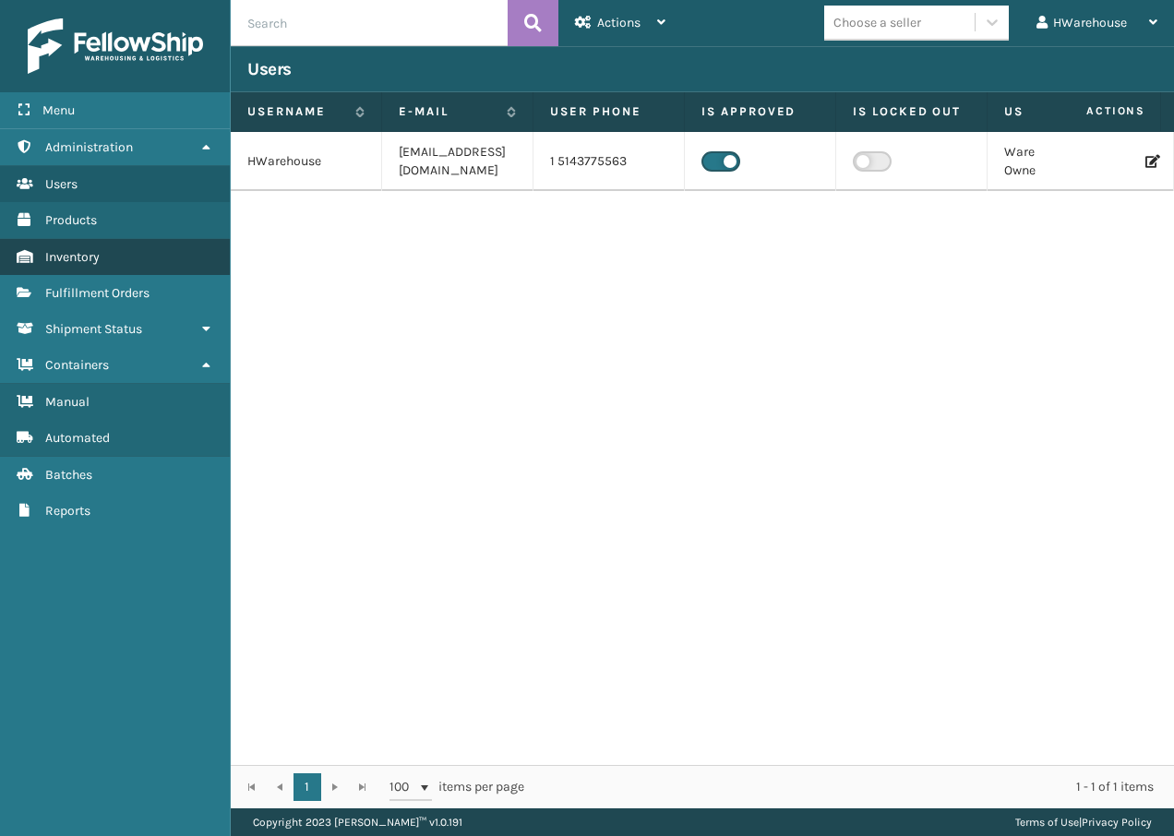
click at [113, 248] on link "Inventory" at bounding box center [115, 257] width 230 height 36
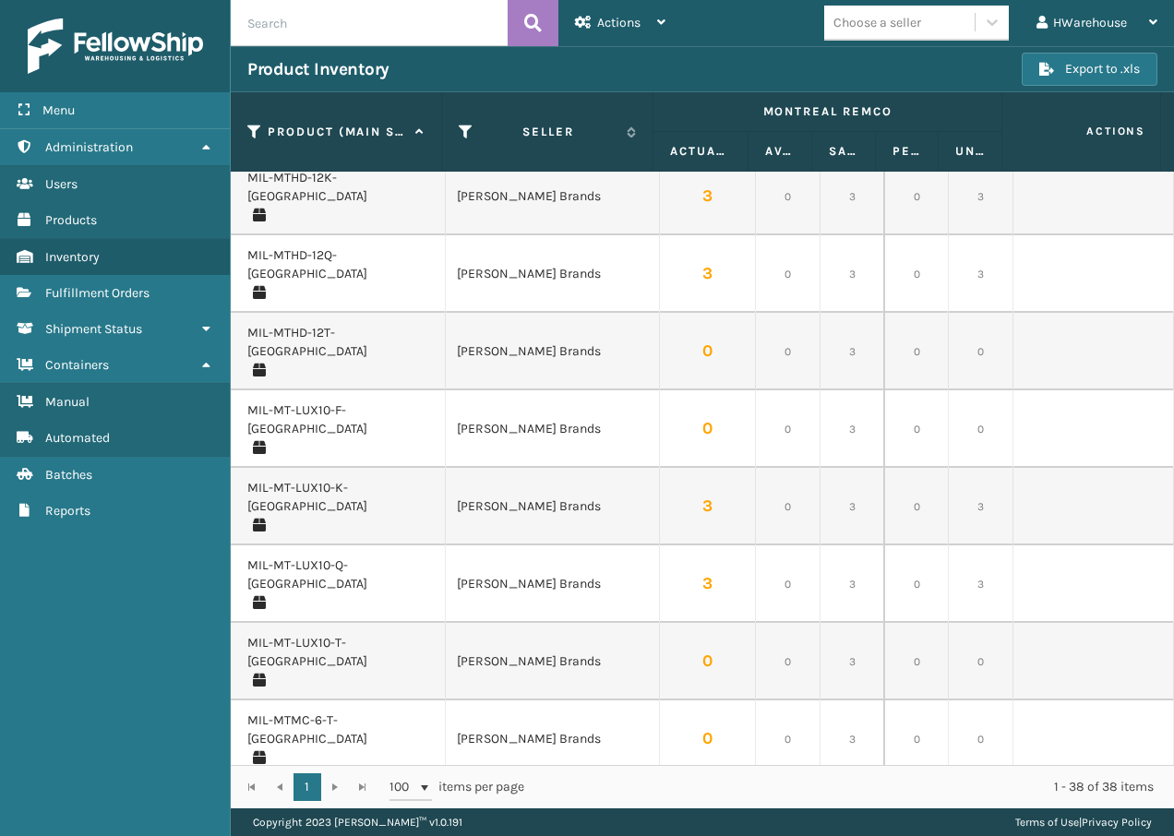
scroll to position [1150, 0]
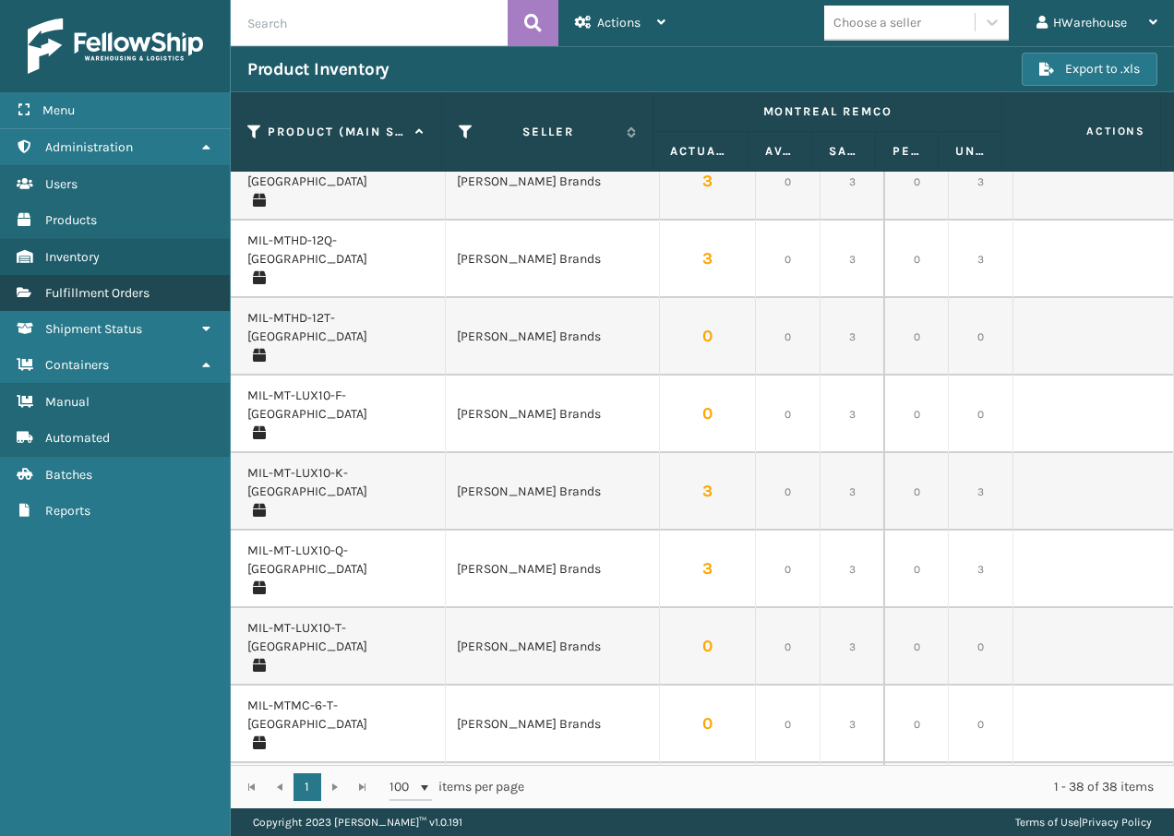
click at [144, 288] on span "Fulfillment Orders" at bounding box center [97, 293] width 104 height 16
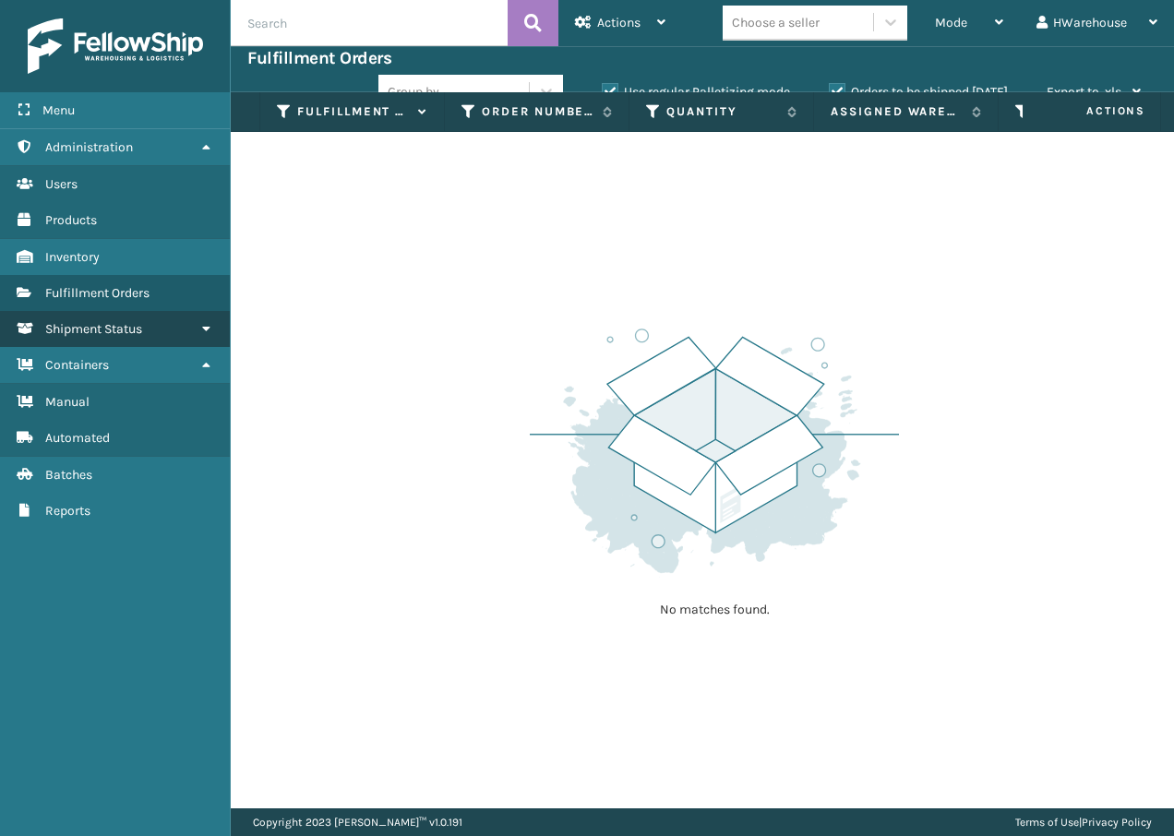
click at [137, 334] on span "Shipment Status" at bounding box center [93, 329] width 97 height 16
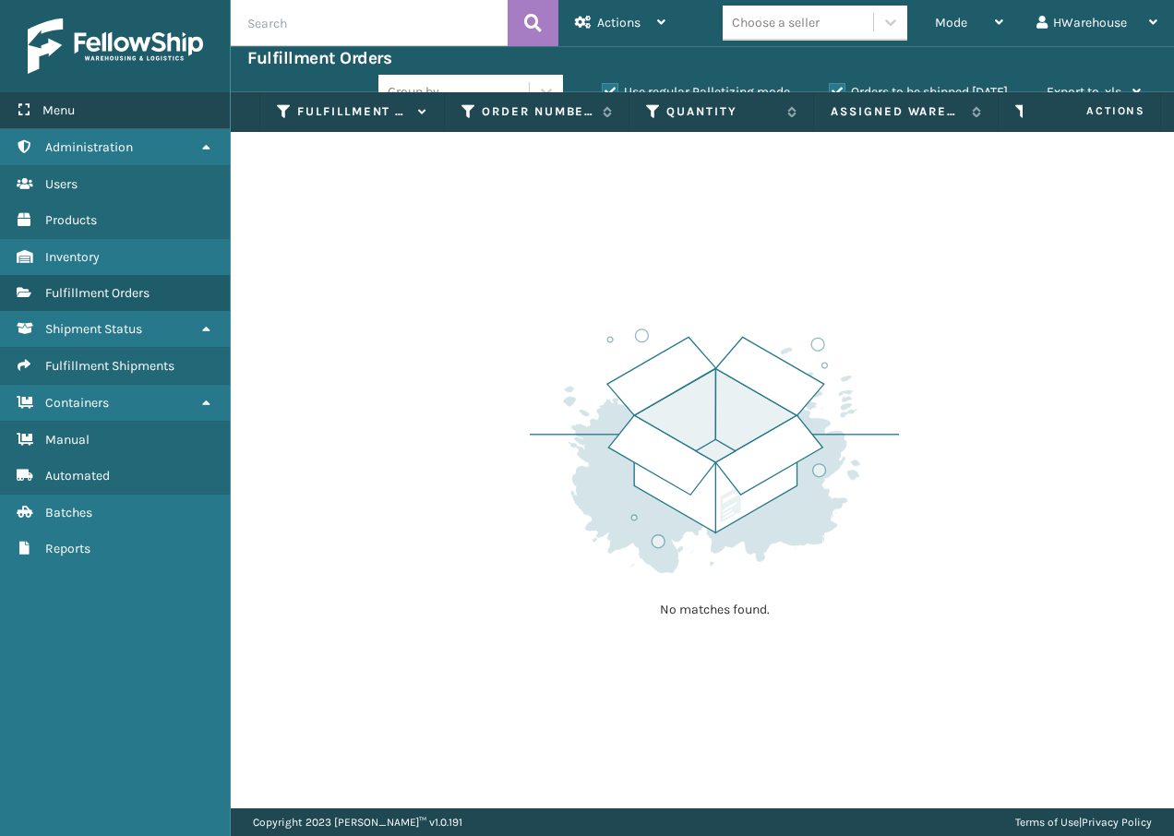
click at [77, 106] on div "Menu" at bounding box center [115, 110] width 230 height 37
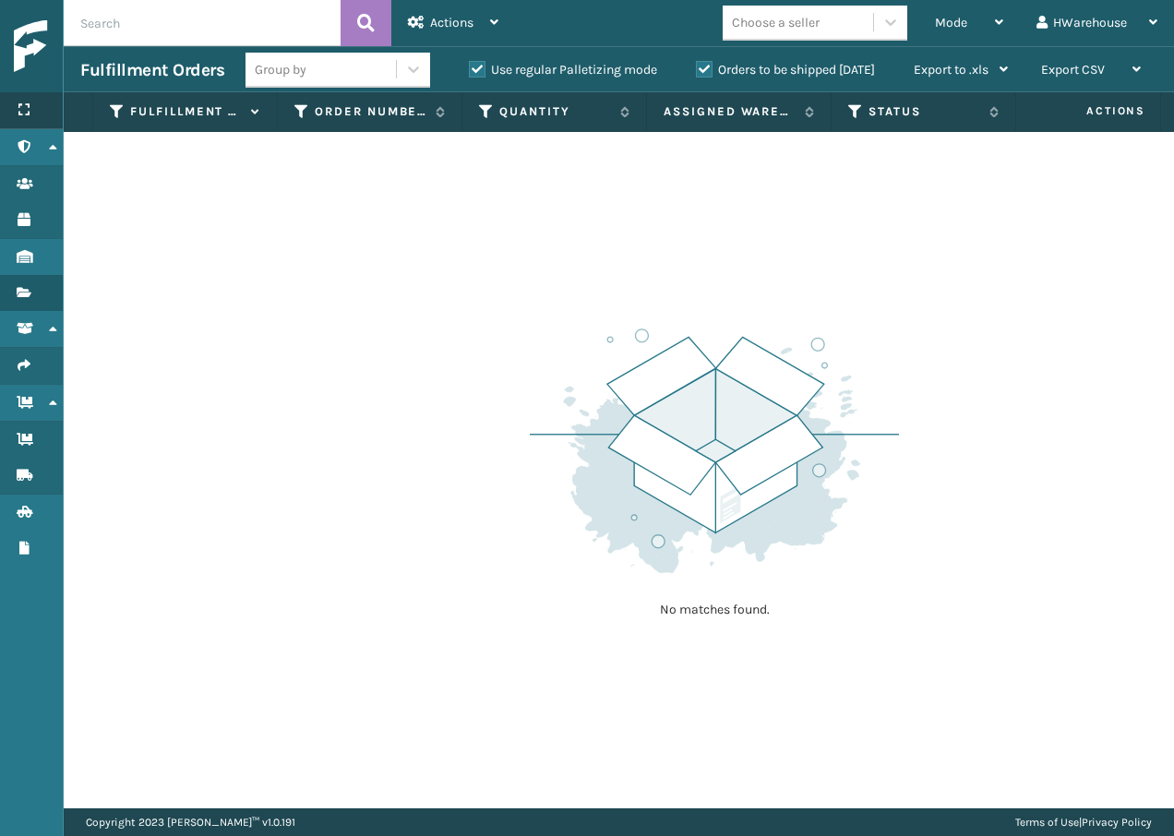
click at [29, 107] on icon at bounding box center [24, 109] width 15 height 13
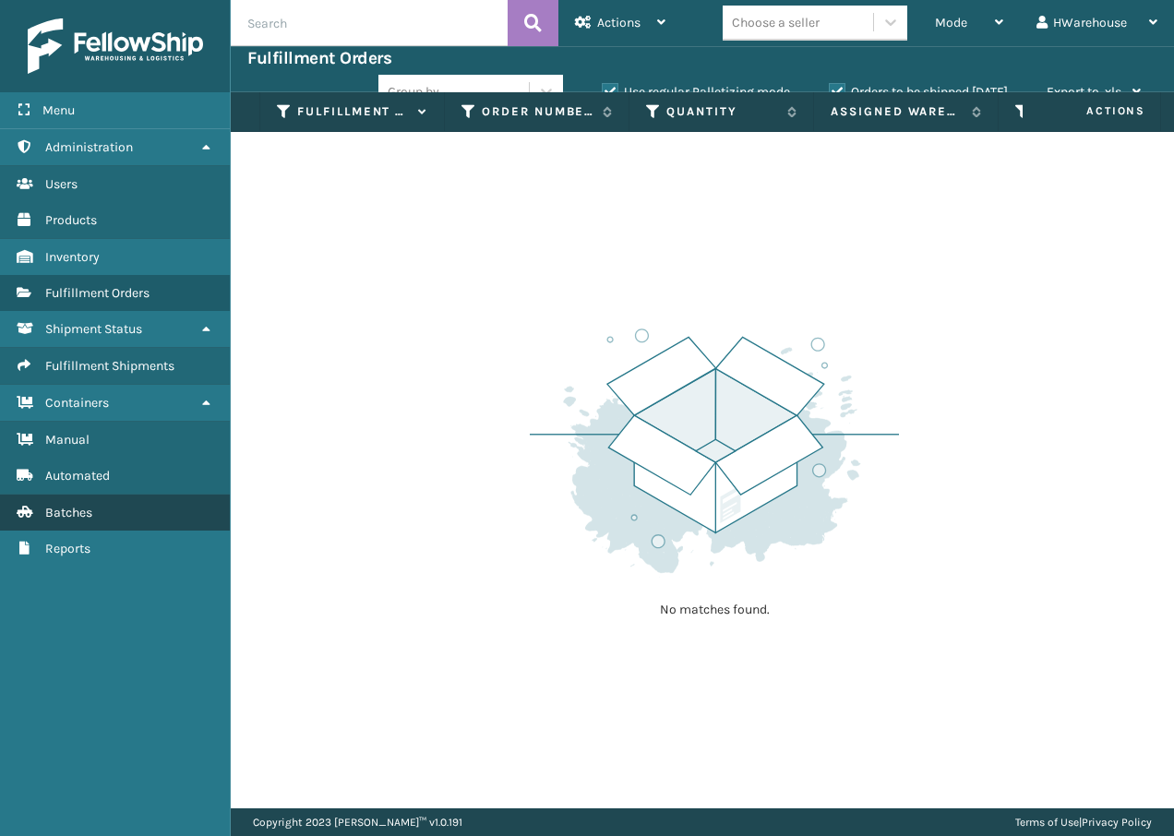
click at [92, 507] on span "Batches" at bounding box center [68, 513] width 47 height 16
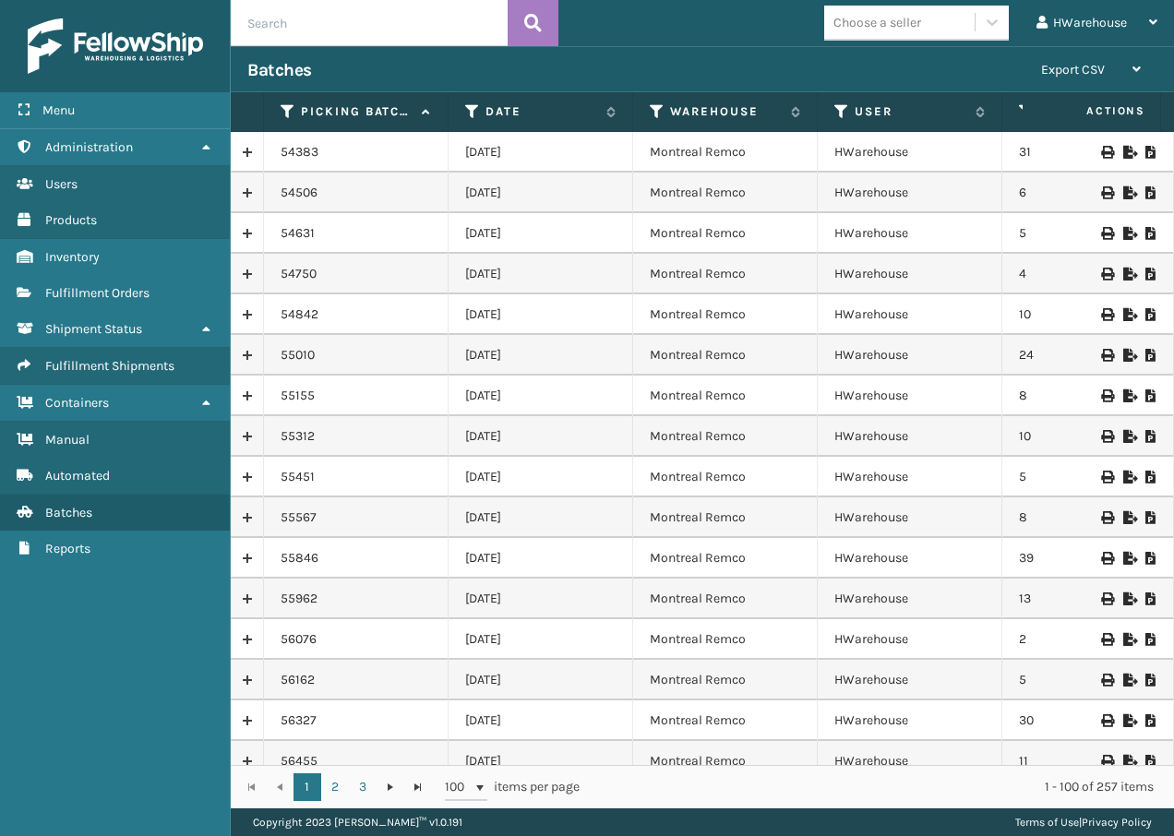
click at [474, 26] on input "text" at bounding box center [369, 23] width 277 height 46
click at [519, 27] on button at bounding box center [532, 23] width 51 height 46
click at [352, 33] on input "text" at bounding box center [369, 23] width 277 height 46
click at [1107, 67] on div "Export CSV" at bounding box center [1091, 70] width 100 height 46
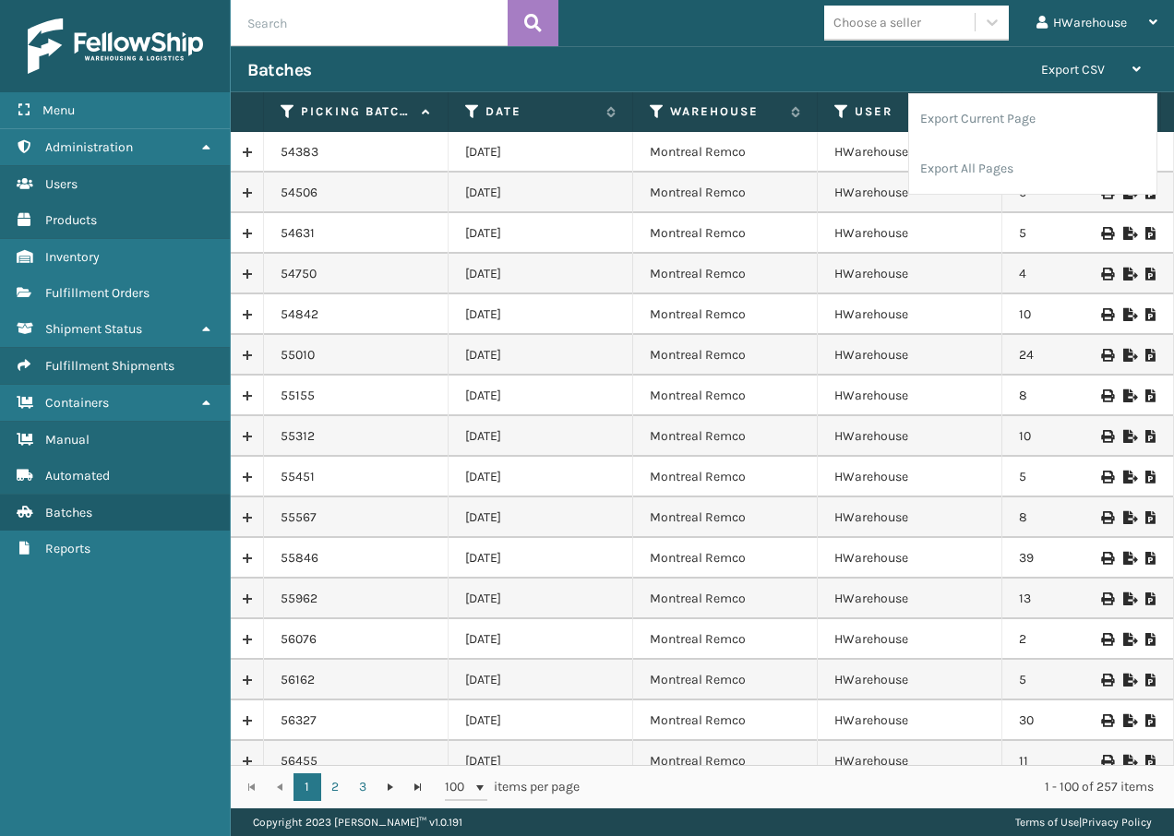
click at [907, 67] on div "Batches" at bounding box center [635, 70] width 777 height 22
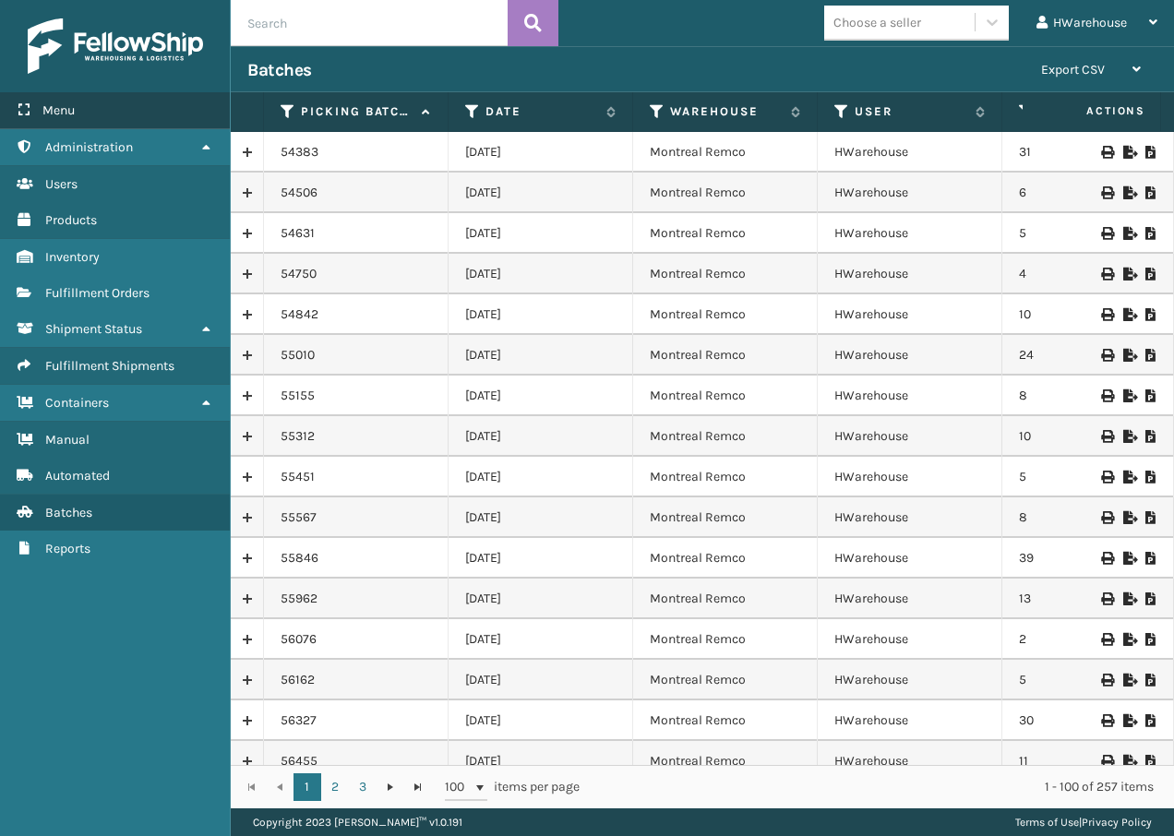
click at [161, 120] on div "Menu" at bounding box center [115, 110] width 230 height 37
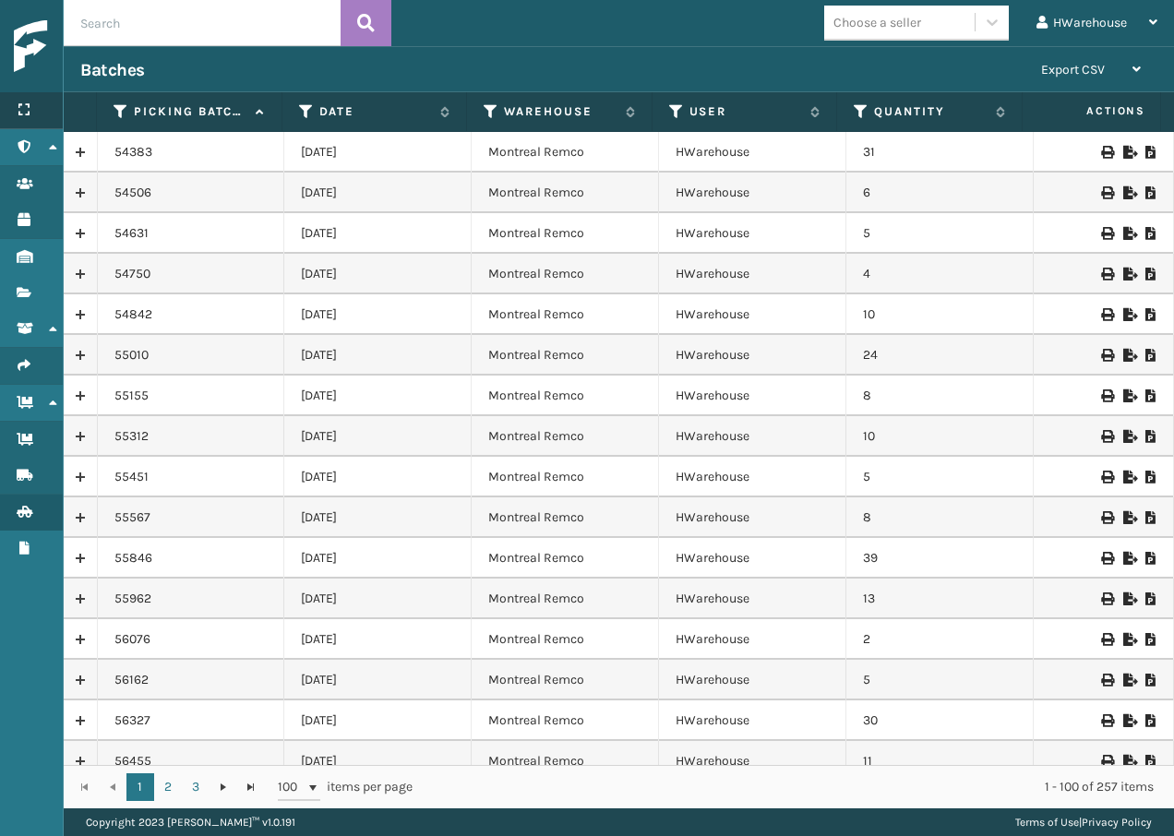
click at [33, 94] on div "Menu" at bounding box center [31, 110] width 63 height 37
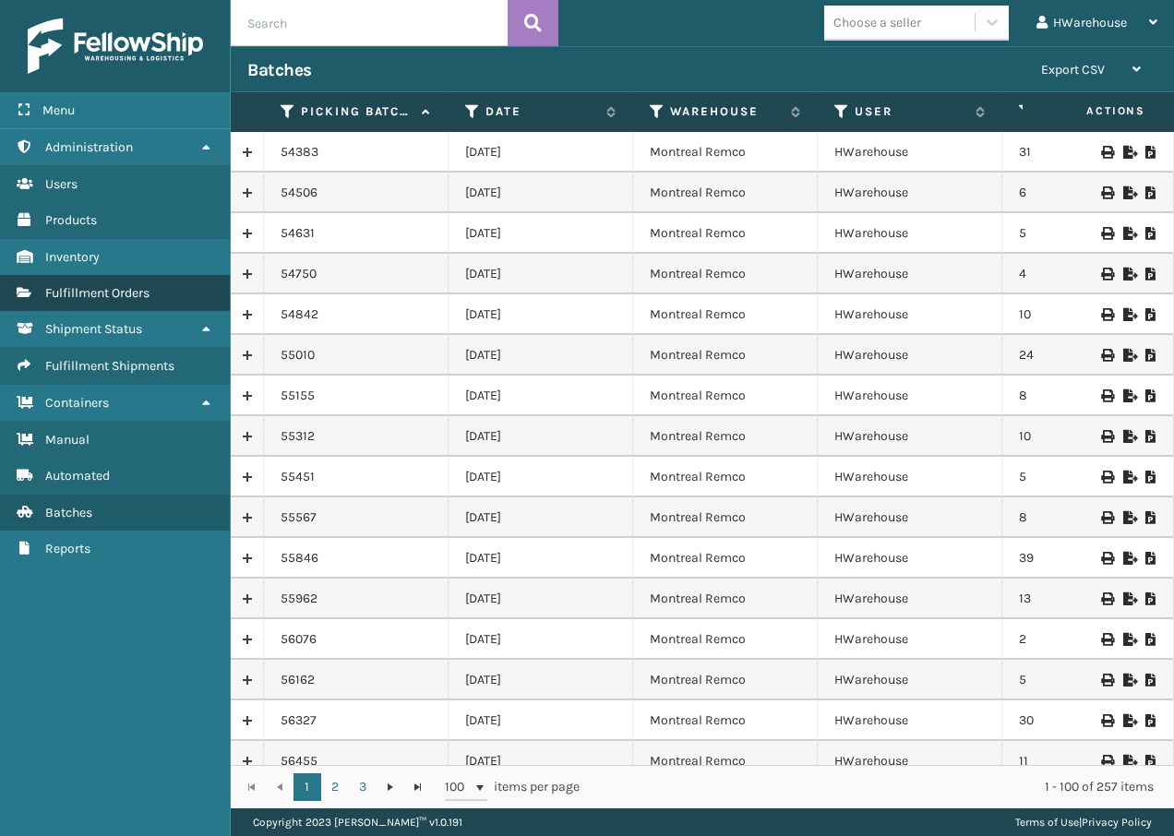
click at [115, 286] on span "Fulfillment Orders" at bounding box center [97, 293] width 104 height 16
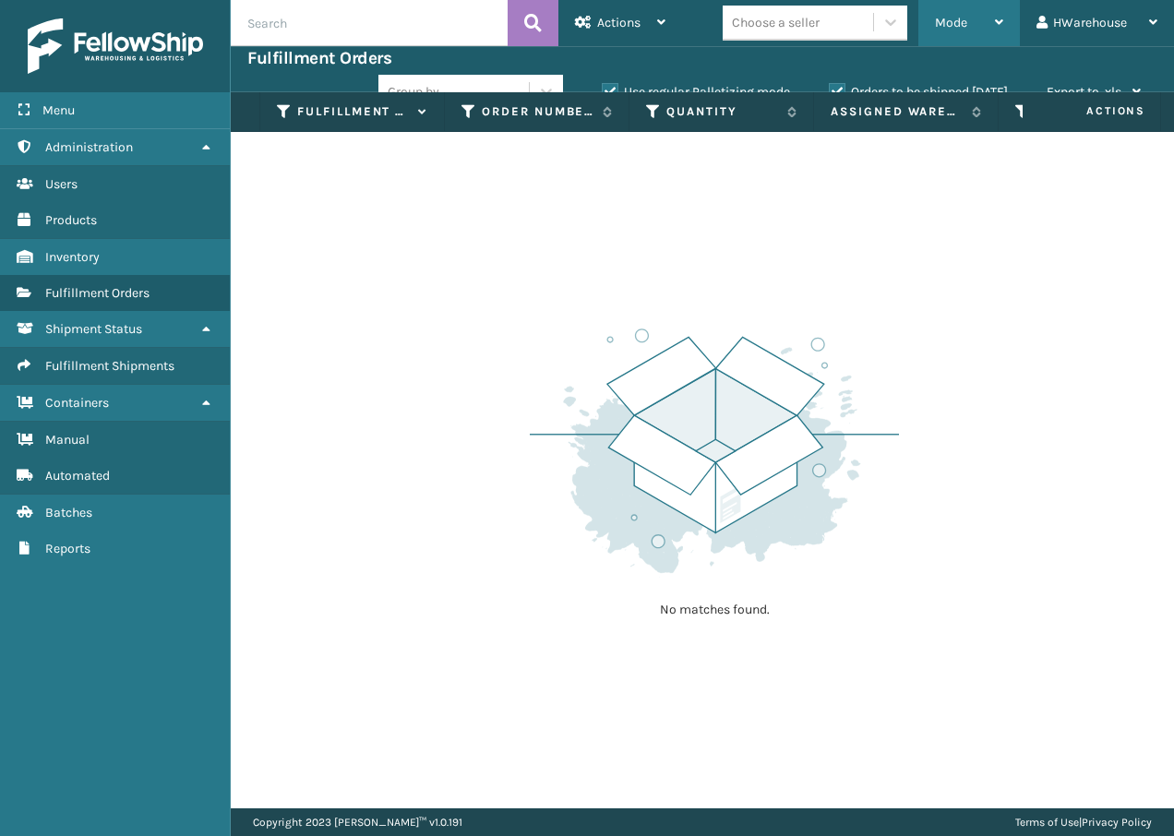
click at [998, 11] on div "Mode" at bounding box center [969, 23] width 68 height 46
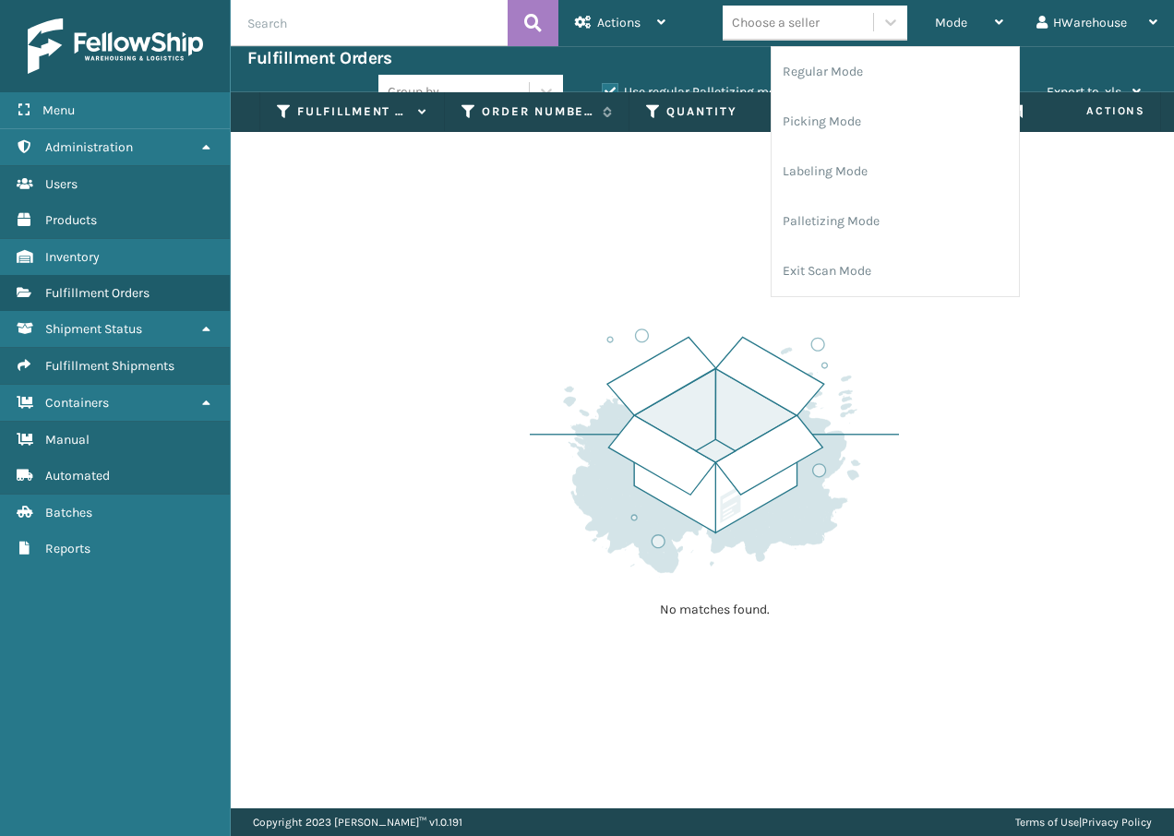
click at [446, 227] on div "No matches found." at bounding box center [702, 470] width 943 height 676
